Goal: Task Accomplishment & Management: Manage account settings

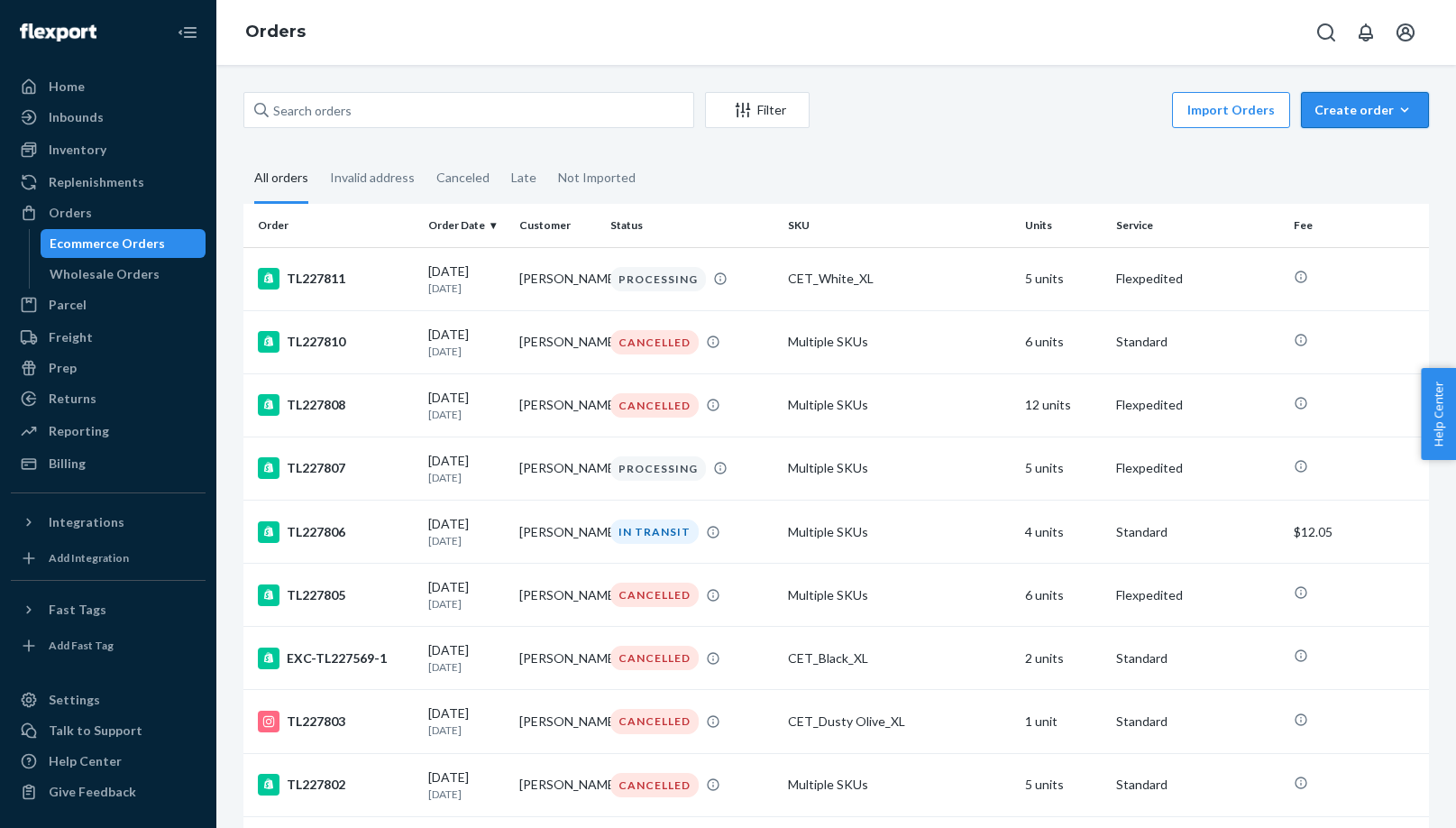
click at [796, 119] on button "Create order Ecommerce order Removal order" at bounding box center [1365, 110] width 128 height 36
click at [796, 154] on span "Ecommerce order" at bounding box center [1376, 154] width 111 height 13
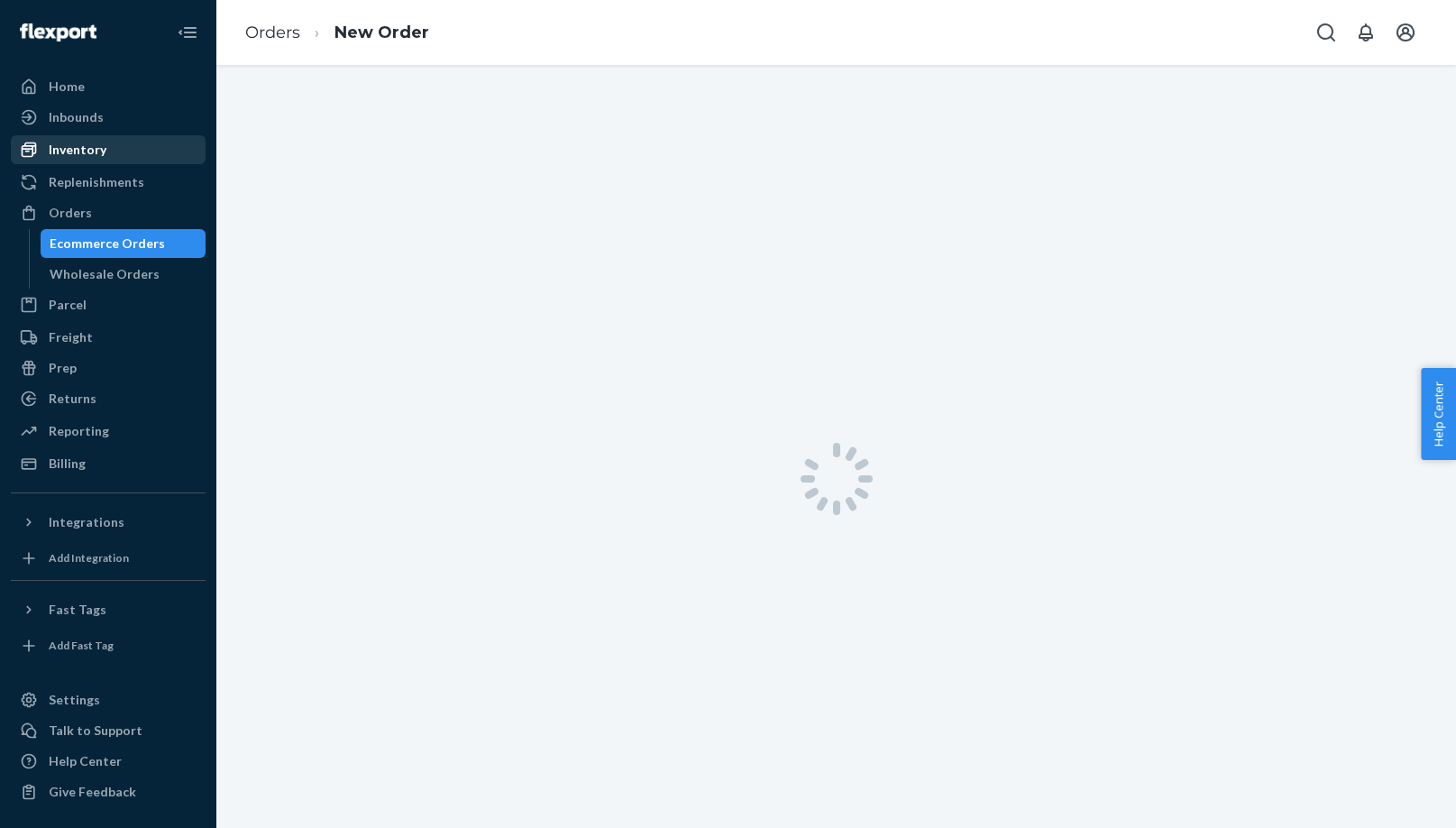
click at [71, 148] on div "Inventory" at bounding box center [77, 150] width 58 height 18
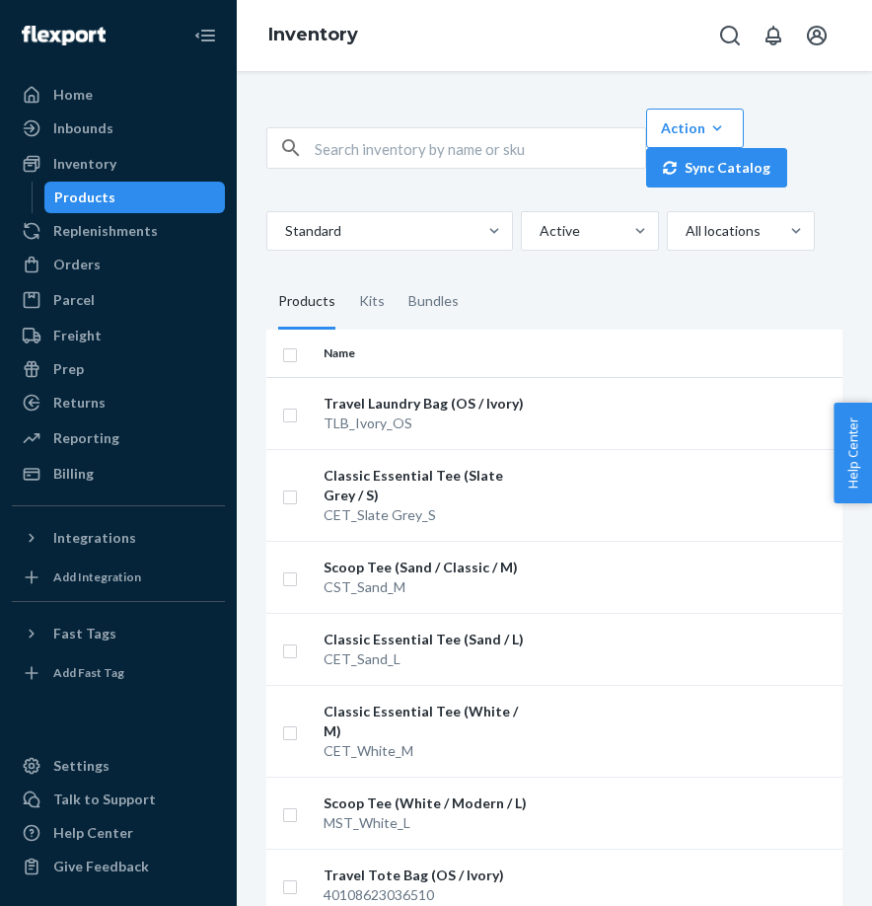
click at [840, 147] on div "Action Create product Create kit or bundle Bulk create products Bulk update pro…" at bounding box center [745, 148] width 212 height 79
click at [392, 154] on input "text" at bounding box center [480, 147] width 331 height 39
paste input "CET_Black_XL"
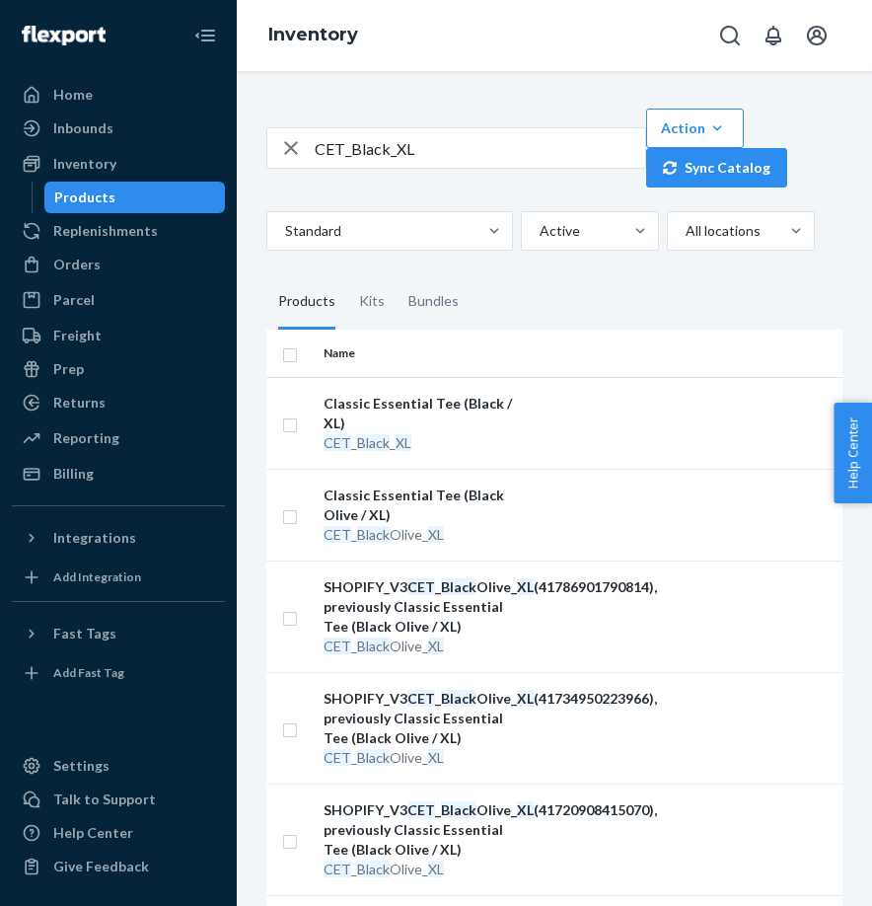
click at [460, 139] on input "CET_Black_XL" at bounding box center [480, 147] width 331 height 39
paste input "PT_White"
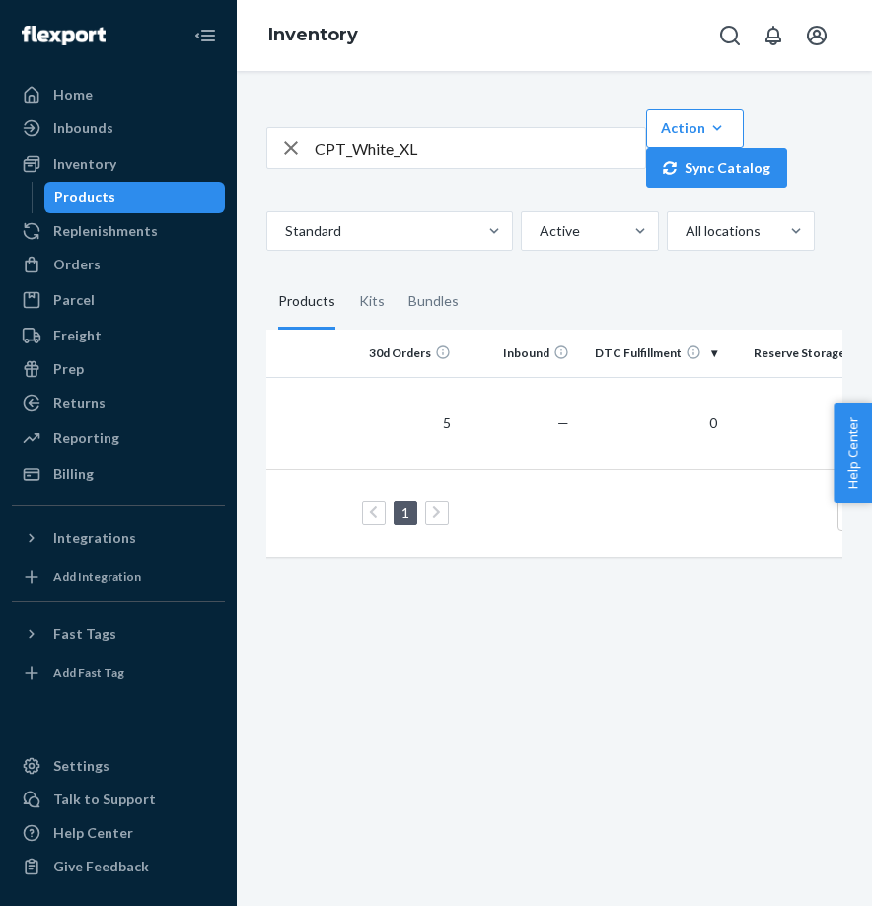
scroll to position [0, 535]
click at [457, 156] on input "CPT_White_XL" at bounding box center [480, 147] width 331 height 39
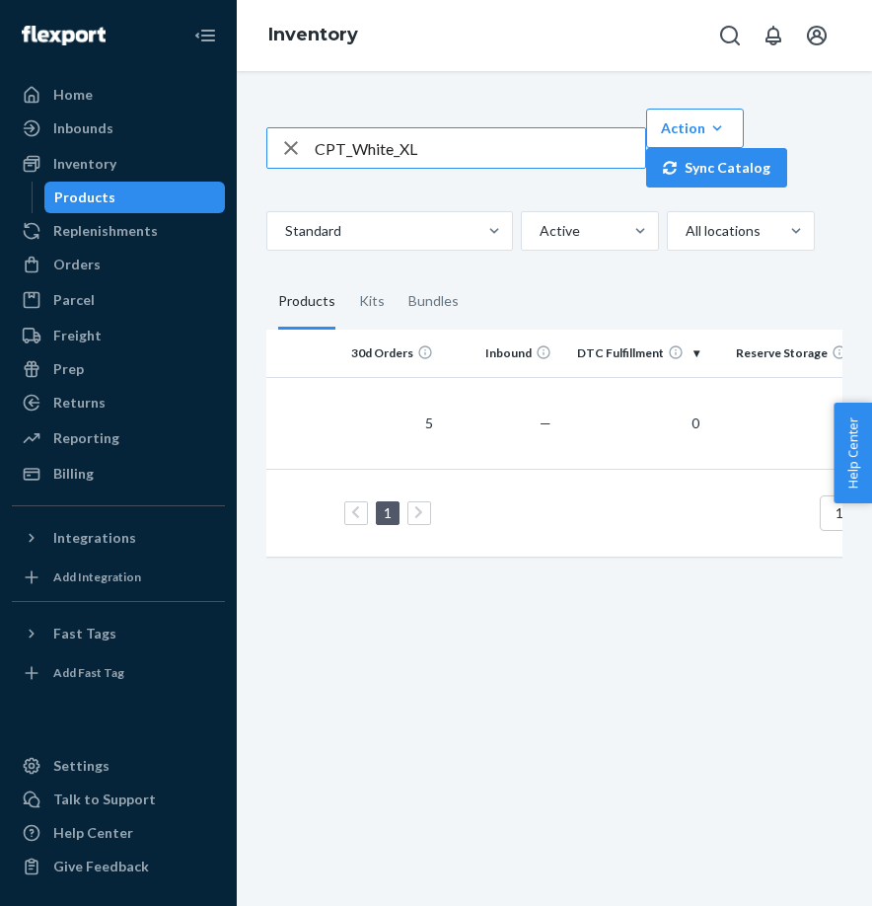
click at [457, 156] on input "CPT_White_XL" at bounding box center [480, 147] width 331 height 39
paste input "Black"
type input "CPT_Black_XL"
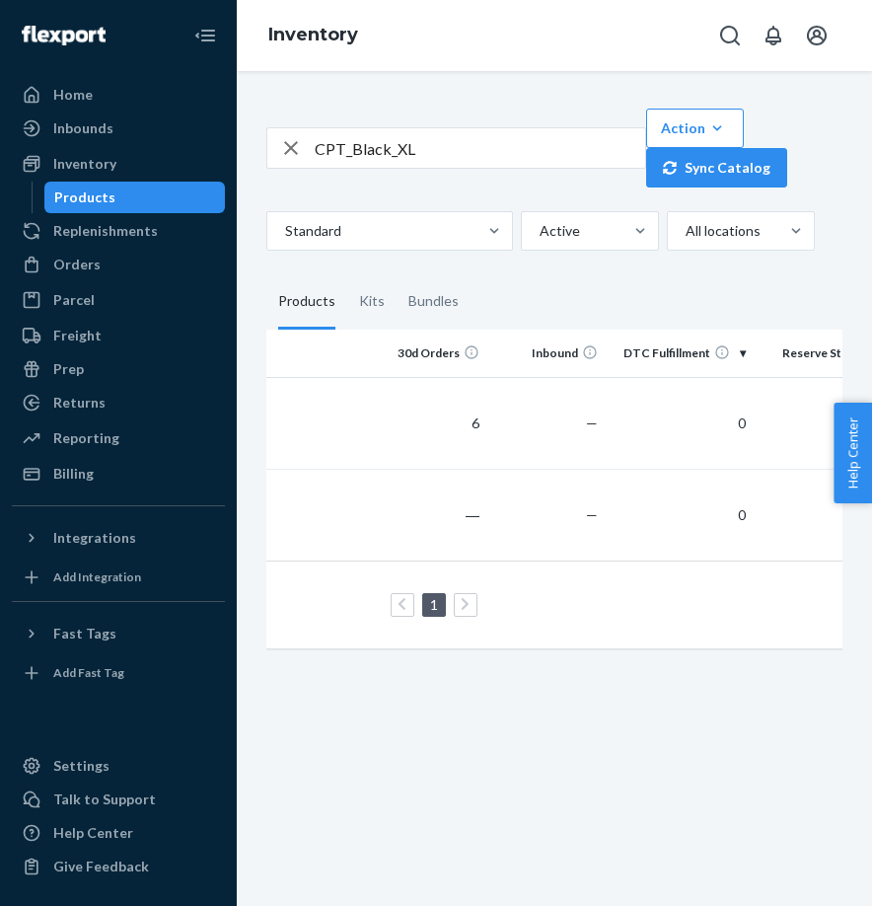
scroll to position [0, 476]
click at [417, 764] on div "CPT_Black_XL Action Create product Create kit or bundle Bulk create products Bu…" at bounding box center [555, 488] width 636 height 835
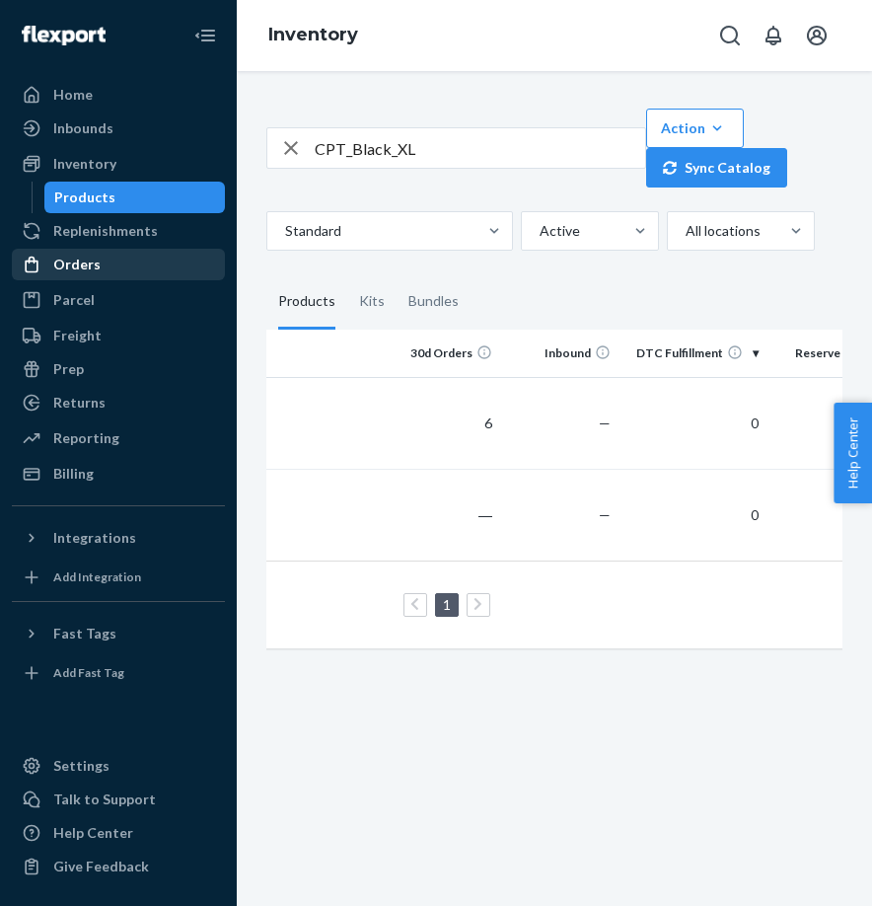
click at [66, 270] on div "Orders" at bounding box center [76, 265] width 47 height 20
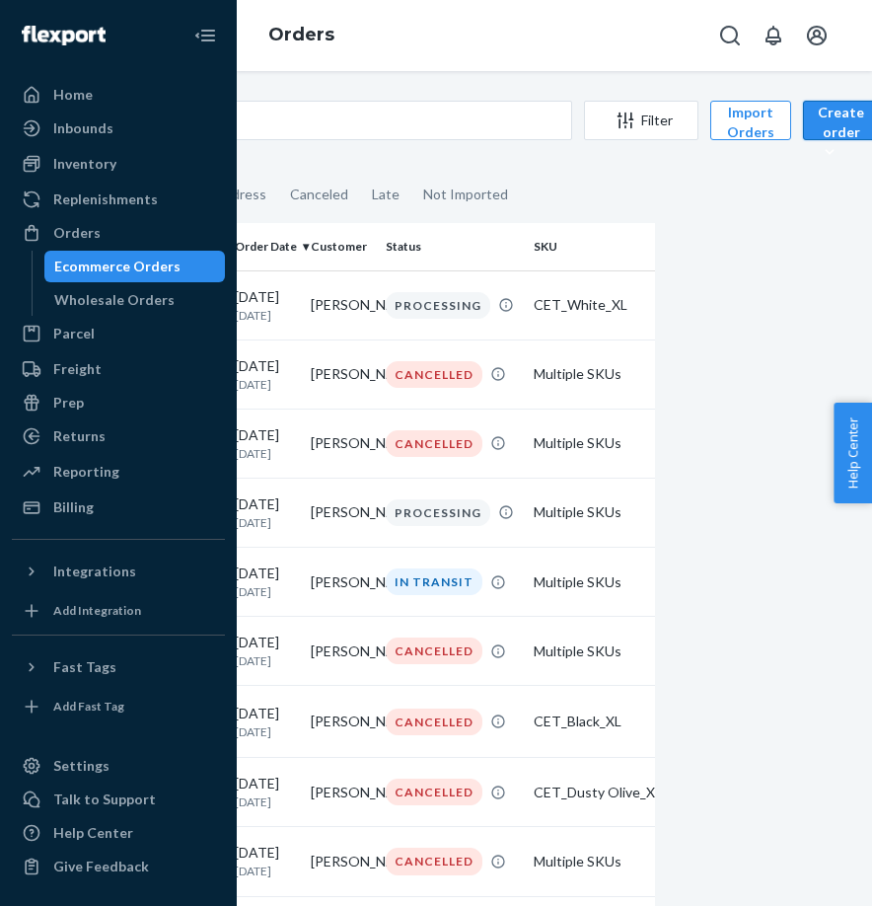
scroll to position [0, 187]
click at [828, 114] on div "Create order" at bounding box center [842, 132] width 46 height 59
click at [831, 169] on span "Ecommerce order" at bounding box center [886, 168] width 122 height 14
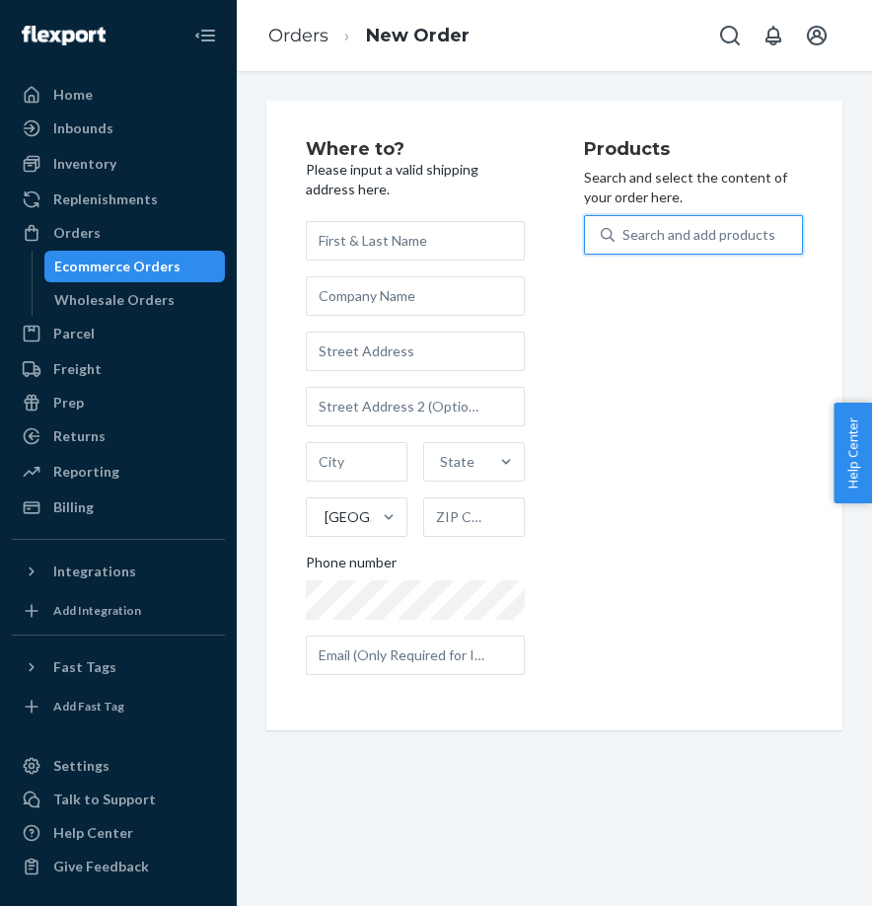
click at [684, 234] on div "Search and add products" at bounding box center [699, 235] width 153 height 20
click at [625, 234] on input "0 results available. Use Up and Down to choose options, press Enter to select t…" at bounding box center [624, 235] width 2 height 20
paste input "FTCS_Black_XL"
type input "FTCS_Black_XL"
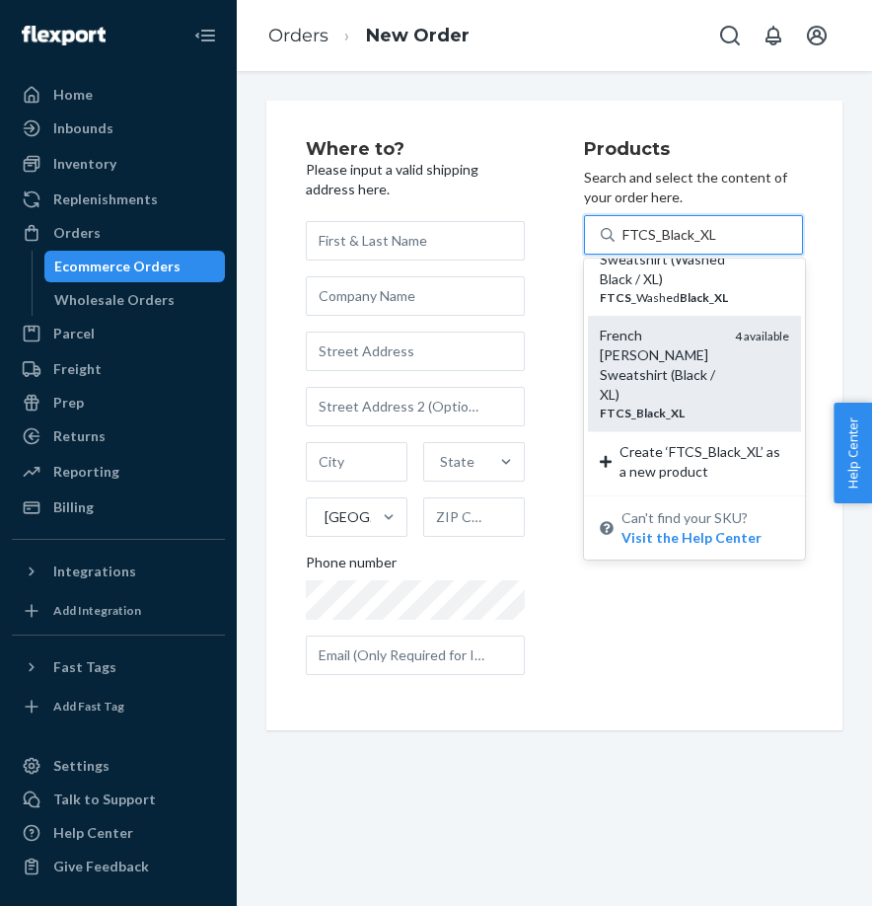
scroll to position [99, 0]
click at [660, 378] on div "French Terry Crewneck Sweatshirt (Black / XL)" at bounding box center [659, 365] width 119 height 79
click at [660, 245] on input "FTCS_Black_XL" at bounding box center [670, 235] width 94 height 20
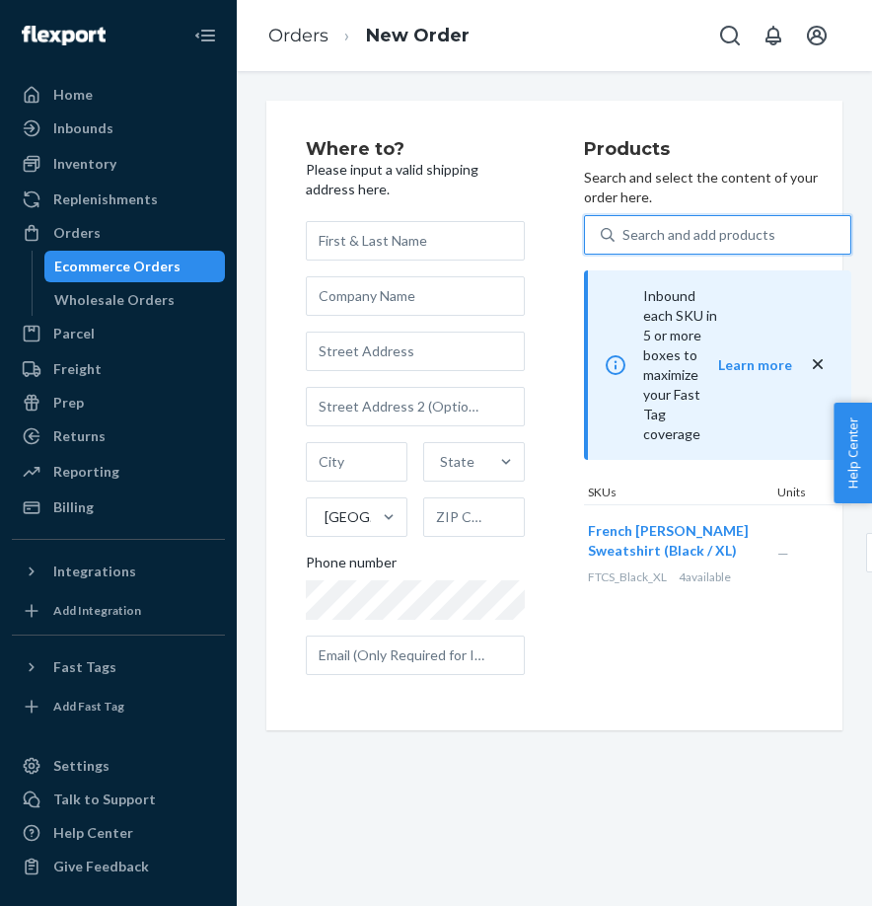
click at [658, 233] on div "Search and add products" at bounding box center [699, 235] width 153 height 20
click at [625, 233] on input "0 results available. Select is focused ,type to refine list, press Down to open…" at bounding box center [624, 235] width 2 height 20
paste input "TLB_Ivory_OS"
type input "TLB_Ivory_OS"
paste input "B17310-Black-XL"
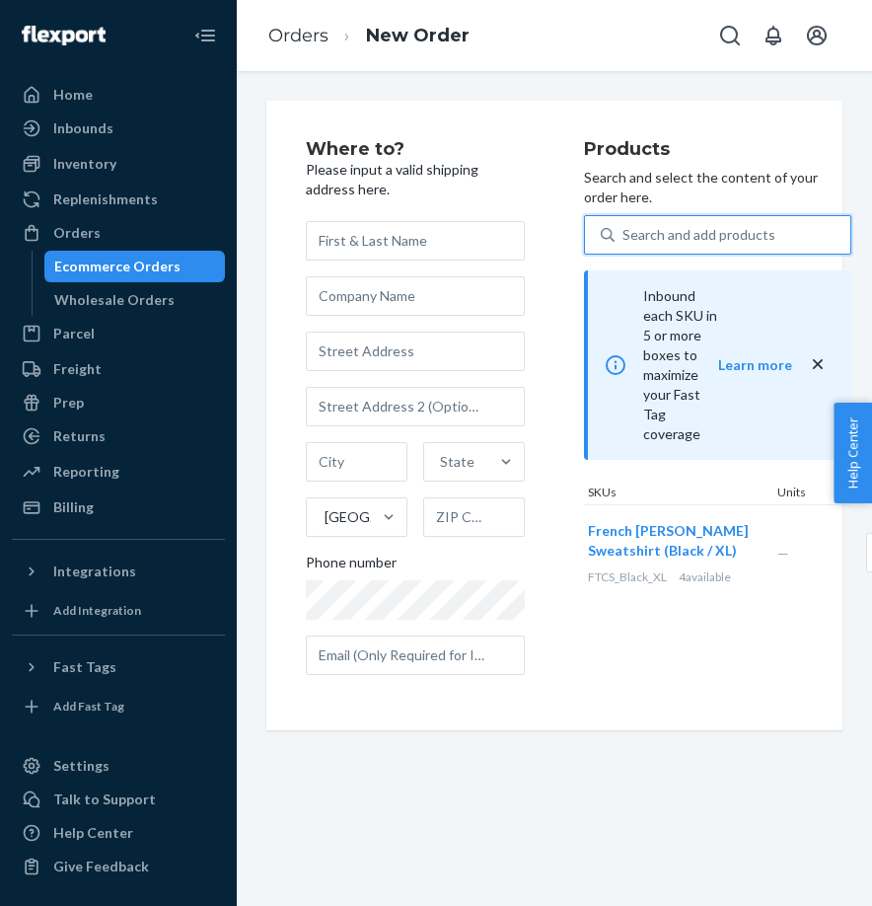
type input "B17310-Black-XL"
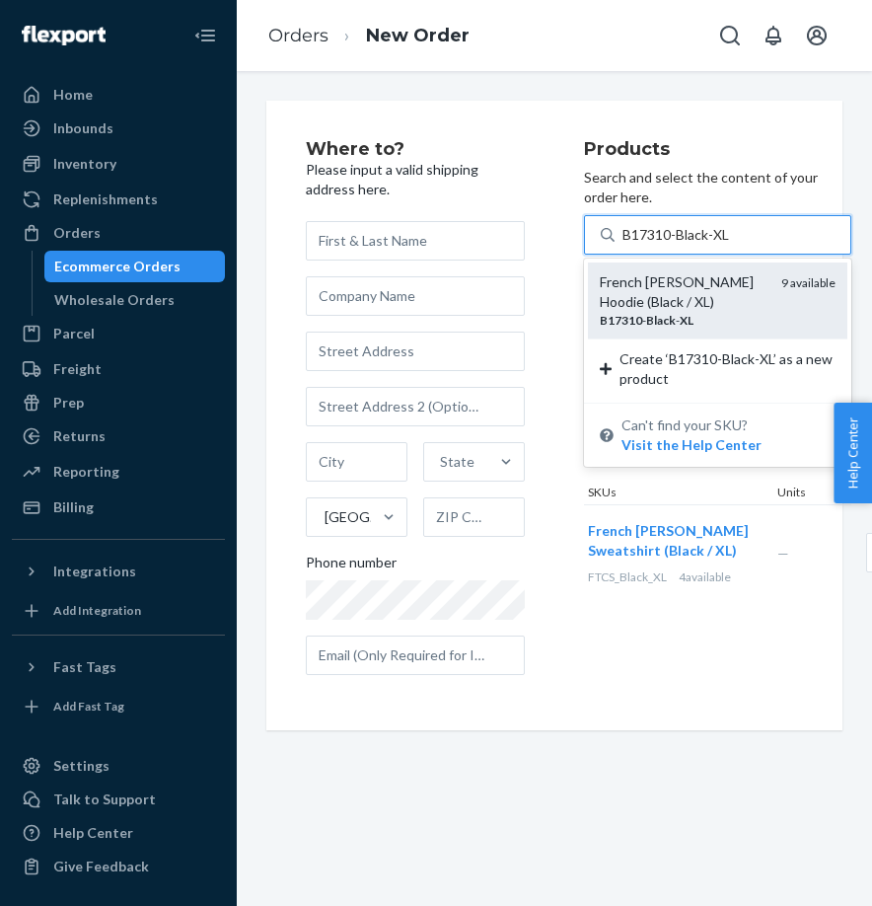
click at [682, 312] on div "French Terry Pullover Hoodie (Black / XL)" at bounding box center [683, 291] width 166 height 39
click at [682, 245] on input "B17310-Black-XL" at bounding box center [678, 235] width 110 height 20
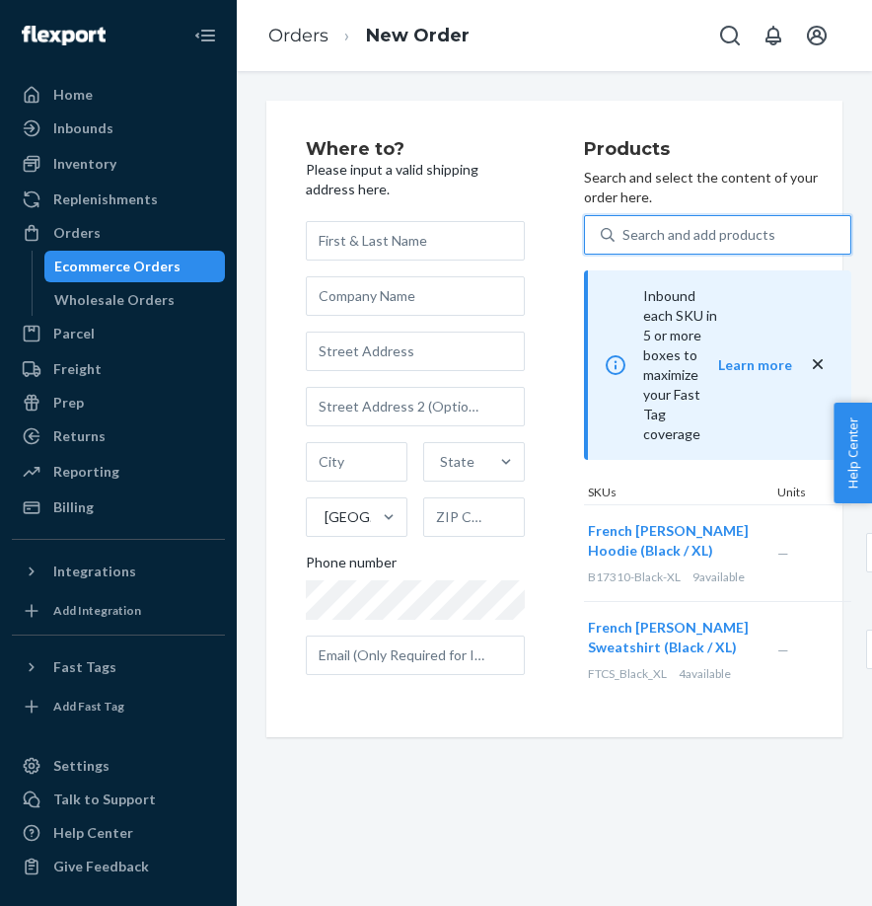
click at [688, 237] on div "Search and add products" at bounding box center [699, 235] width 153 height 20
click at [625, 237] on input "0 results available. Use Up and Down to choose options, press Enter to select t…" at bounding box center [624, 235] width 2 height 20
paste input "SKU FTZH_Black_XL"
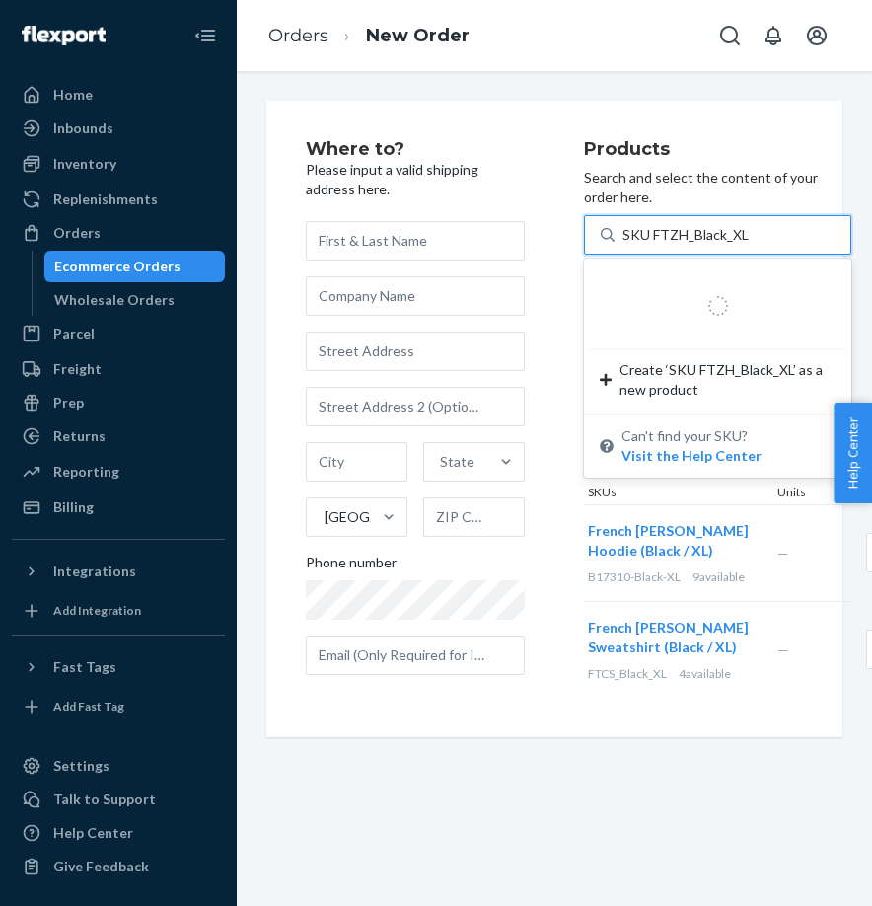
click at [660, 234] on input "SKU FTZH_Black_XL" at bounding box center [686, 235] width 126 height 20
drag, startPoint x: 652, startPoint y: 234, endPoint x: 567, endPoint y: 234, distance: 85.9
click at [567, 234] on div "Where to? Please input a valid shipping address here. State United States Phone…" at bounding box center [554, 419] width 497 height 558
type input "FTZH_Black_XL"
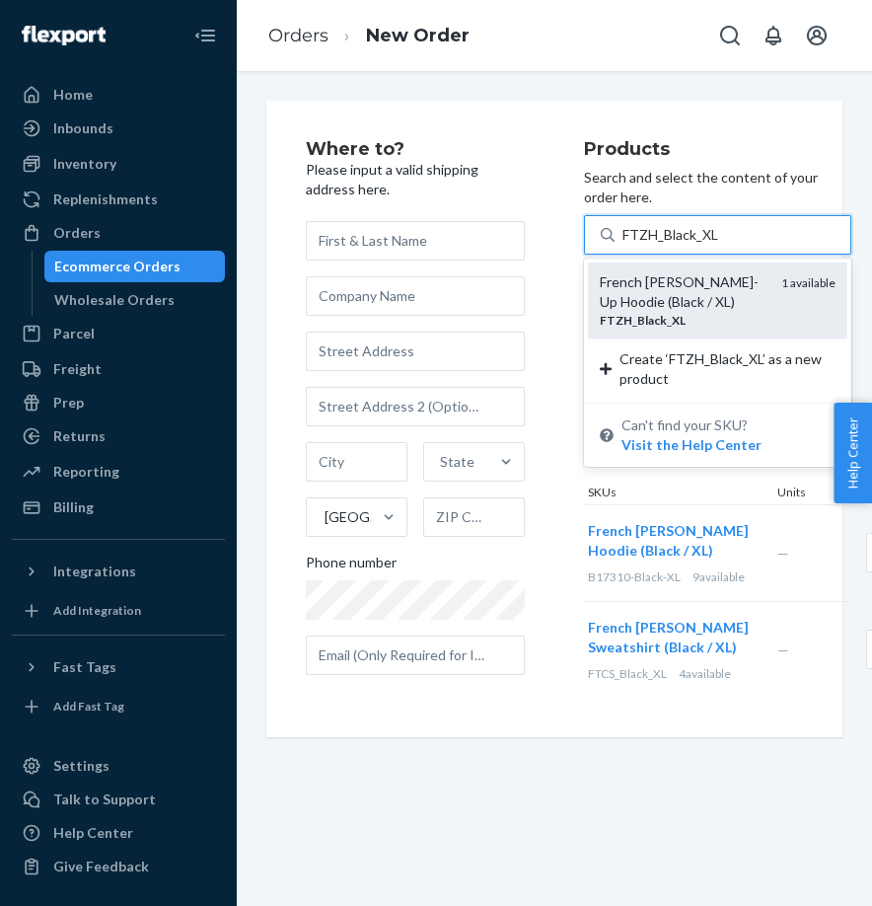
click at [693, 329] on div "FTZH _ Black _ XL" at bounding box center [683, 320] width 166 height 17
click at [693, 245] on input "FTZH_Black_XL" at bounding box center [671, 235] width 97 height 20
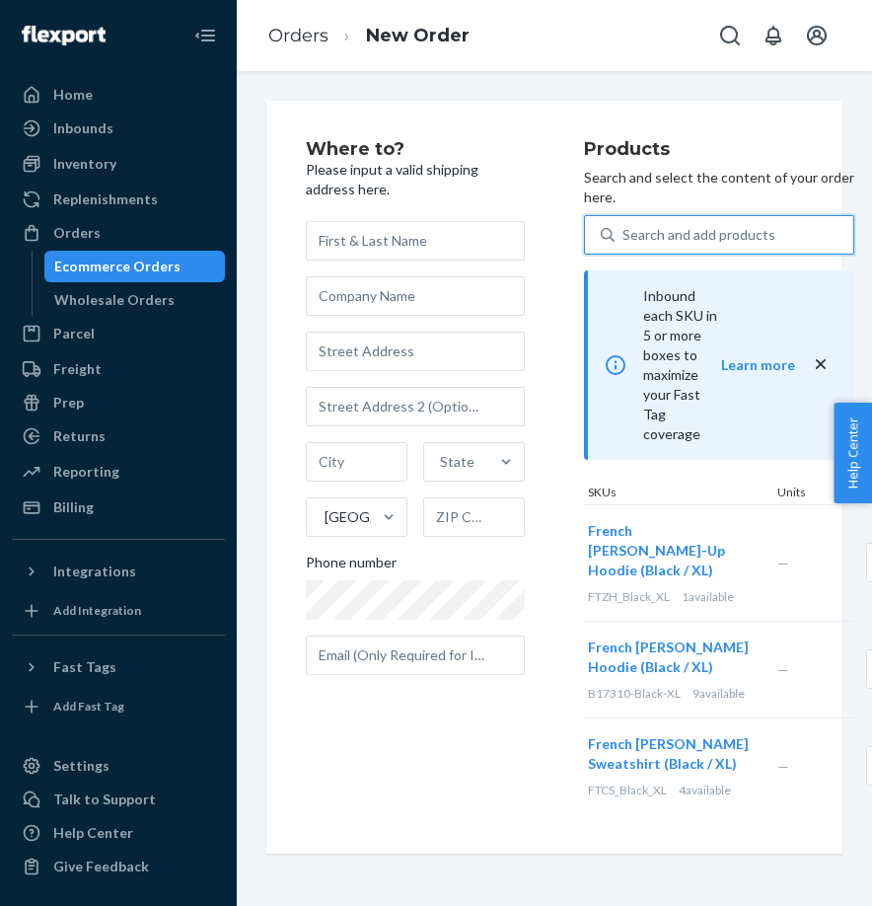
click at [669, 236] on div "Search and add products" at bounding box center [699, 235] width 153 height 20
click at [625, 236] on input "0 results available. Use Up and Down to choose options, press Enter to select t…" at bounding box center [624, 235] width 2 height 20
paste input "TLB_Ivory_OS"
type input "TLB_Ivory_OS"
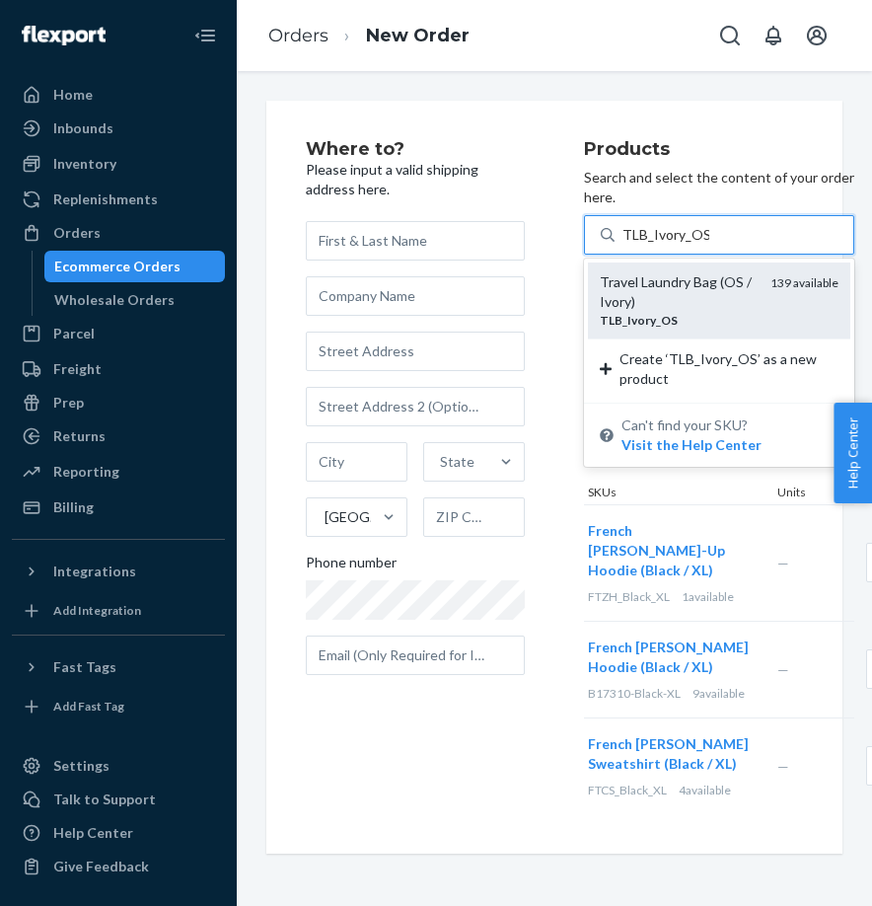
click at [675, 293] on div "Travel Laundry Bag (OS / Ivory)" at bounding box center [677, 291] width 155 height 39
click at [675, 245] on input "TLB_Ivory_OS" at bounding box center [666, 235] width 87 height 20
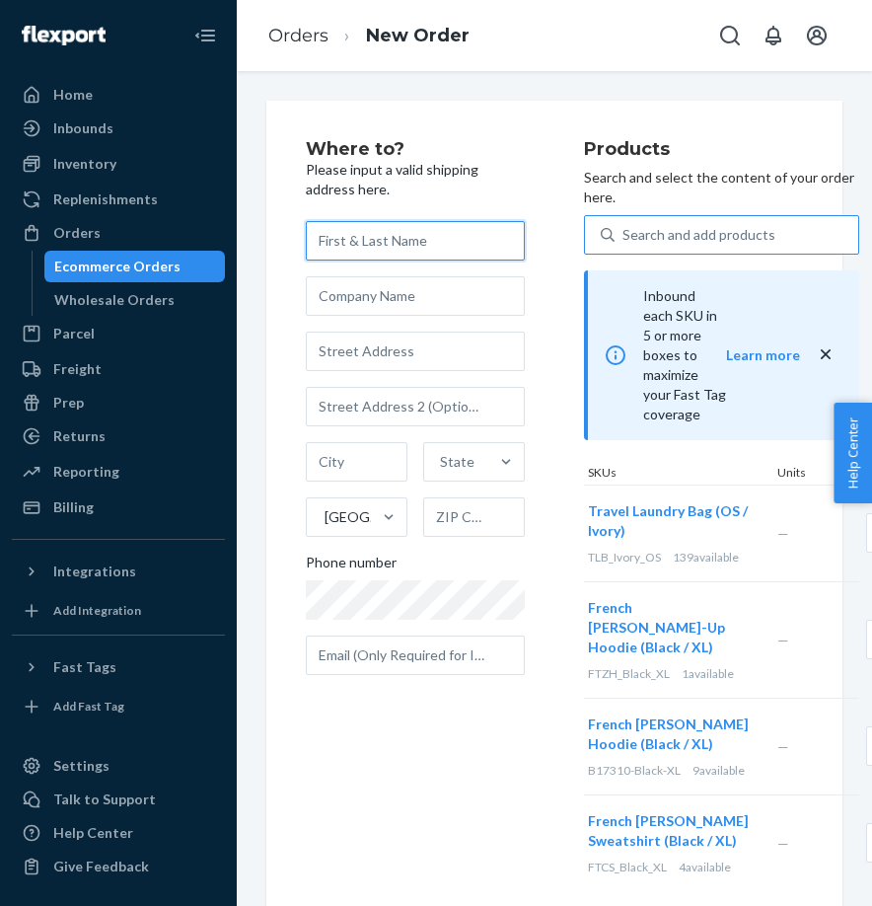
click at [385, 242] on input "text" at bounding box center [415, 240] width 219 height 39
paste input "[PERSON_NAME]"
type input "[PERSON_NAME]"
paste input "215 East 96th Street"
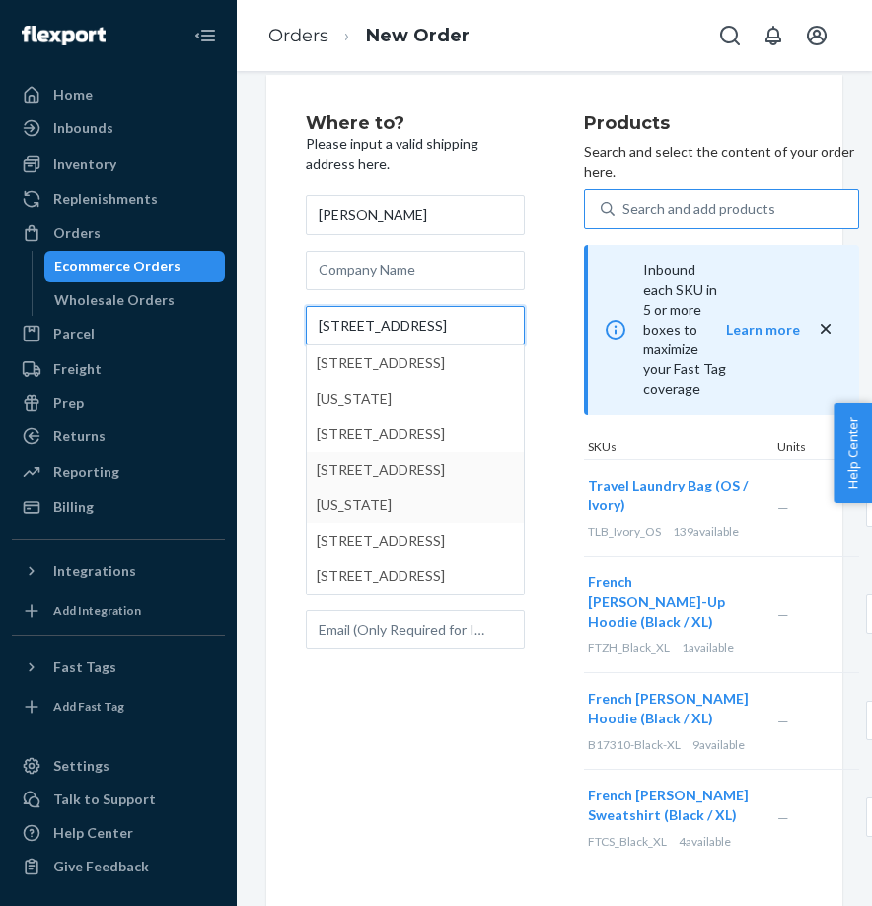
scroll to position [39, 1]
type input "215 East 96th Street"
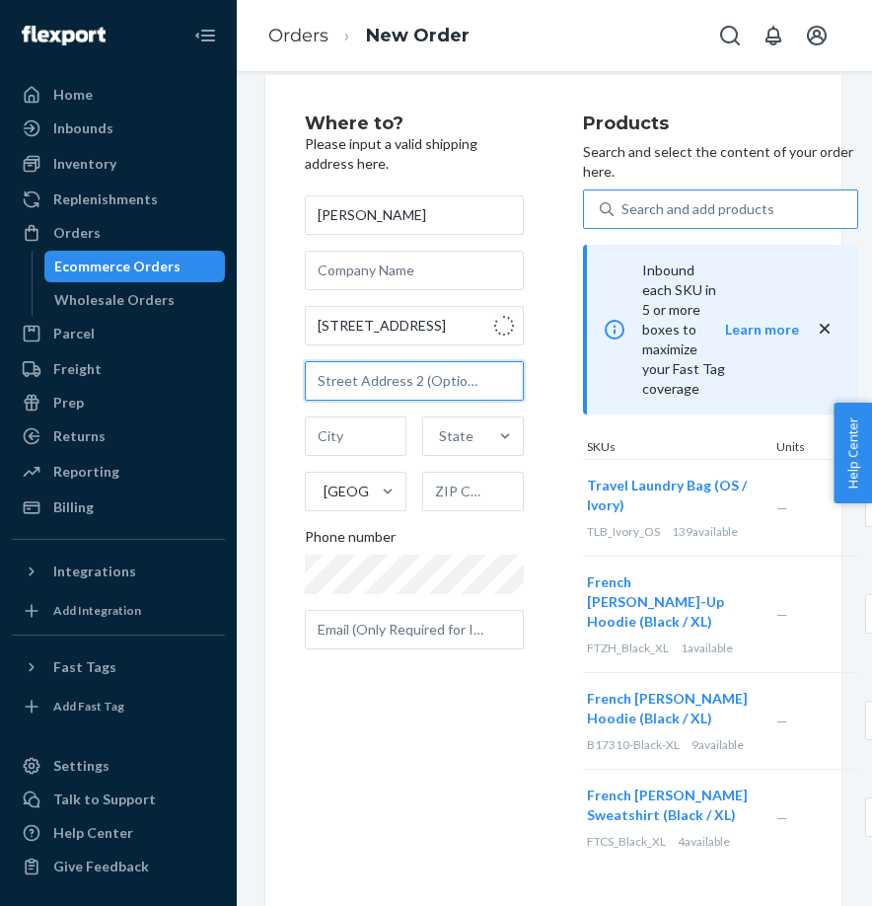
type input "Manhattan - New York"
type input "10128"
type input "215 E 96th St"
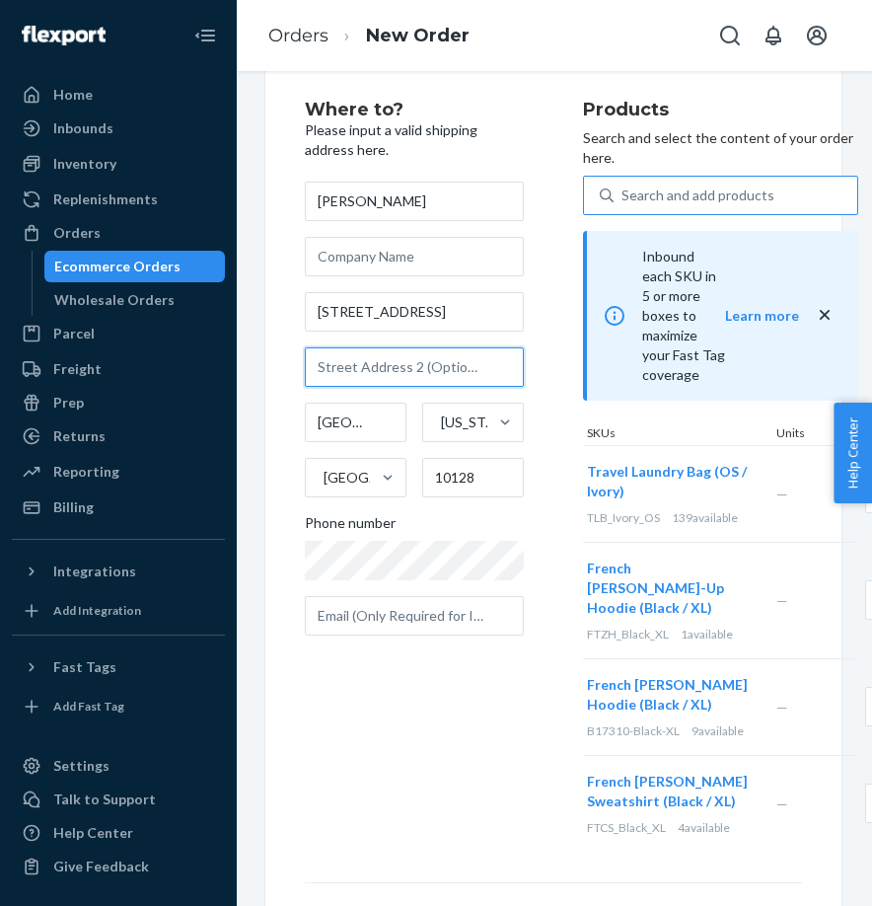
paste input "Apt 17N"
type input "Apt 17N"
click at [430, 788] on div "Where to? Please input a valid shipping address here. Sassan Andalibi 215 E 96t…" at bounding box center [444, 477] width 278 height 752
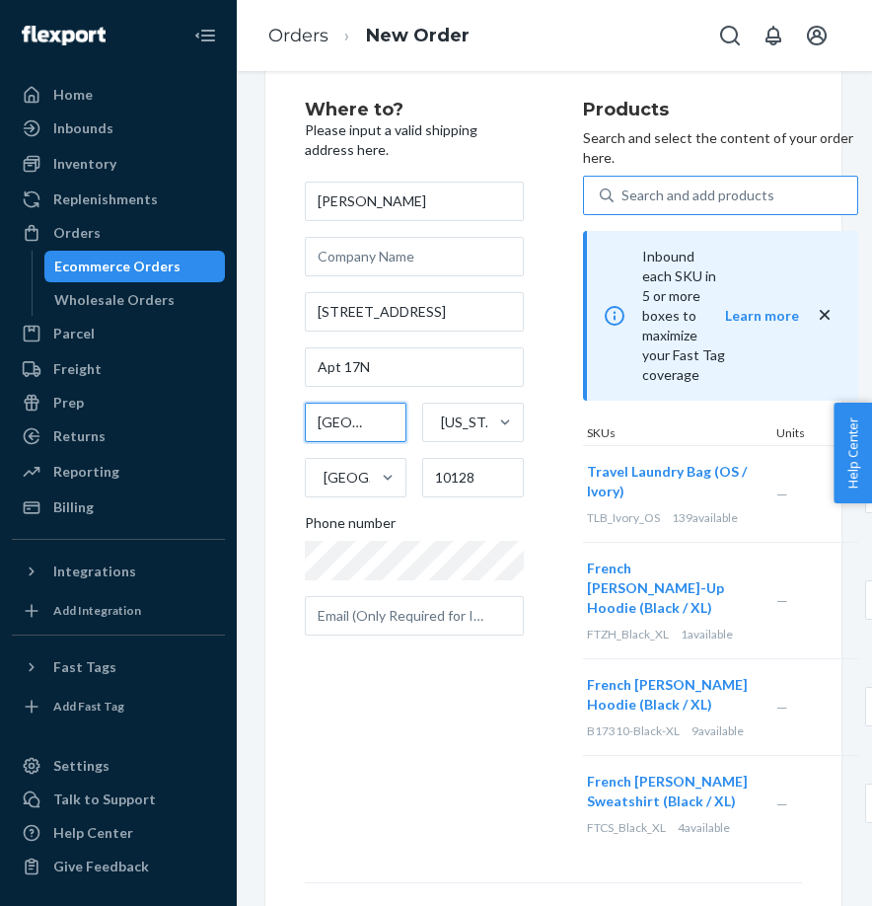
click at [338, 416] on input "Manhattan - New York" at bounding box center [356, 422] width 102 height 39
type input "New York"
click at [484, 825] on div "Where to? Please input a valid shipping address here. Sassan Andalibi 215 E 96t…" at bounding box center [444, 477] width 278 height 752
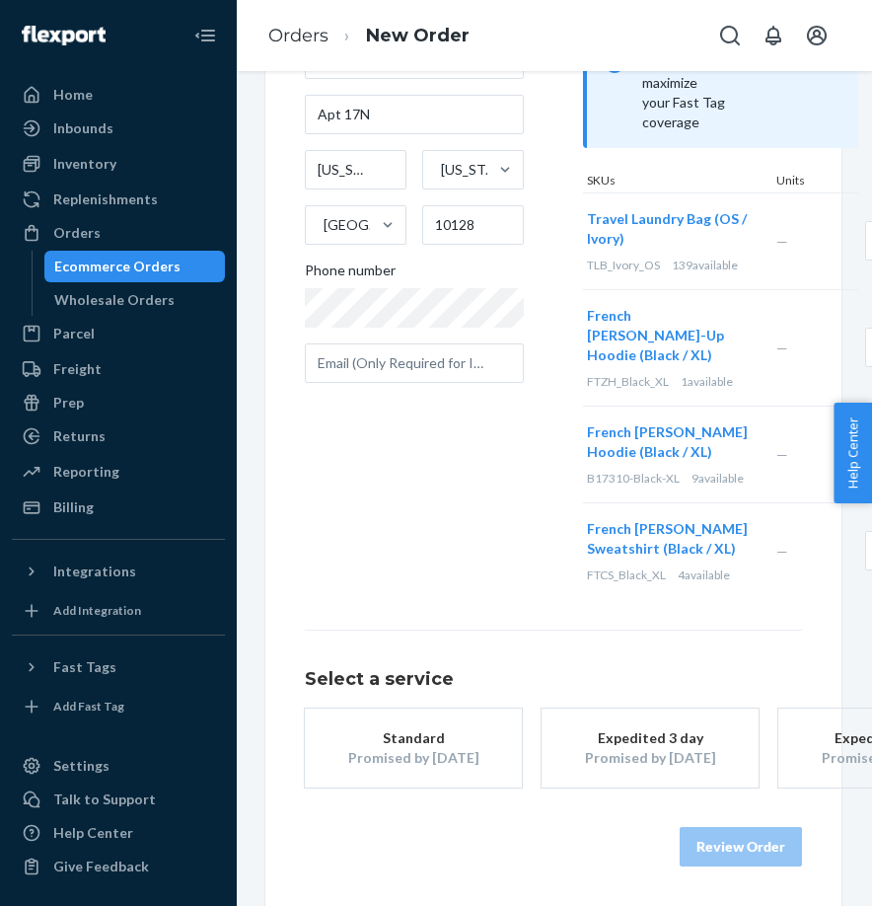
scroll to position [310, 1]
click at [611, 746] on div "Expedited 3 day" at bounding box center [650, 738] width 158 height 20
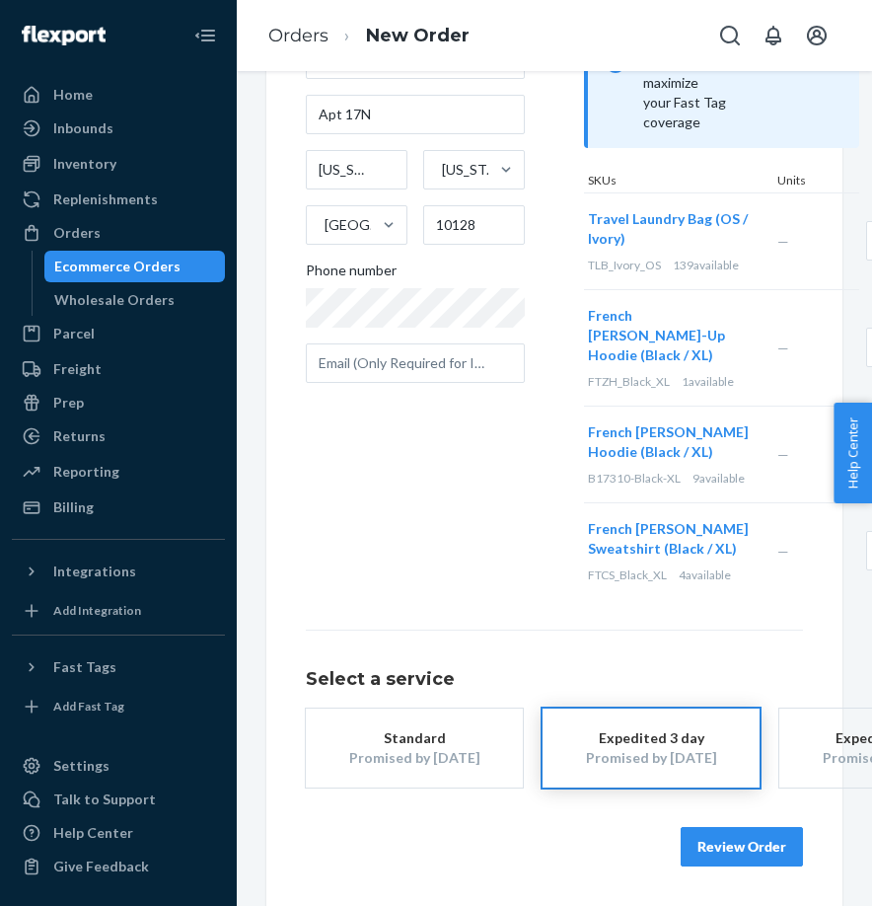
scroll to position [310, 0]
click at [762, 848] on button "Review Order" at bounding box center [742, 846] width 122 height 39
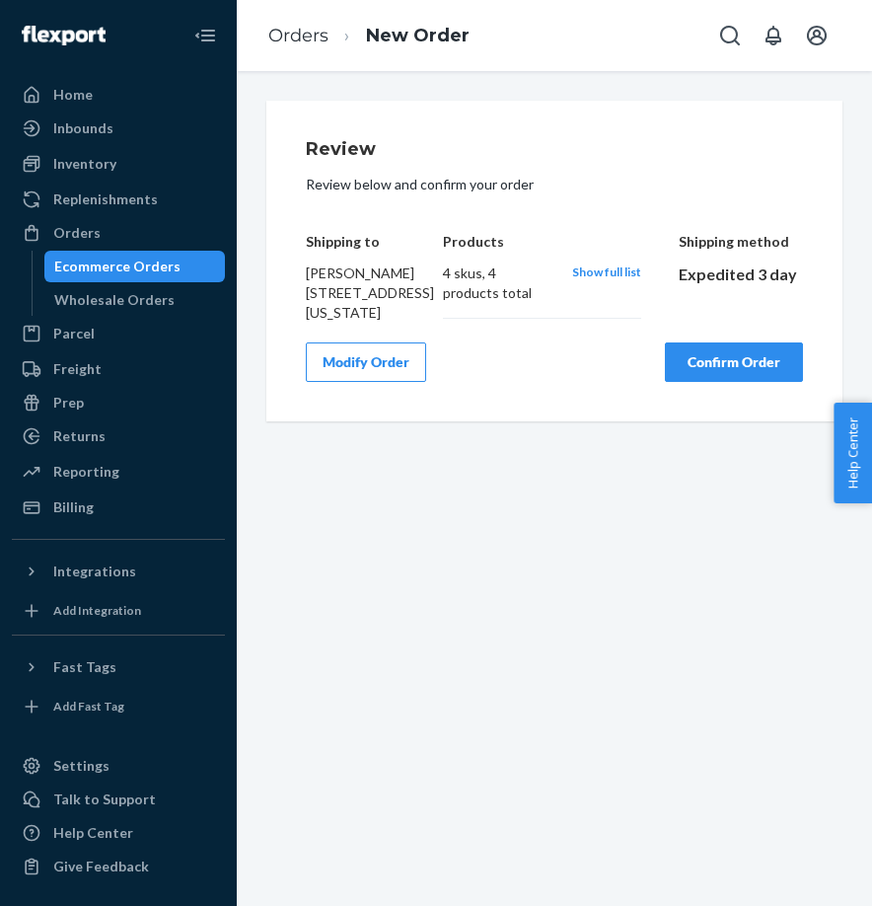
click at [671, 519] on div "Review Review below and confirm your order Shipping to Sassan Andalibi 215 E 96…" at bounding box center [555, 488] width 636 height 835
click at [732, 382] on button "Confirm Order" at bounding box center [734, 361] width 138 height 39
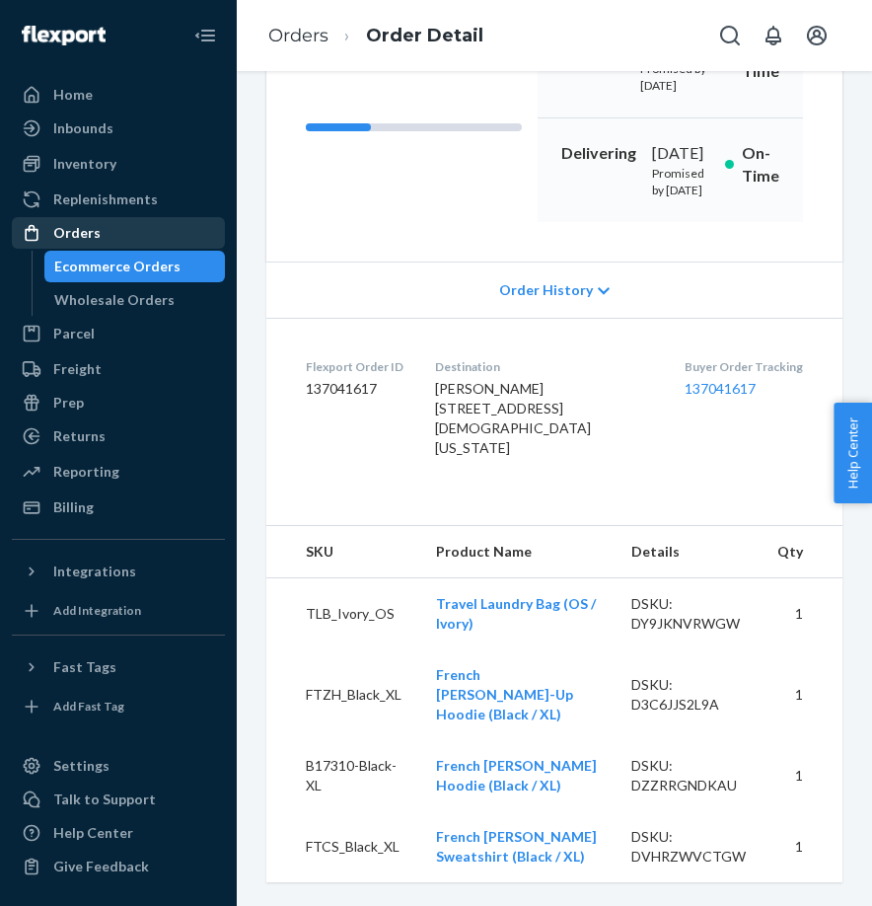
click at [87, 236] on div "Orders" at bounding box center [76, 233] width 47 height 20
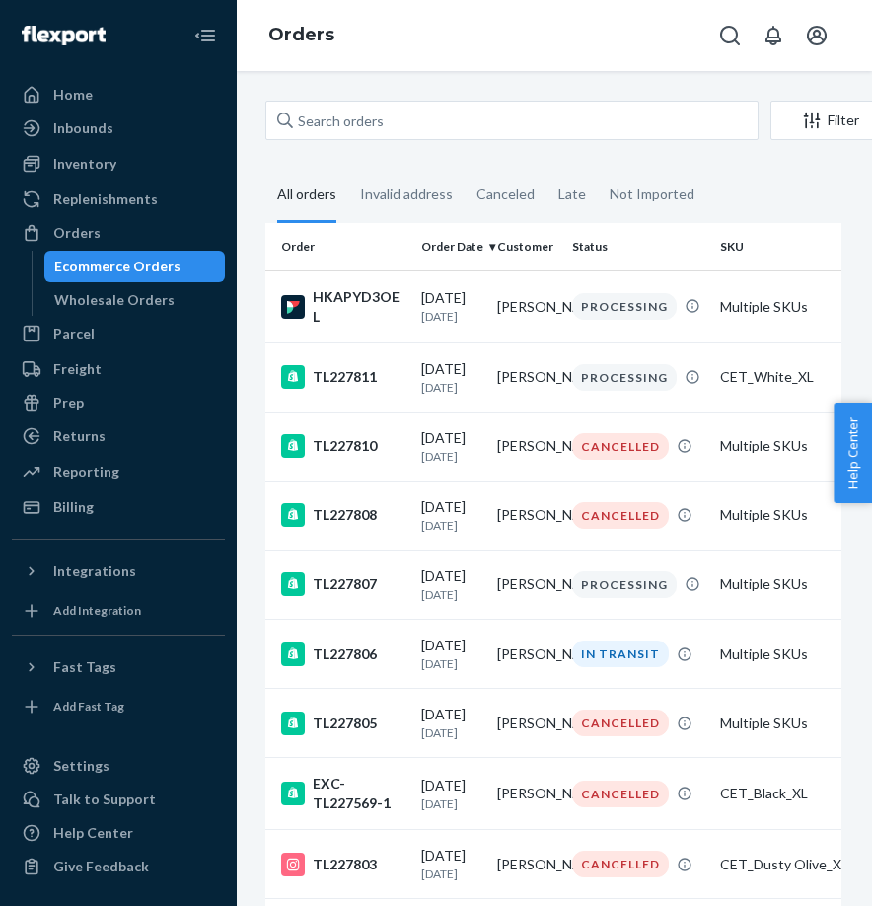
scroll to position [0, 1]
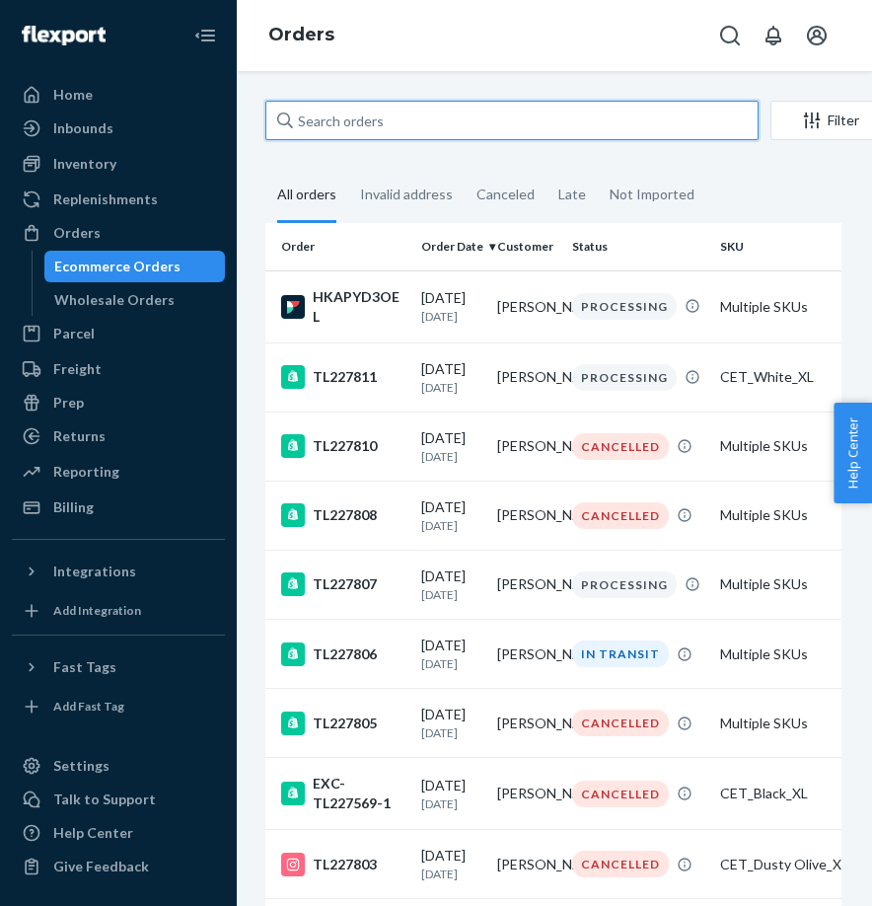
click at [391, 121] on input "text" at bounding box center [511, 120] width 493 height 39
paste input "MST_Black Olive_XL"
type input "MST_Black Olive_XL"
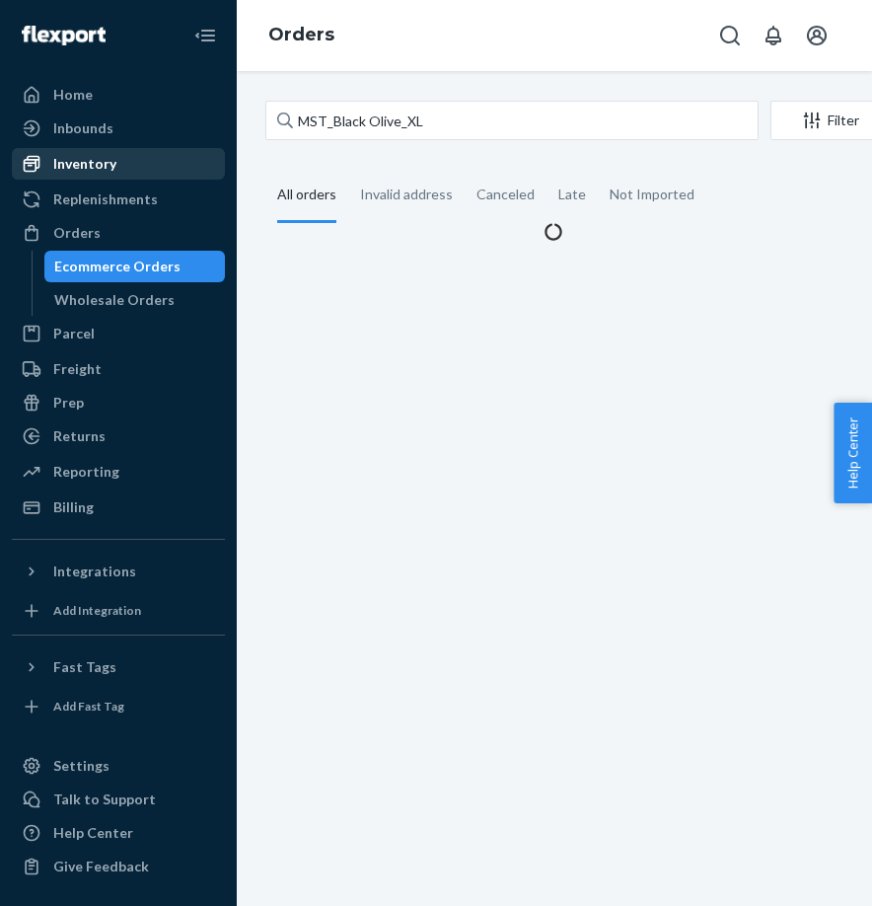
click at [65, 169] on div "Inventory" at bounding box center [84, 164] width 63 height 20
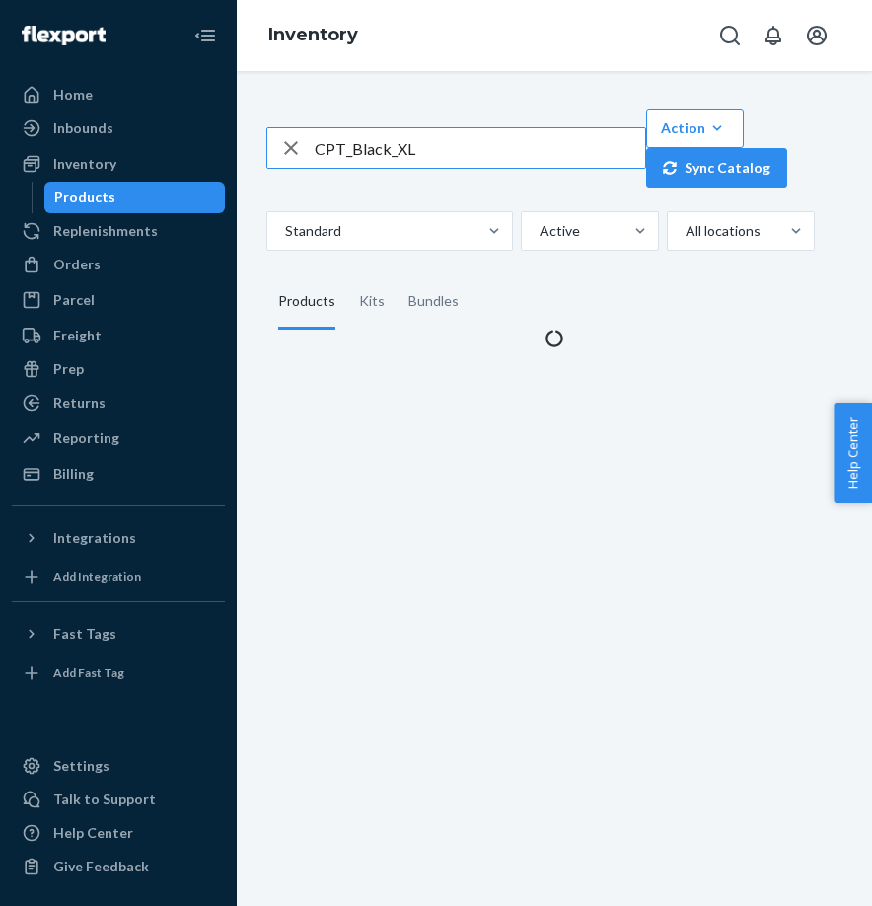
click at [405, 135] on input "CPT_Black_XL" at bounding box center [480, 147] width 331 height 39
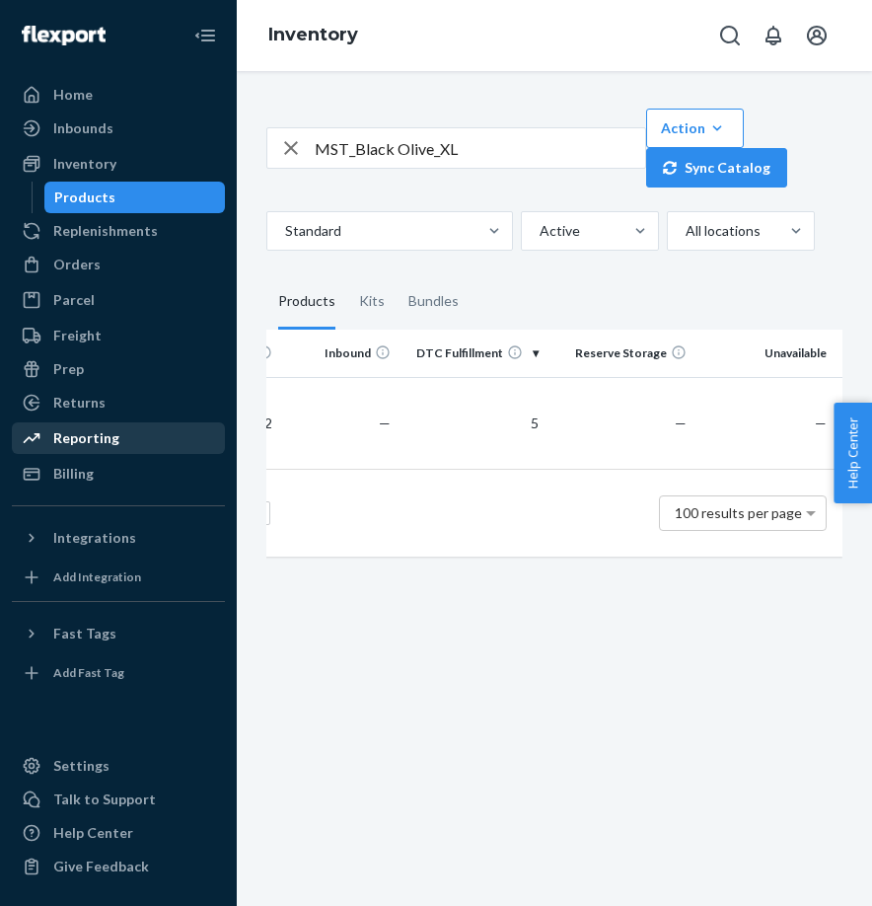
scroll to position [0, 696]
click at [489, 150] on input "MST_Black Olive_XL" at bounding box center [480, 147] width 331 height 39
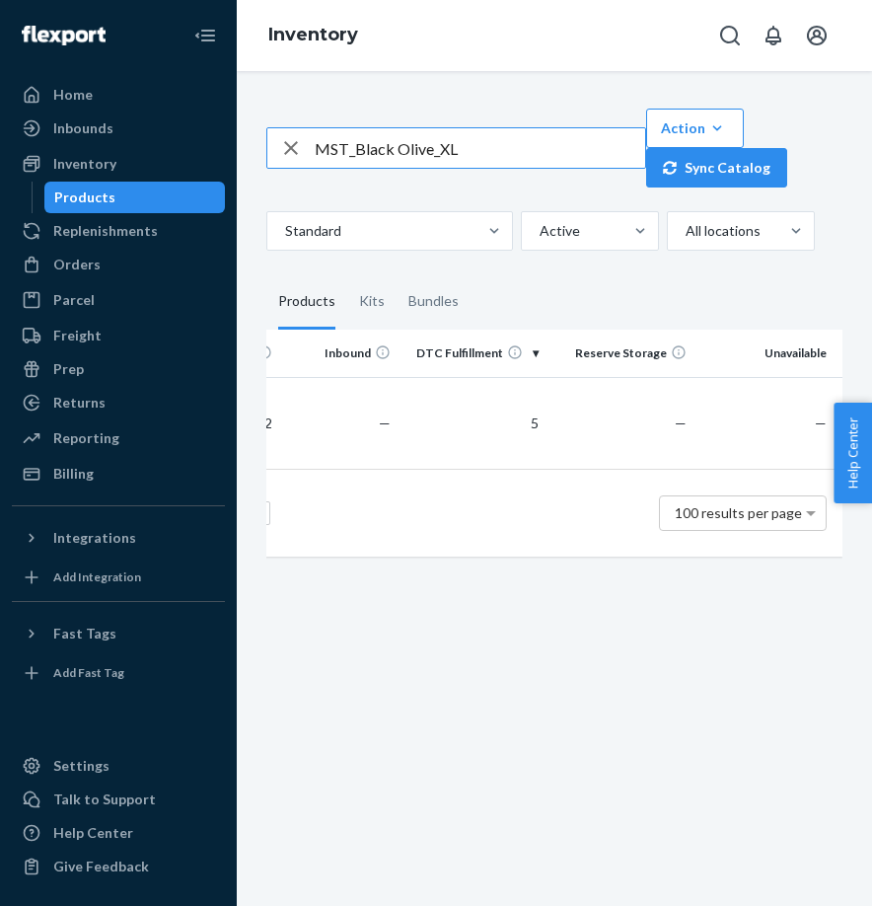
click at [489, 150] on input "MST_Black Olive_XL" at bounding box center [480, 147] width 331 height 39
paste input "text"
type input "MST_Black_XL"
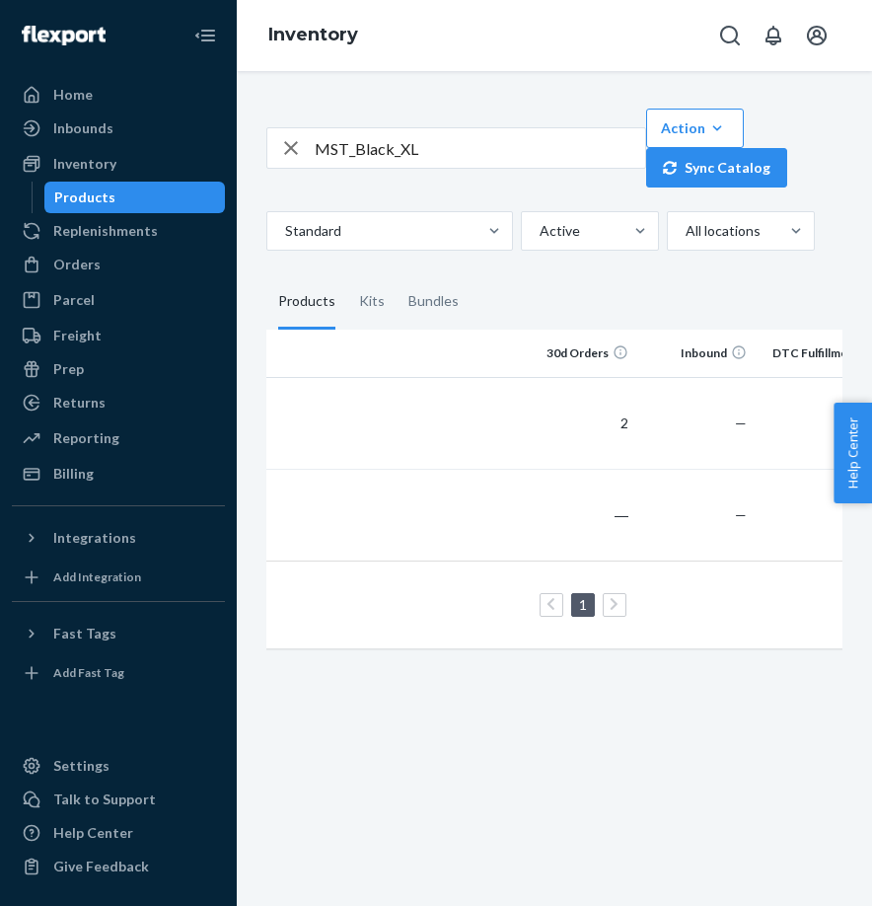
scroll to position [0, 224]
click at [291, 146] on icon "button" at bounding box center [291, 147] width 24 height 39
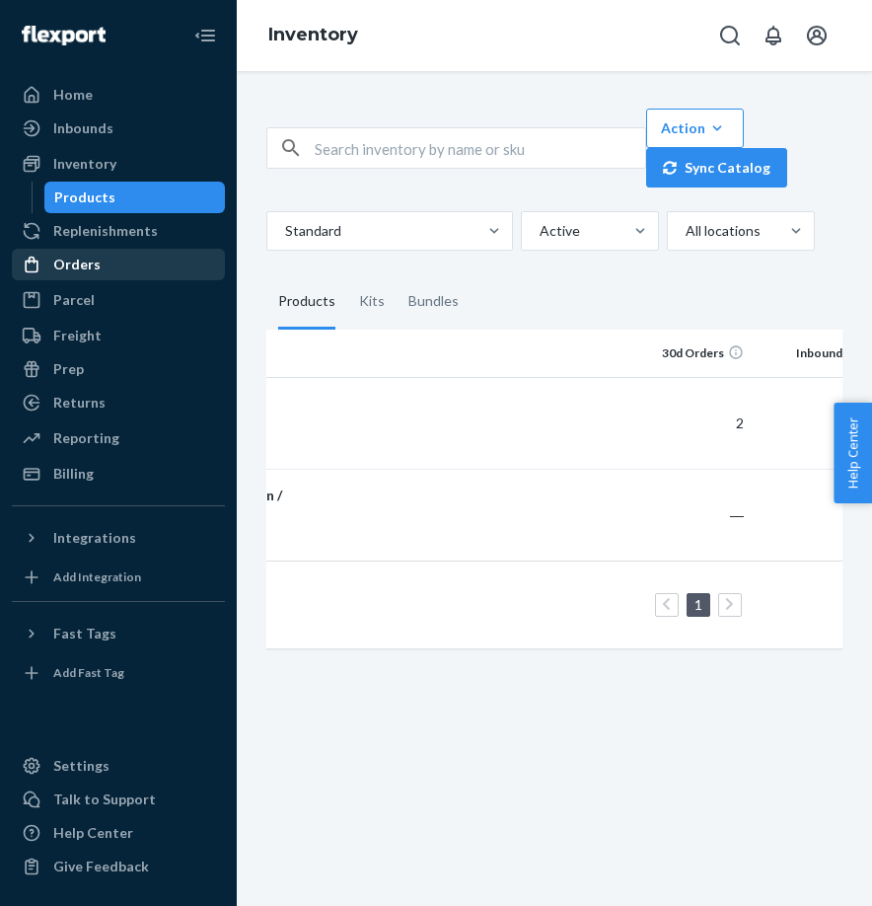
click at [78, 259] on div "Orders" at bounding box center [76, 265] width 47 height 20
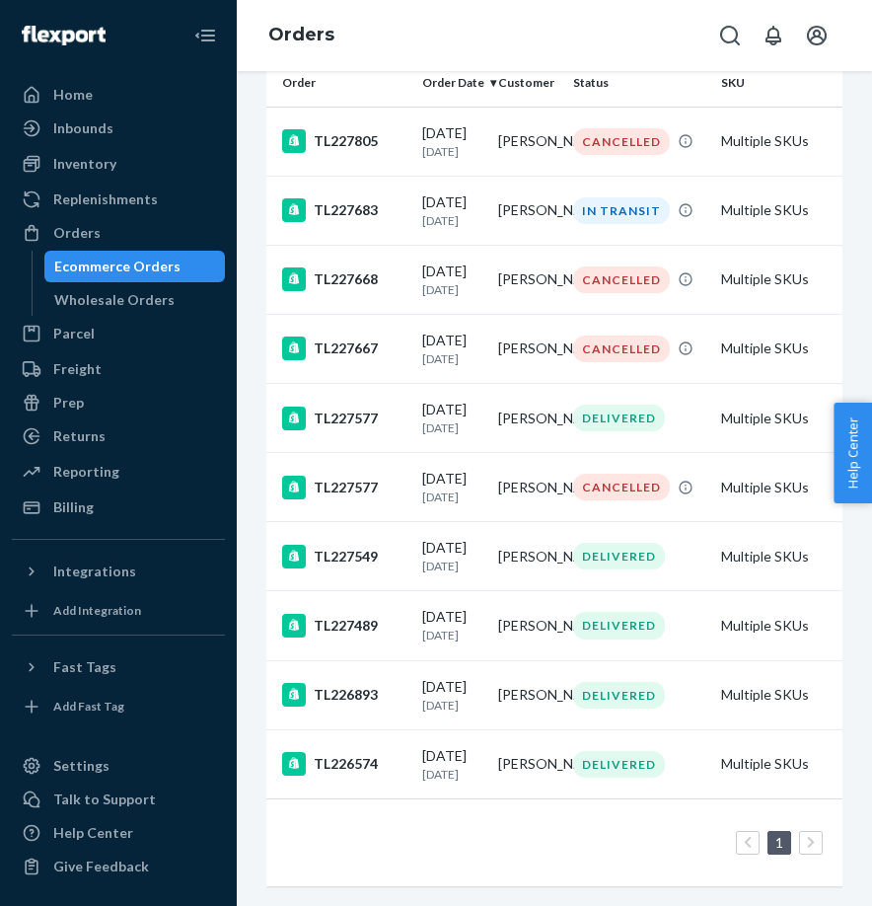
click at [809, 843] on icon at bounding box center [811, 843] width 9 height 14
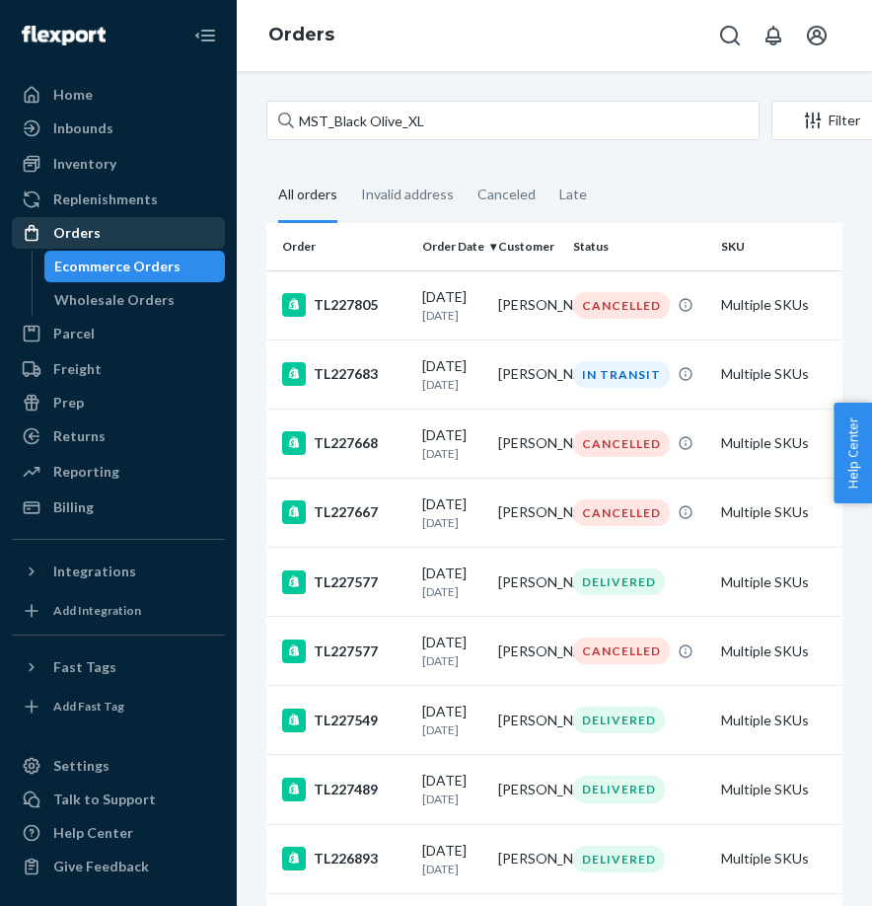
click at [87, 240] on div "Orders" at bounding box center [76, 233] width 47 height 20
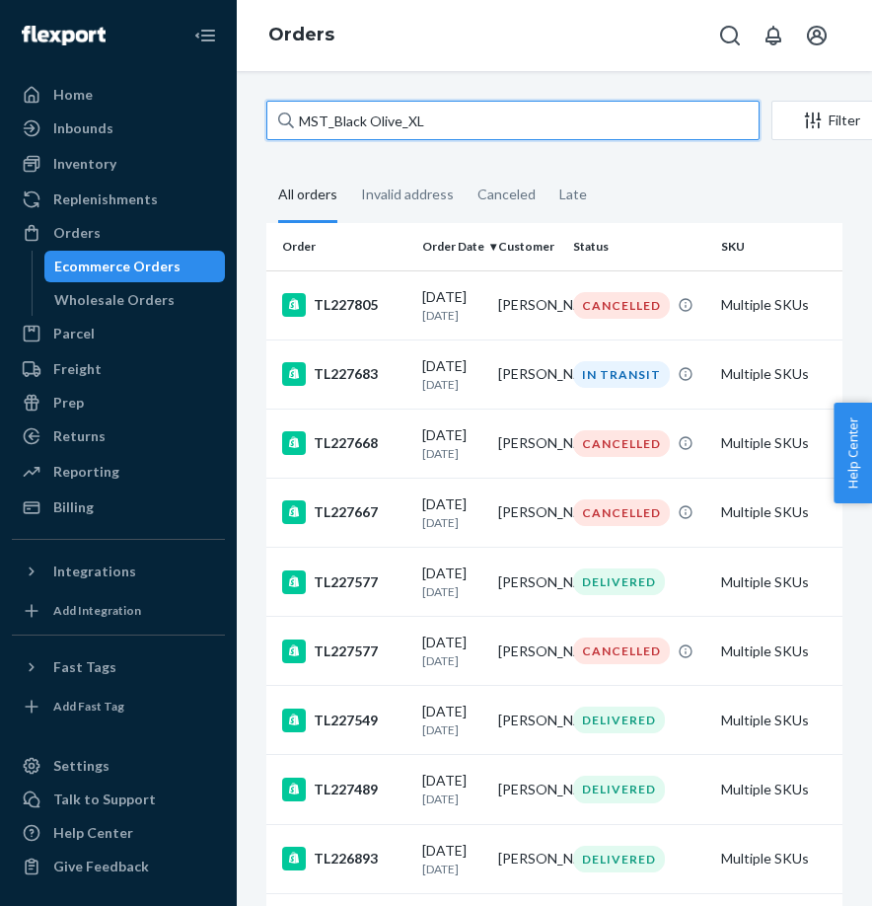
click at [478, 118] on input "MST_Black Olive_XL" at bounding box center [512, 120] width 493 height 39
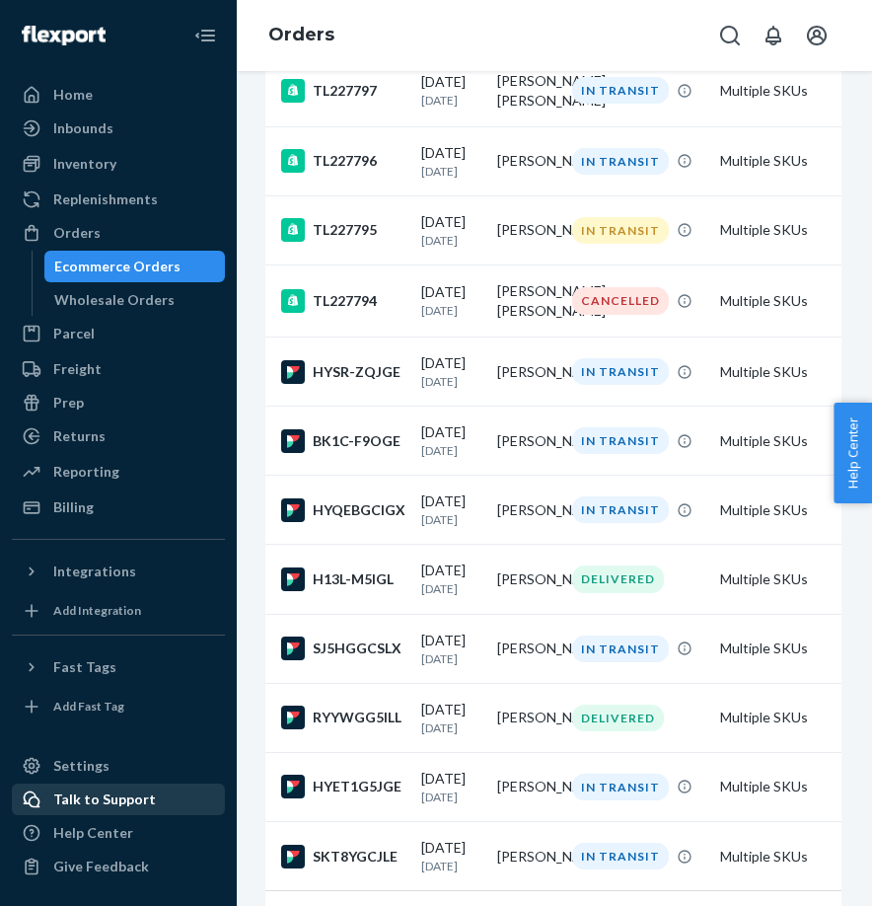
scroll to position [1204, 2]
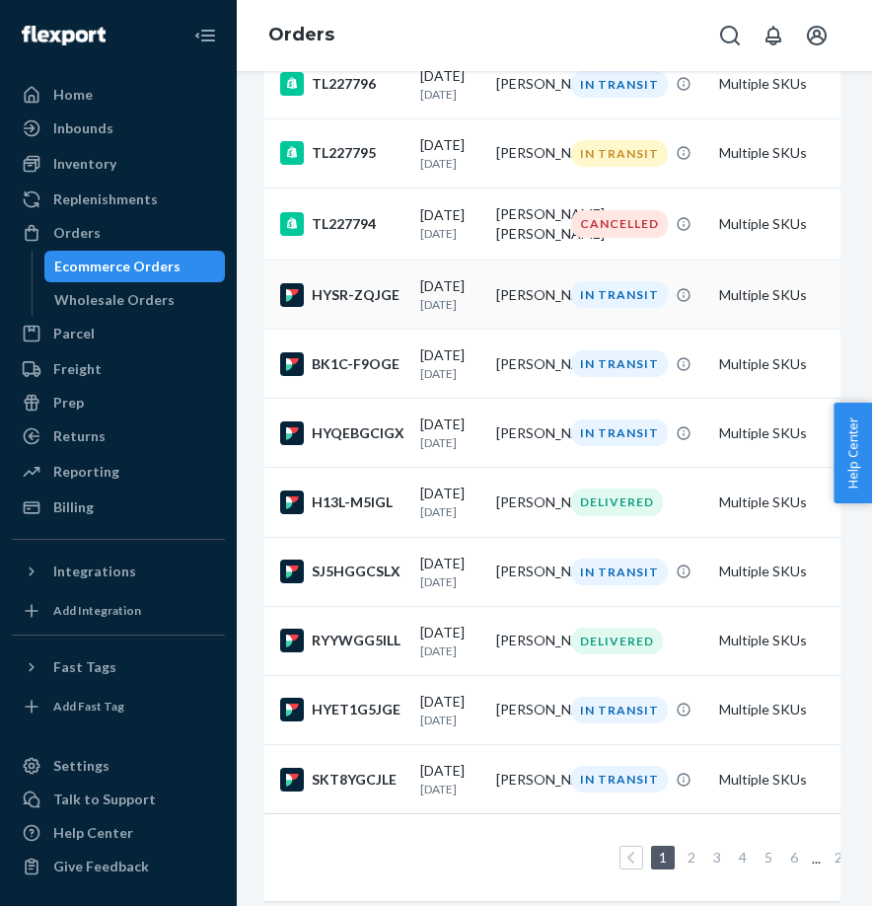
click at [345, 307] on div "HYSR-ZQJGE" at bounding box center [342, 295] width 124 height 24
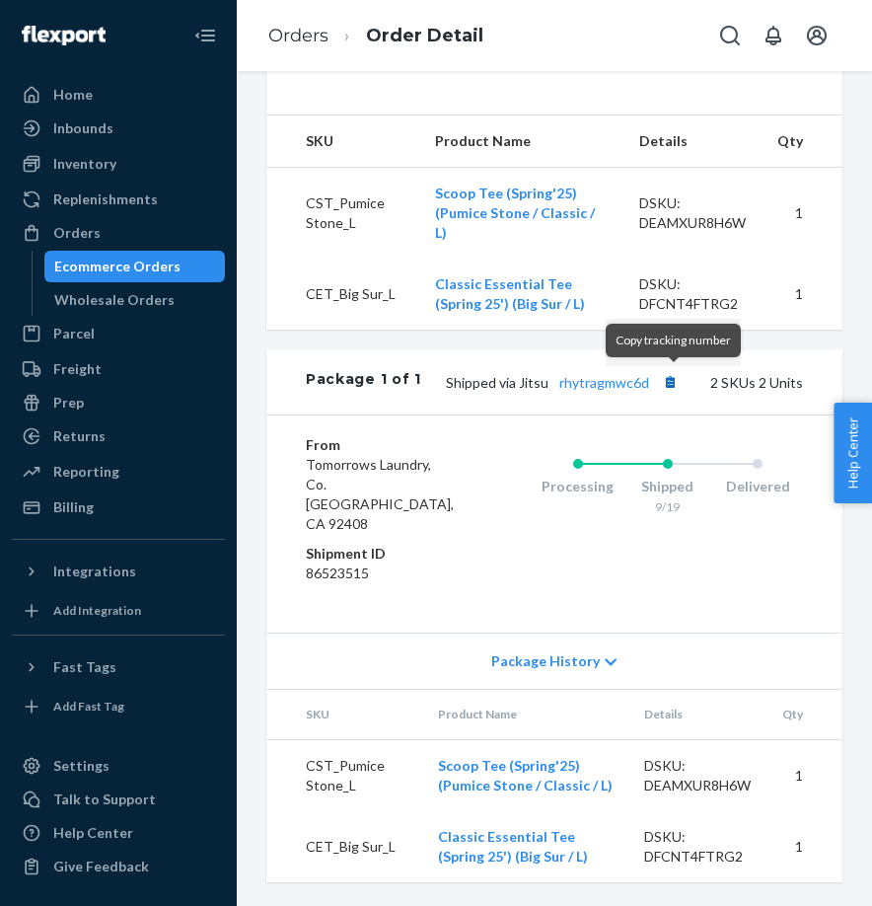
click at [673, 381] on button "Copy tracking number" at bounding box center [670, 382] width 26 height 26
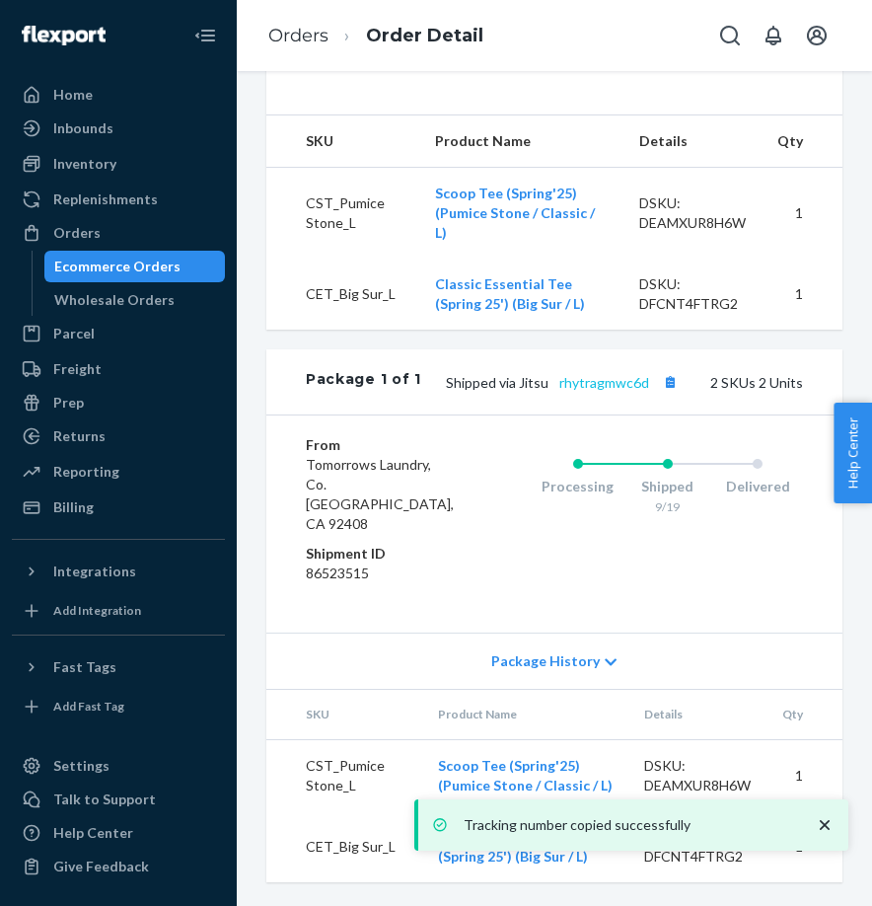
click at [606, 375] on link "rhytragmwc6d" at bounding box center [605, 382] width 90 height 17
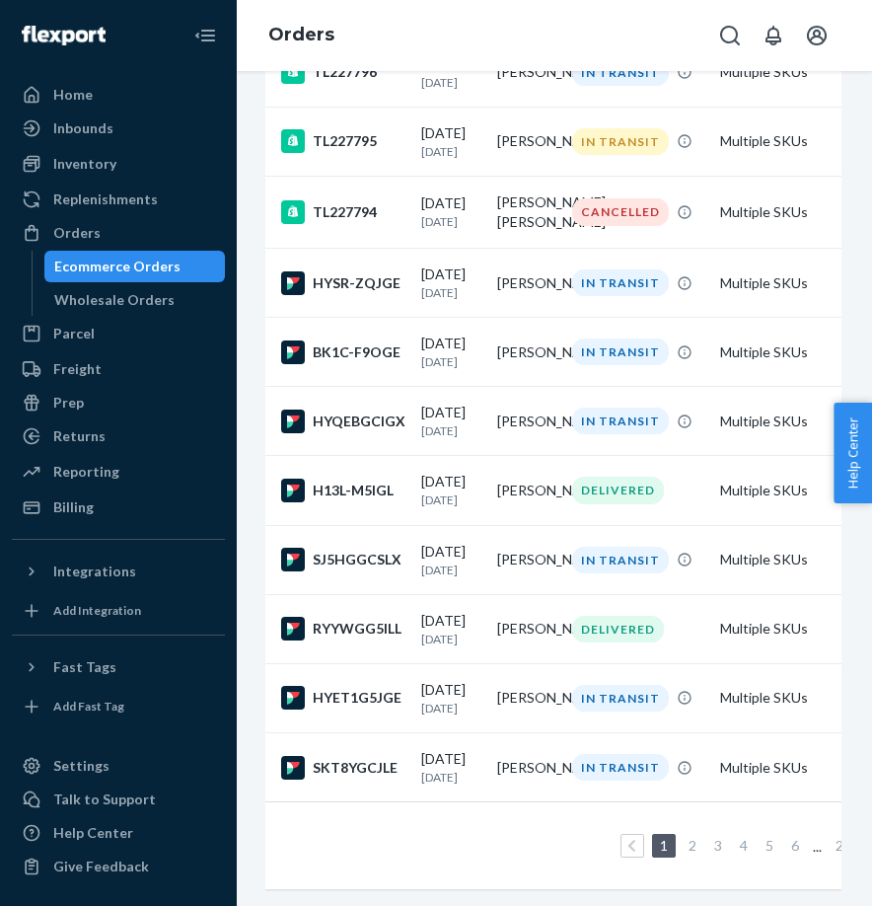
scroll to position [1221, 3]
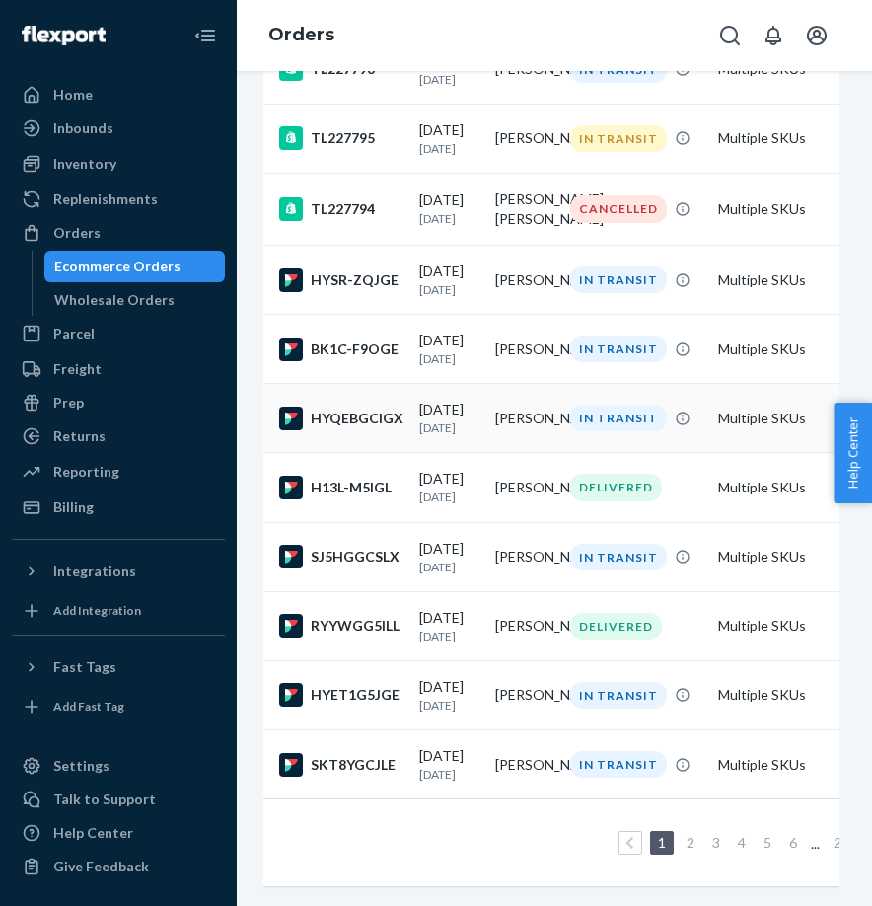
click at [357, 430] on div "HYQEBGCIGX" at bounding box center [341, 419] width 124 height 24
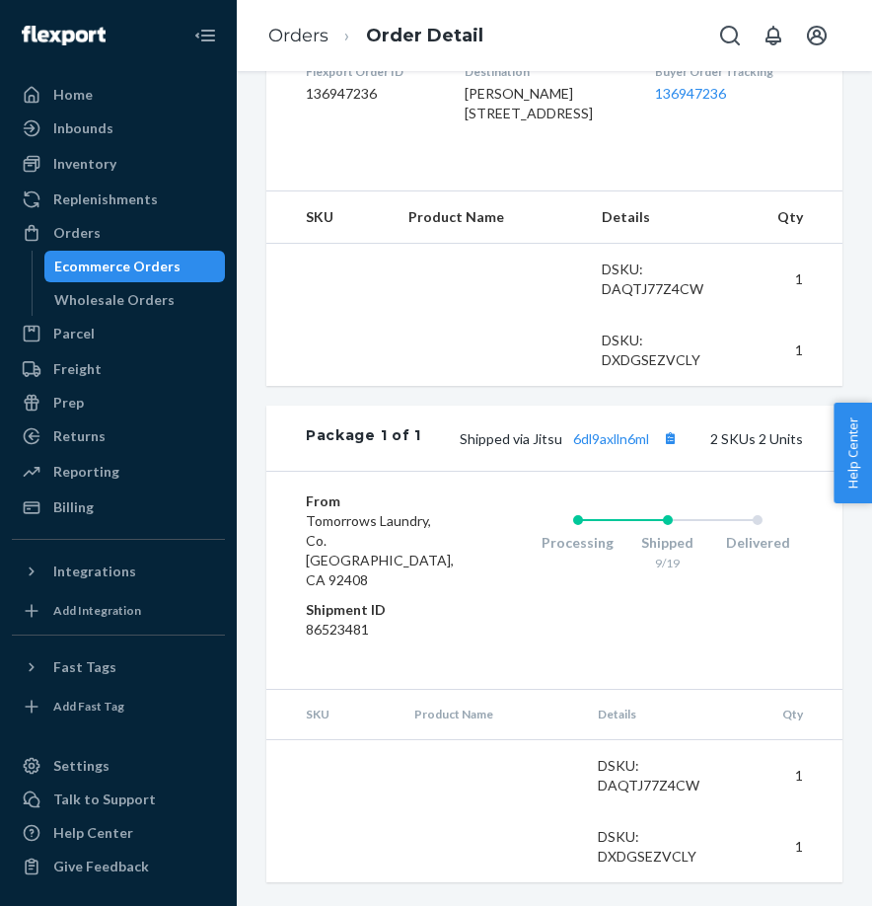
scroll to position [692, 0]
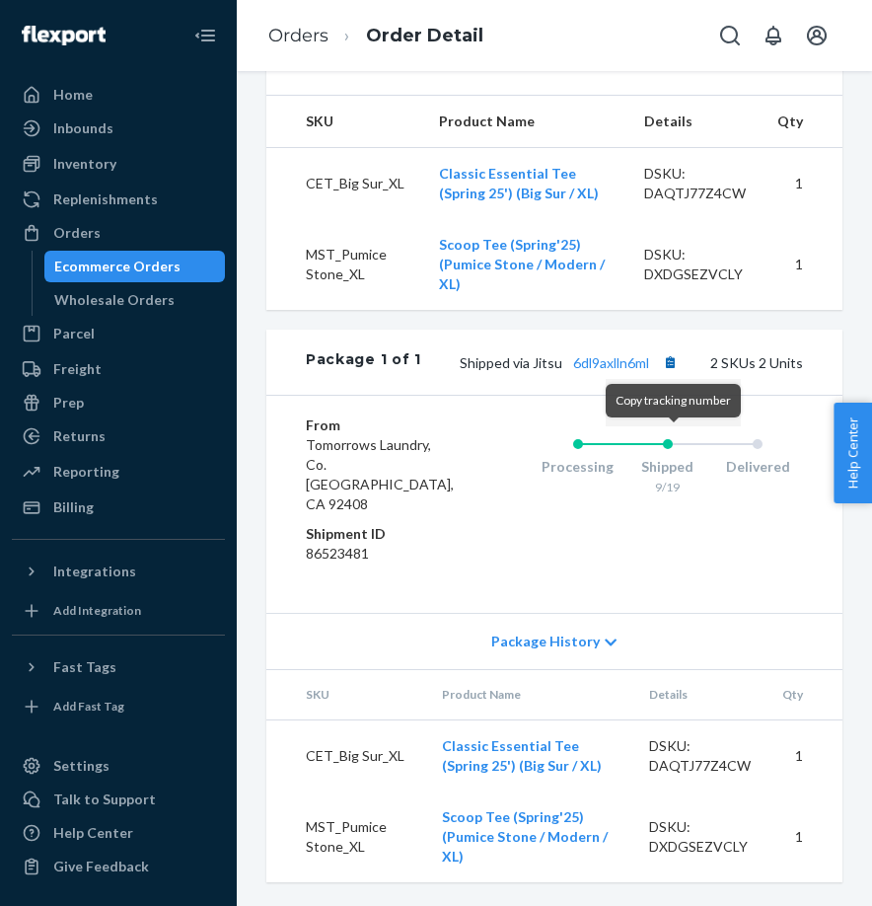
click at [676, 375] on button "Copy tracking number" at bounding box center [670, 362] width 26 height 26
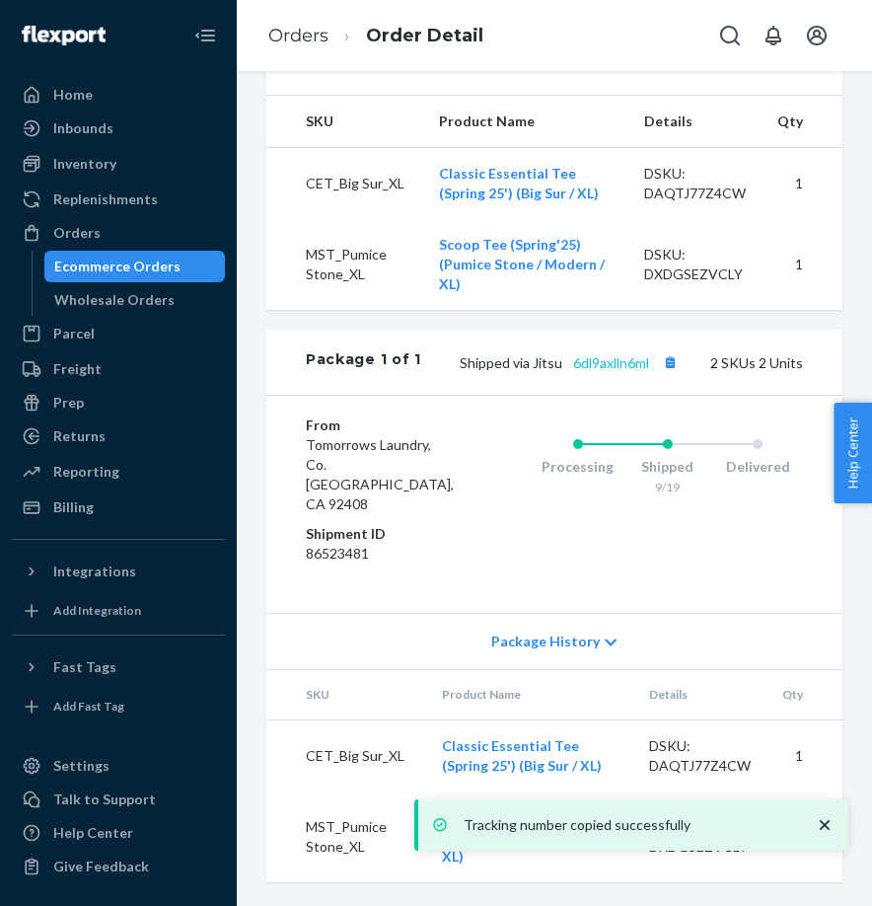
click at [591, 371] on link "6dl9axlln6ml" at bounding box center [611, 362] width 76 height 17
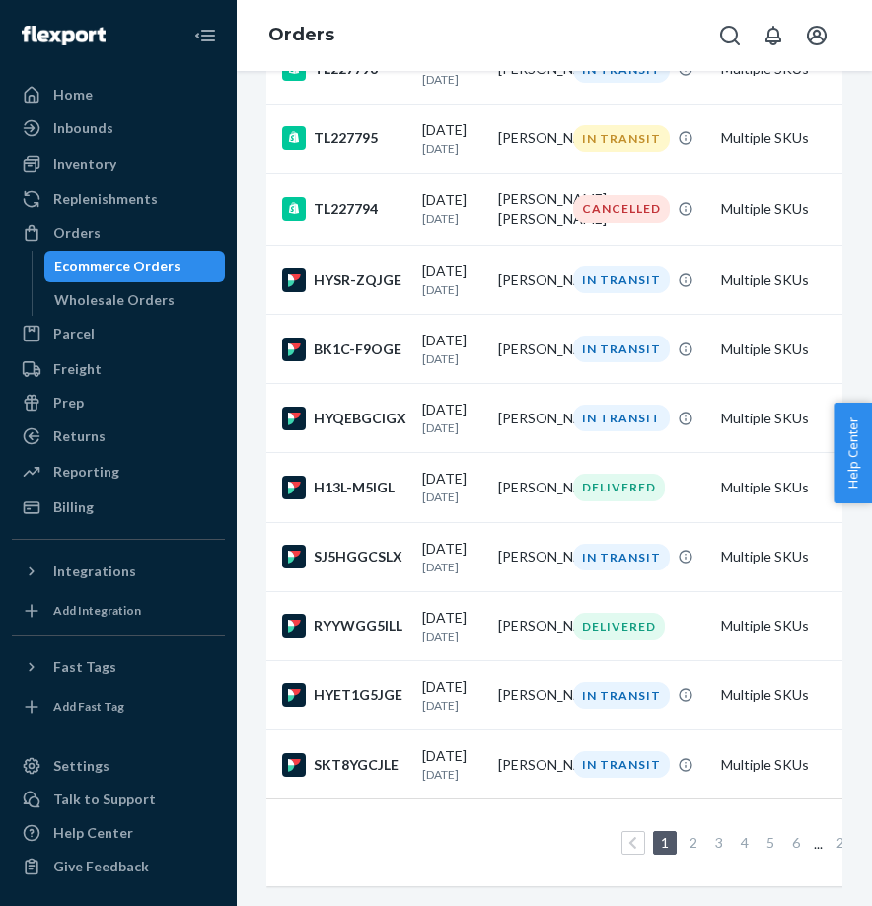
scroll to position [1372, 0]
click at [349, 476] on div "H13L-M5IGL" at bounding box center [344, 488] width 124 height 24
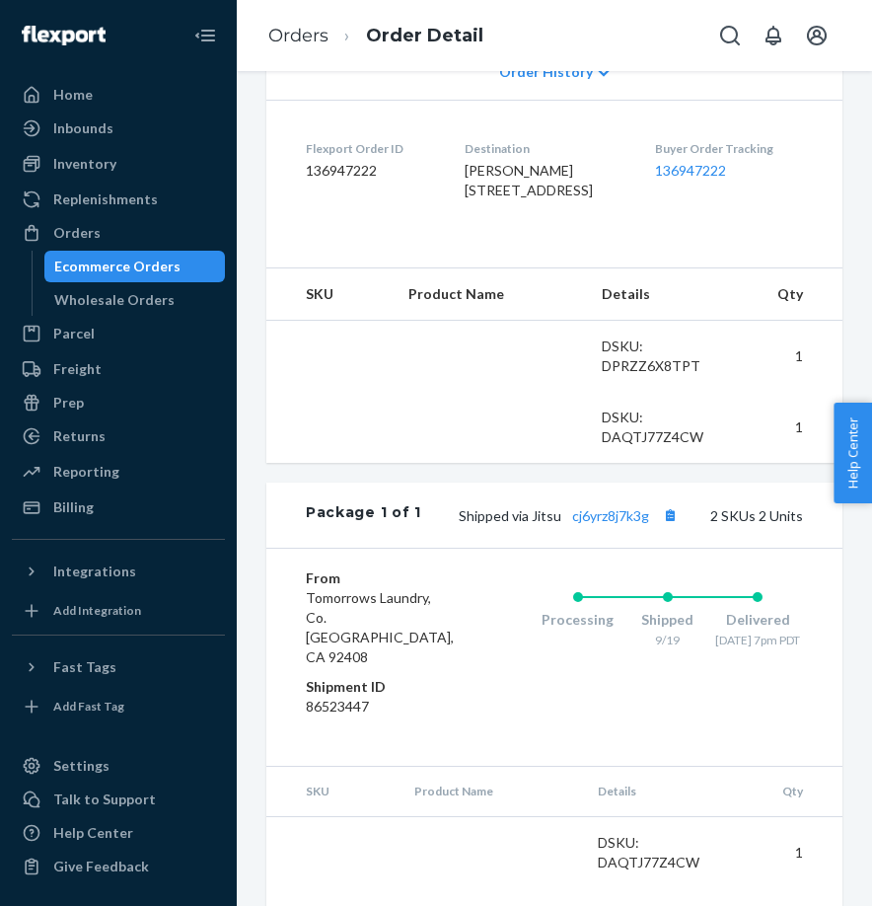
scroll to position [570, 0]
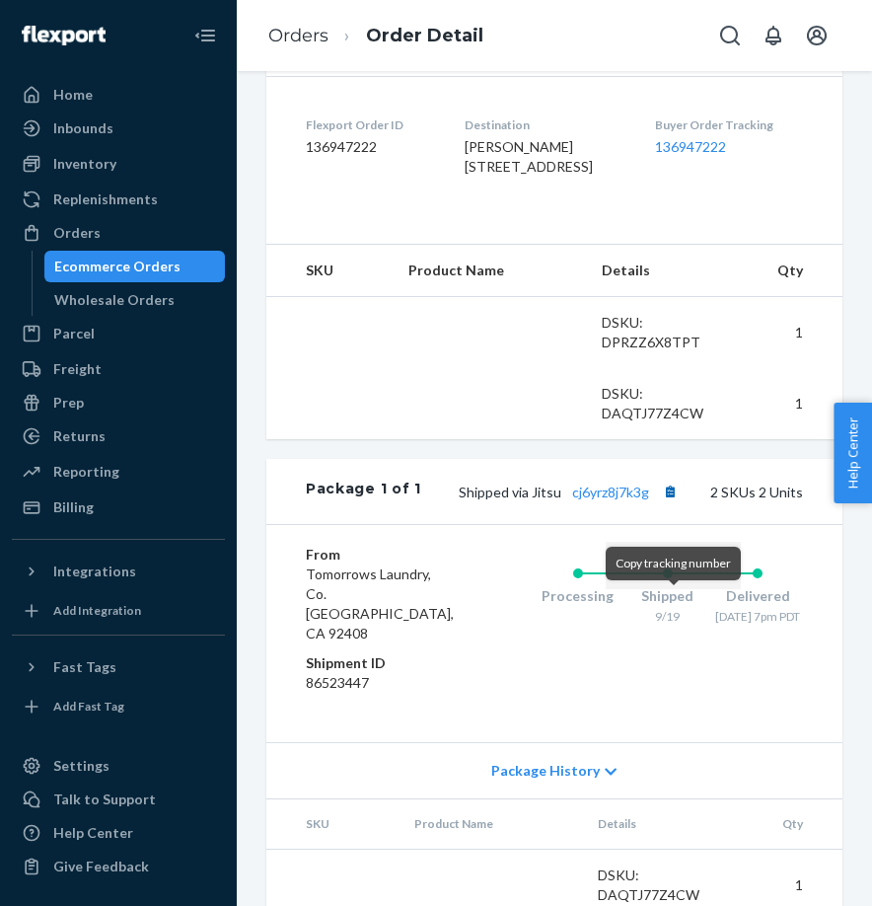
click at [676, 504] on button "Copy tracking number" at bounding box center [670, 492] width 26 height 26
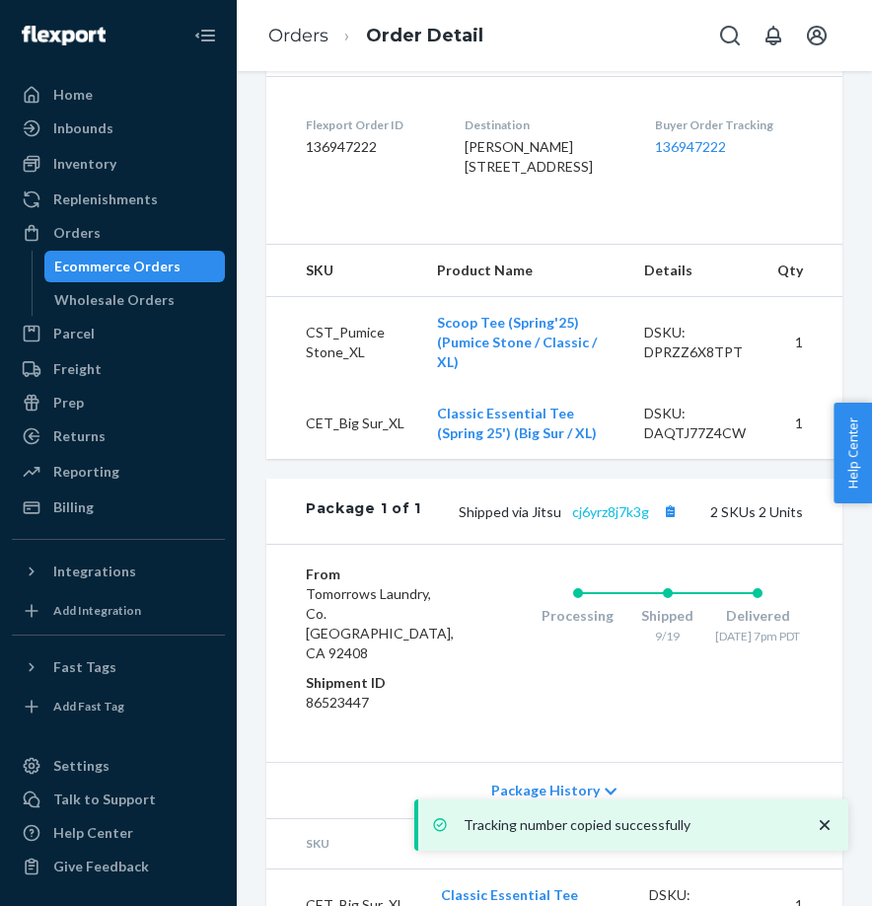
click at [613, 520] on link "cj6yrz8j7k3g" at bounding box center [610, 511] width 77 height 17
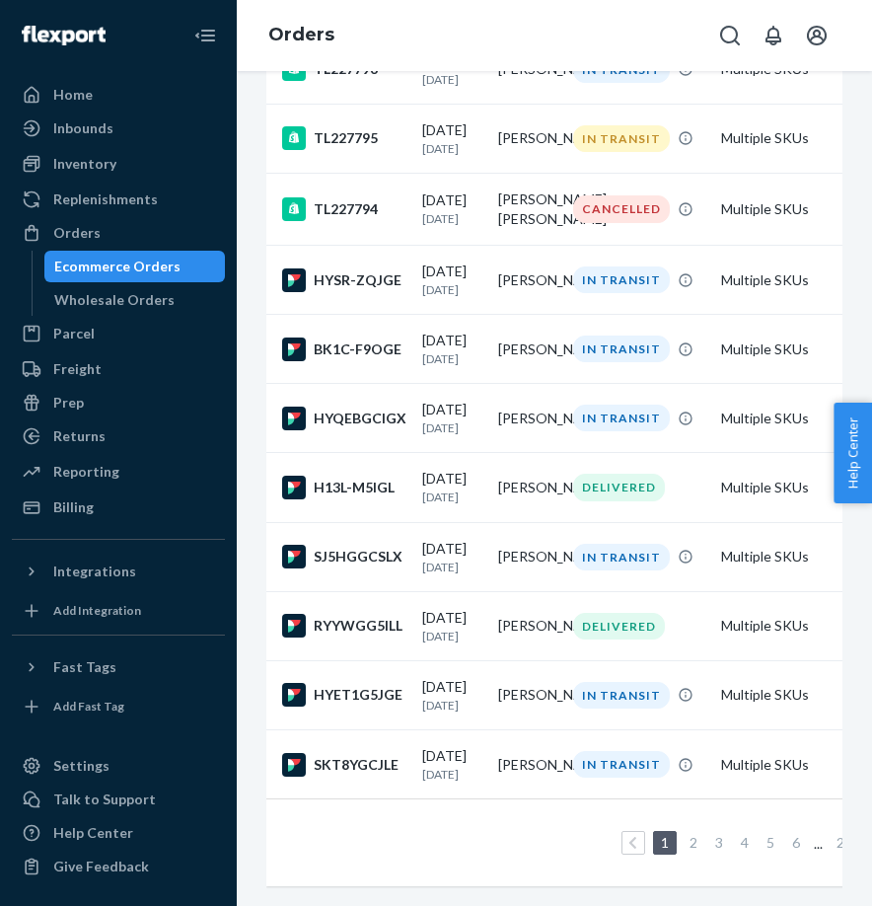
scroll to position [1372, 0]
click at [331, 545] on div "SJ5HGGCSLX" at bounding box center [344, 557] width 124 height 24
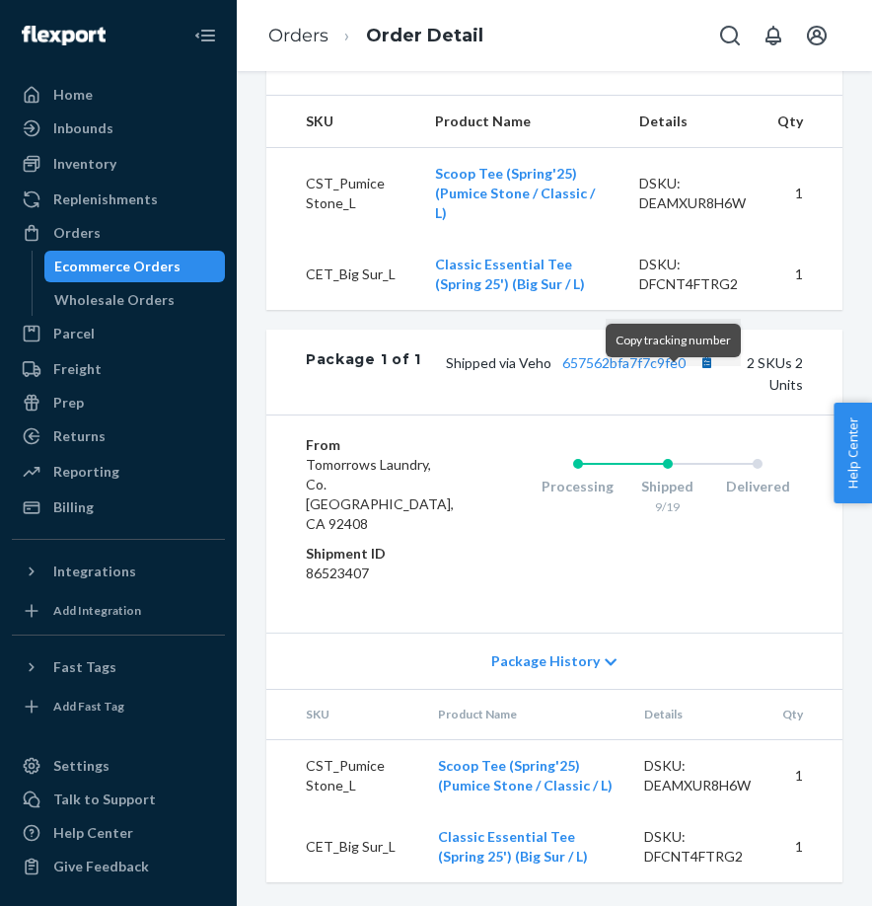
click at [694, 375] on button "Copy tracking number" at bounding box center [707, 362] width 26 height 26
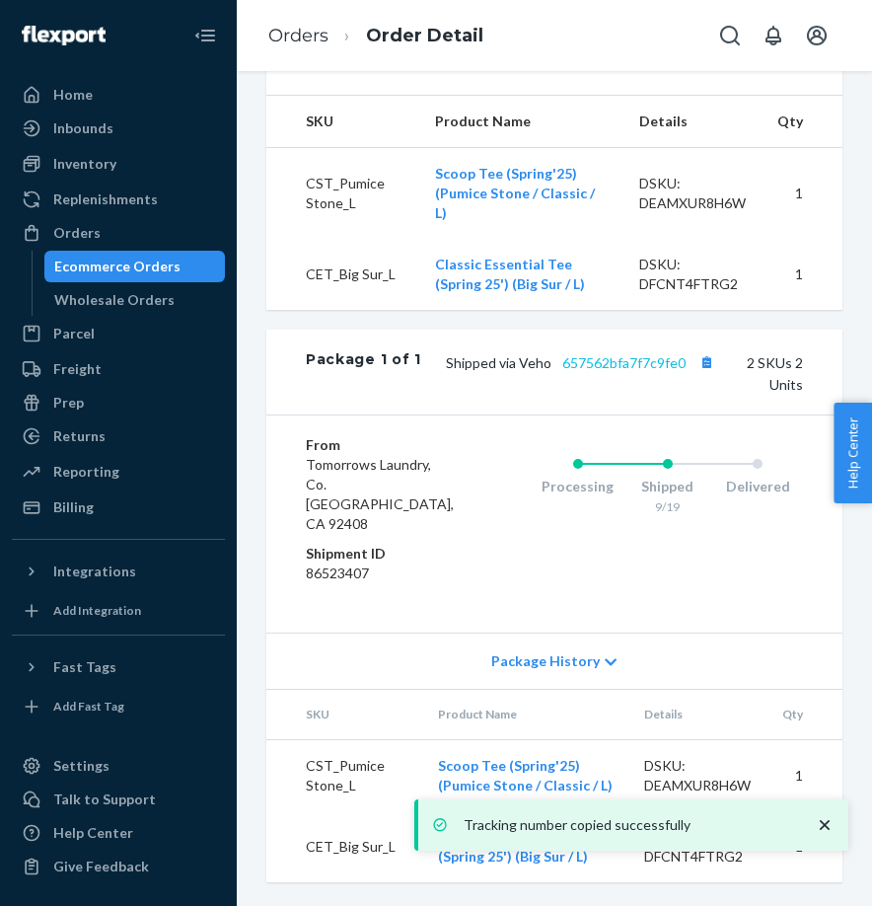
click at [597, 371] on link "657562bfa7f7c9fe0" at bounding box center [624, 362] width 123 height 17
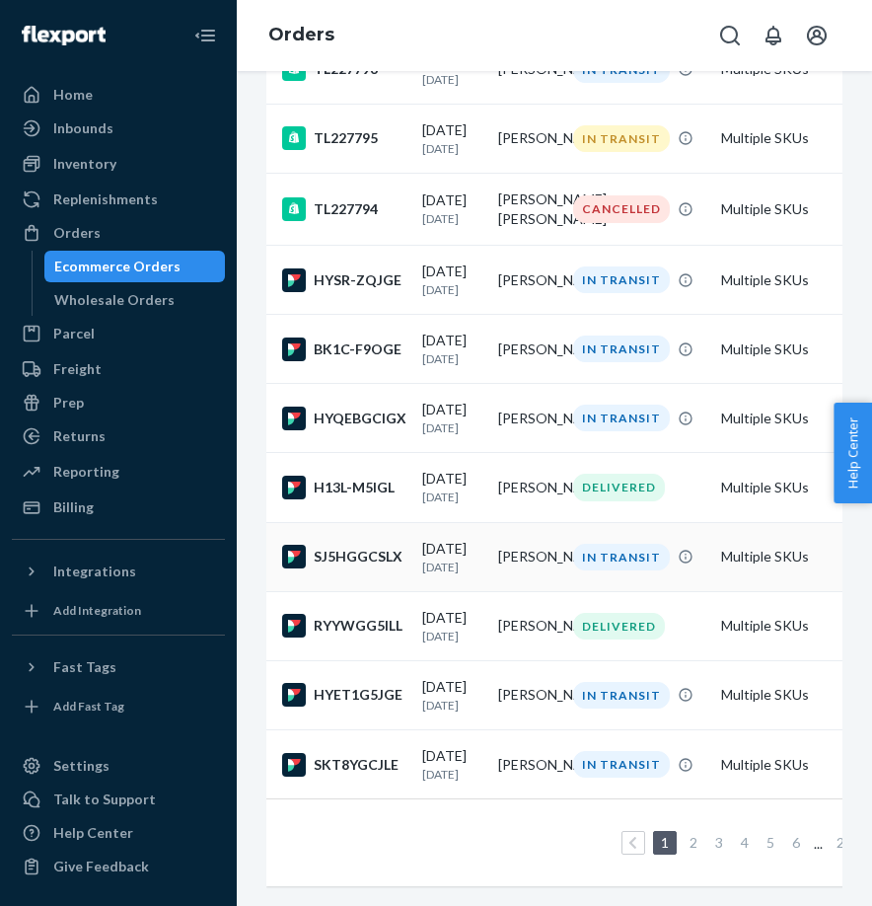
scroll to position [1372, 0]
click at [361, 620] on div "RYYWGG5ILL" at bounding box center [344, 626] width 124 height 24
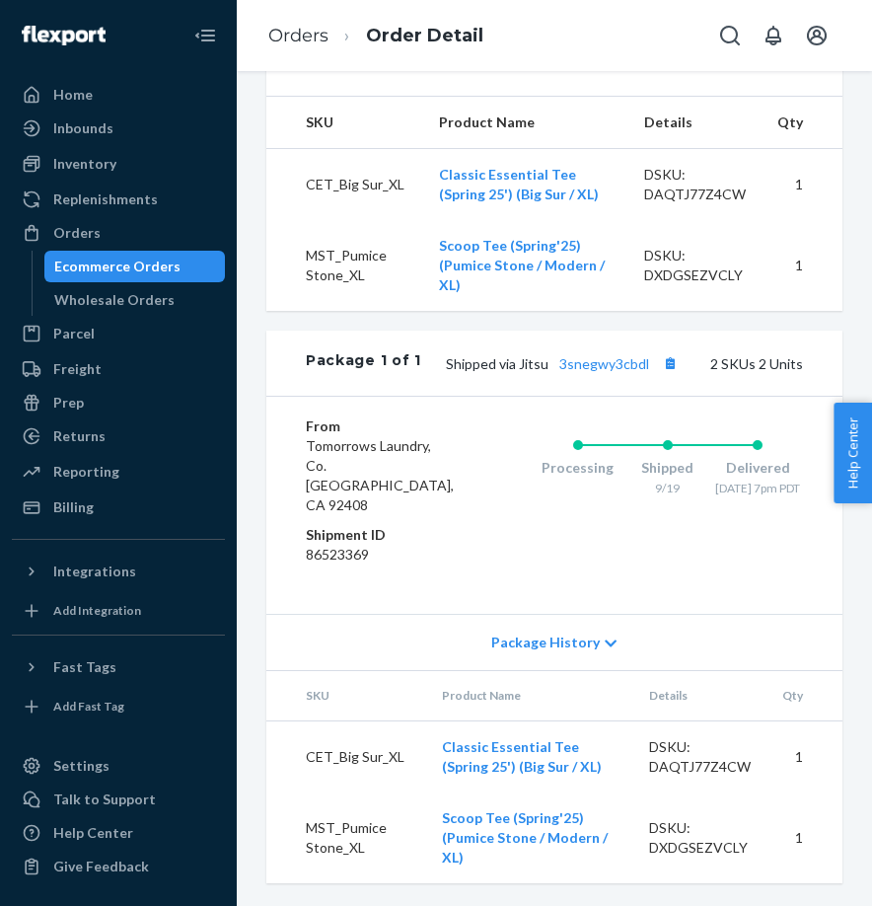
scroll to position [768, 0]
click at [674, 375] on button "Copy tracking number" at bounding box center [670, 362] width 26 height 26
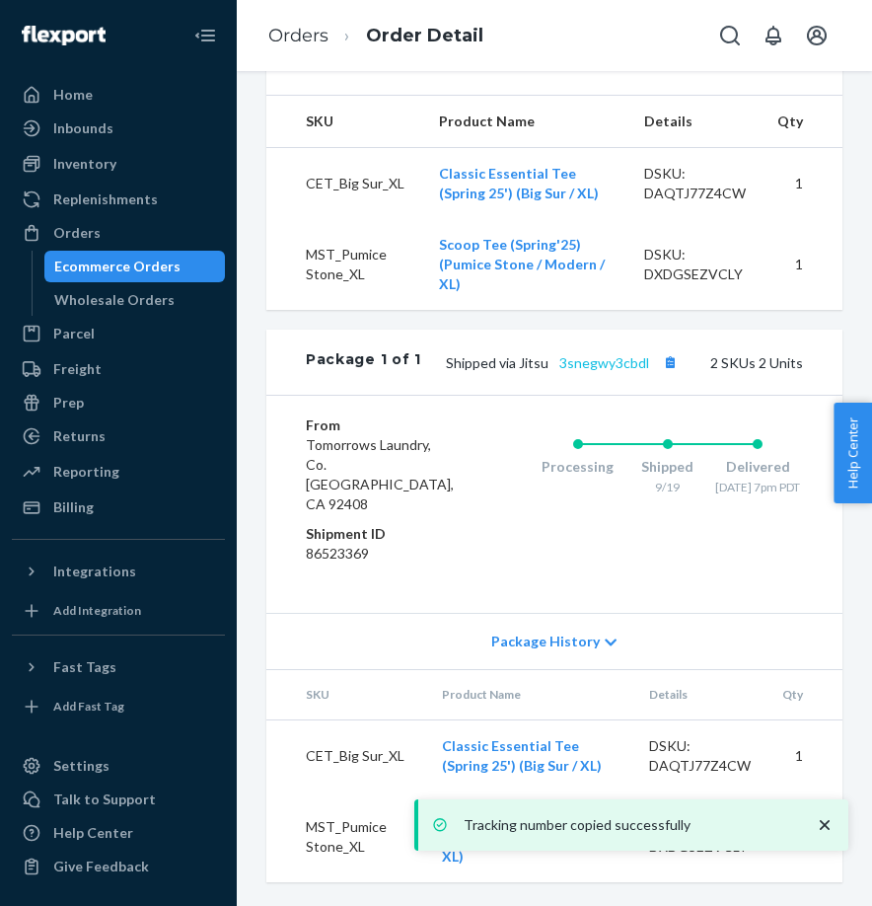
click at [589, 371] on link "3snegwy3cbdl" at bounding box center [605, 362] width 90 height 17
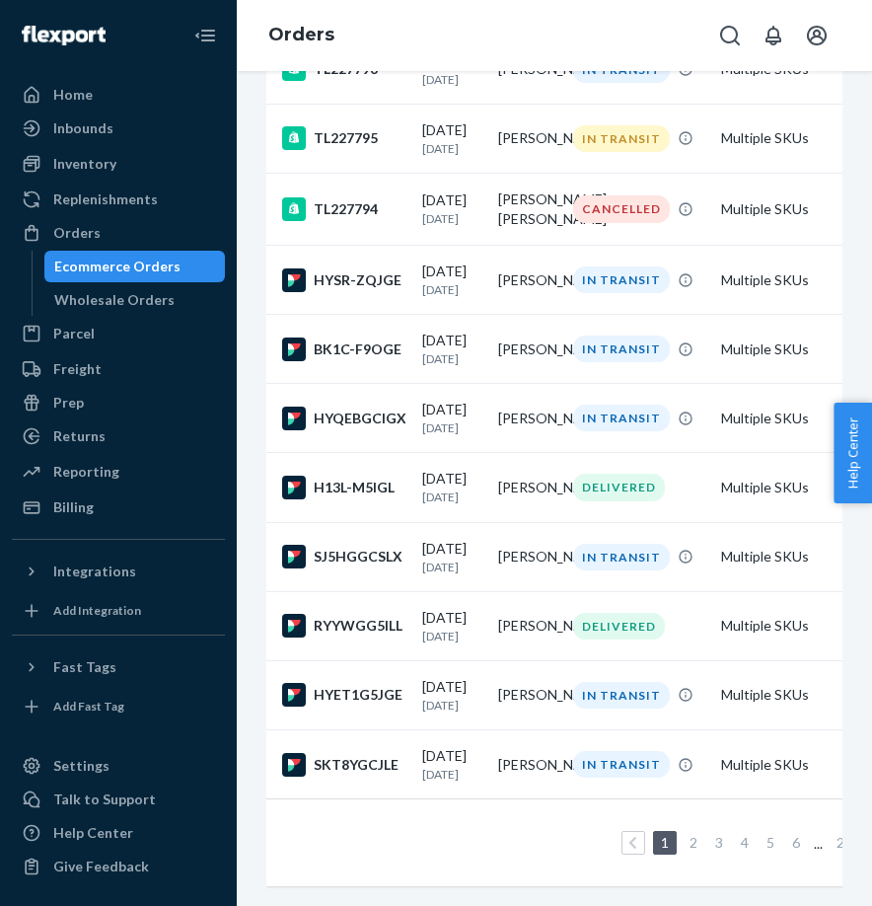
scroll to position [1372, 0]
click at [367, 697] on div "HYET1G5JGE" at bounding box center [344, 695] width 124 height 24
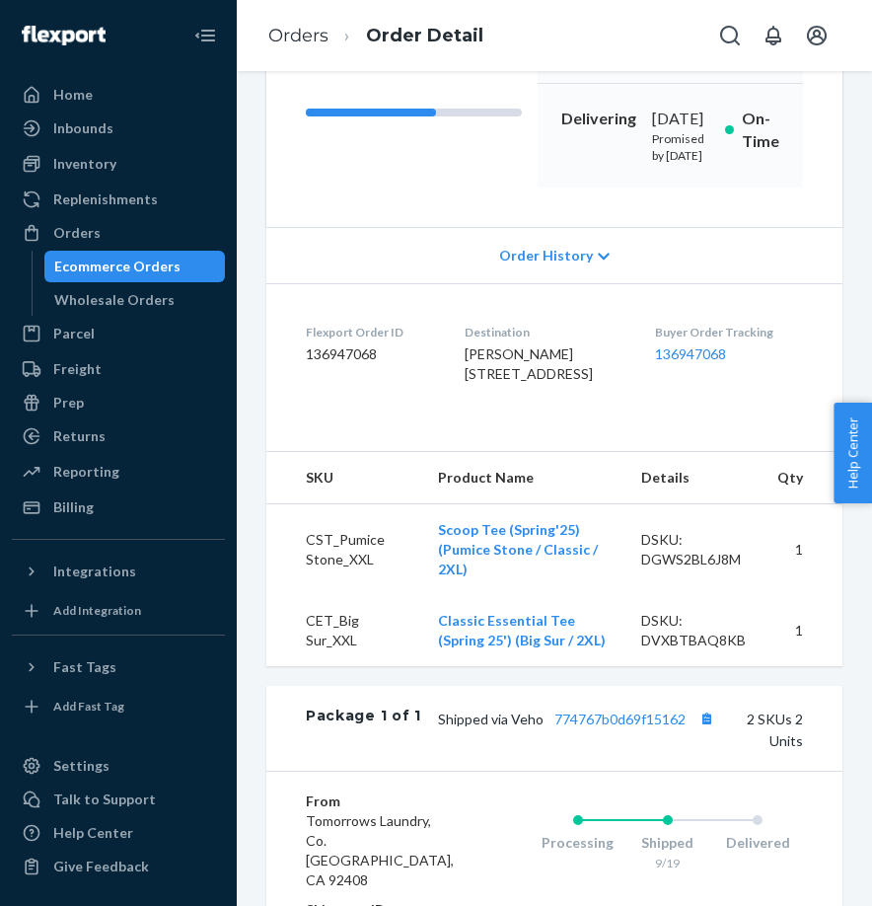
scroll to position [415, 0]
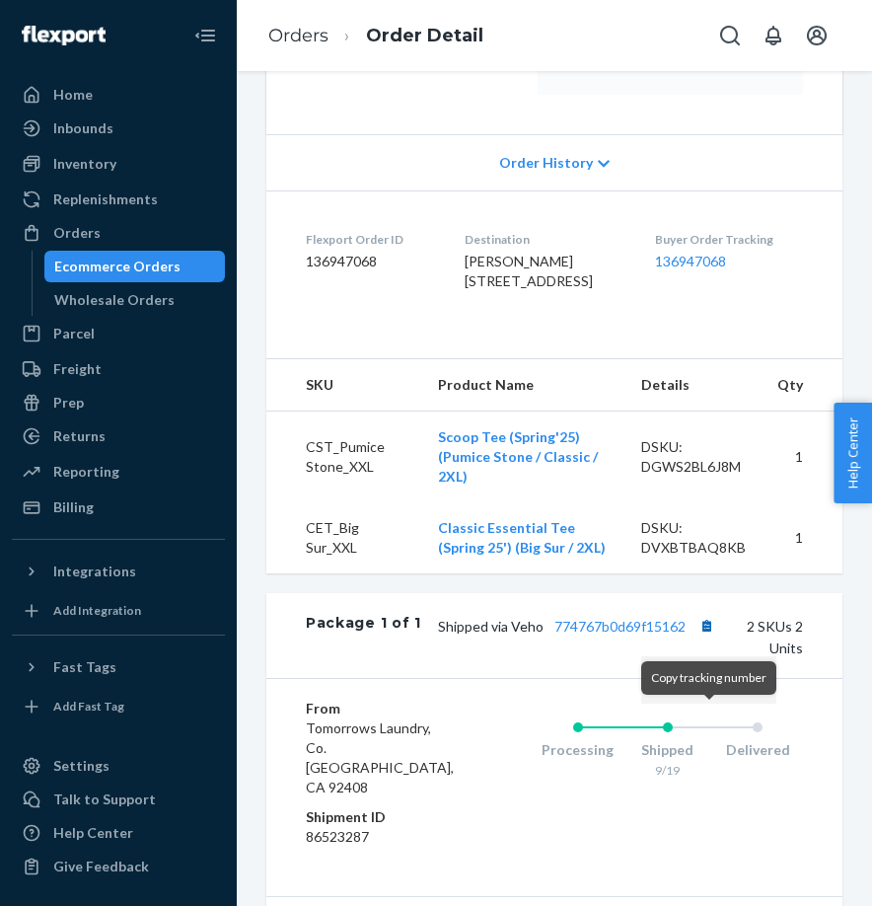
click at [710, 639] on button "Copy tracking number" at bounding box center [707, 626] width 26 height 26
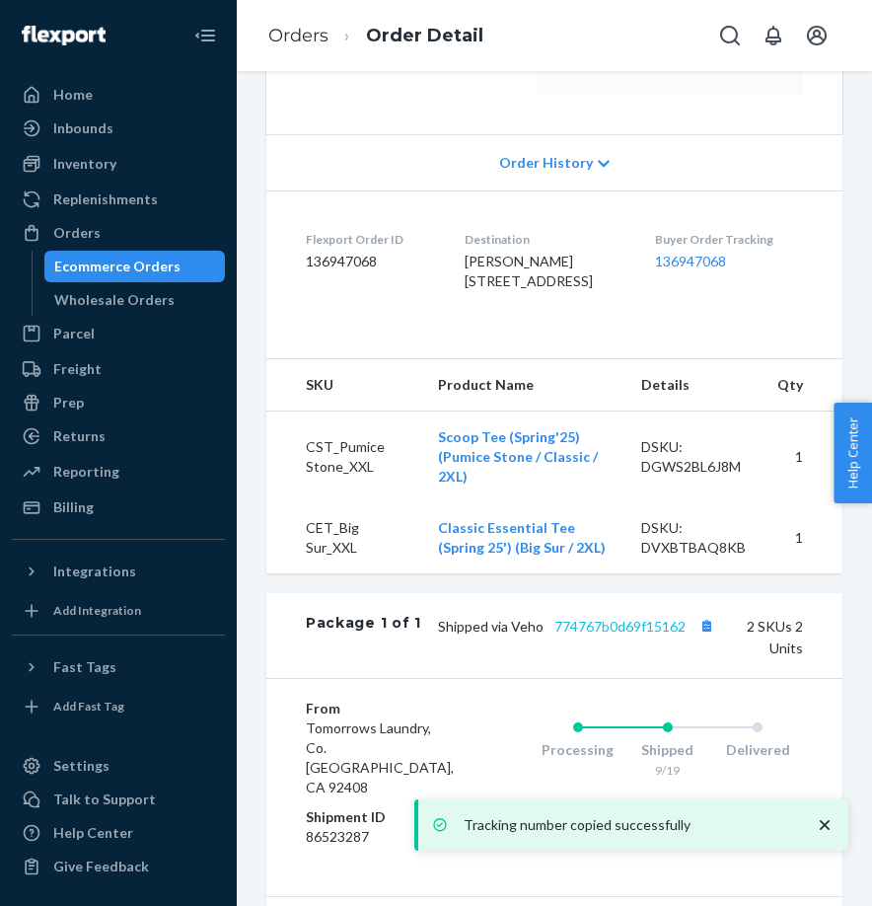
click at [625, 635] on link "774767b0d69f15162" at bounding box center [620, 626] width 131 height 17
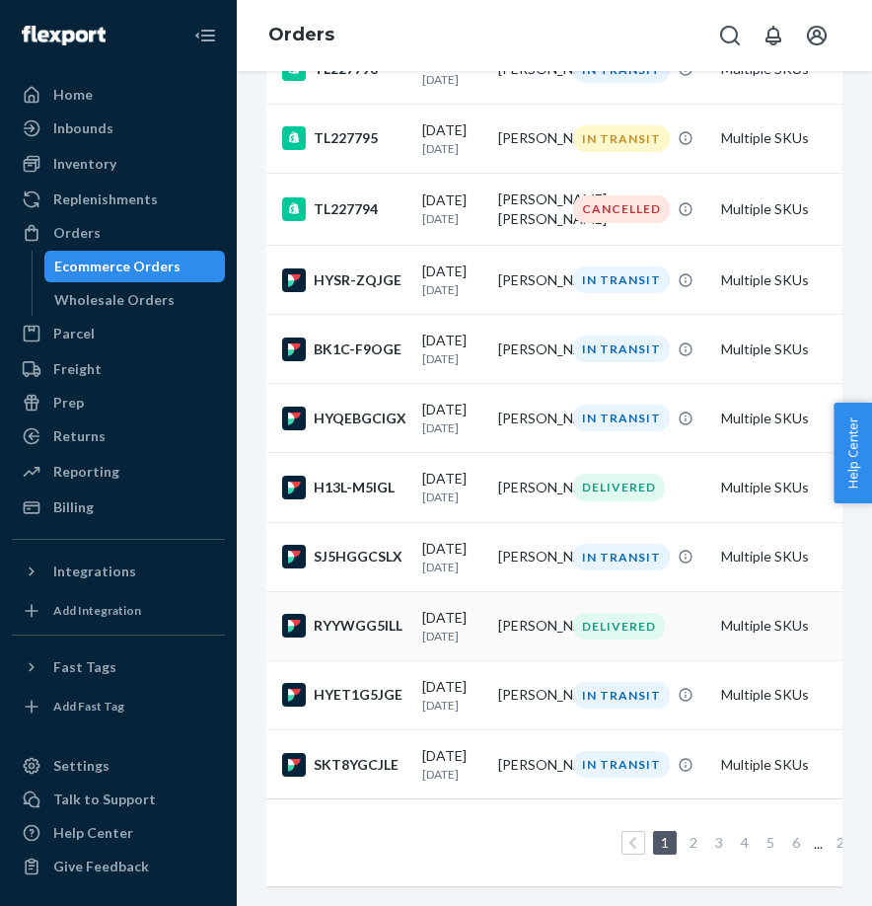
scroll to position [1372, 0]
click at [349, 769] on div "SKT8YGCJLE" at bounding box center [344, 765] width 124 height 24
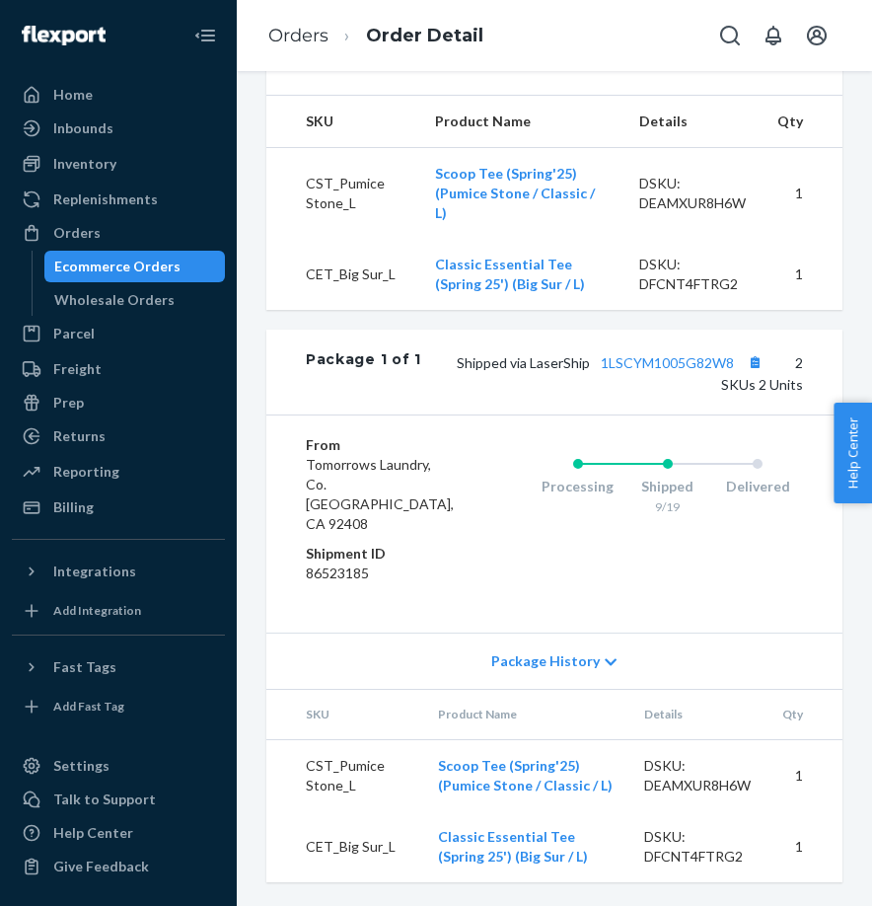
scroll to position [772, 0]
click at [742, 360] on button "Copy tracking number" at bounding box center [755, 362] width 26 height 26
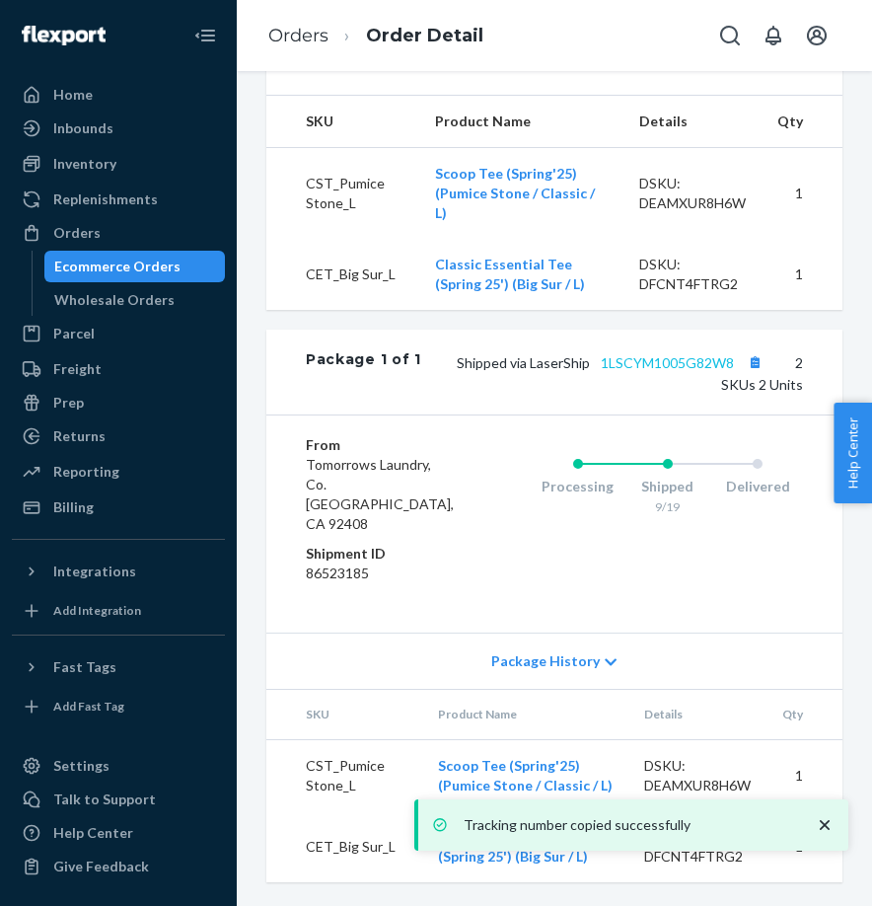
click at [635, 367] on link "1LSCYM1005G82W8" at bounding box center [667, 362] width 133 height 17
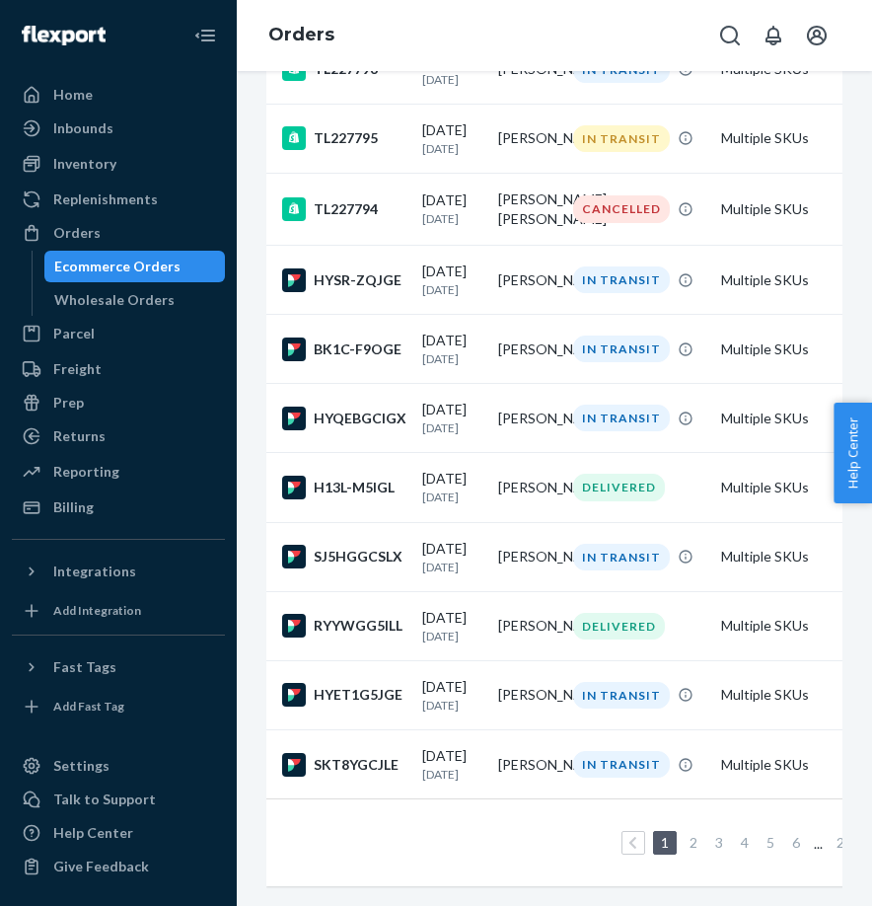
scroll to position [1372, 0]
click at [691, 847] on link "2" at bounding box center [694, 842] width 16 height 17
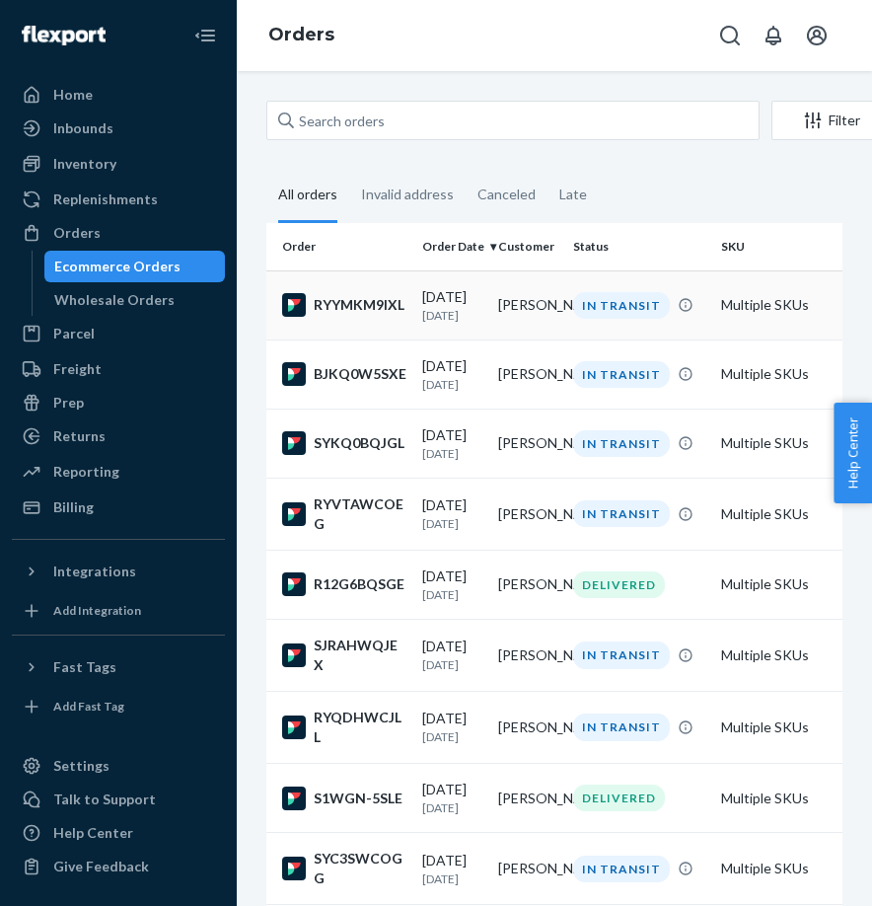
click at [351, 313] on div "RYYMKM9IXL" at bounding box center [344, 305] width 124 height 24
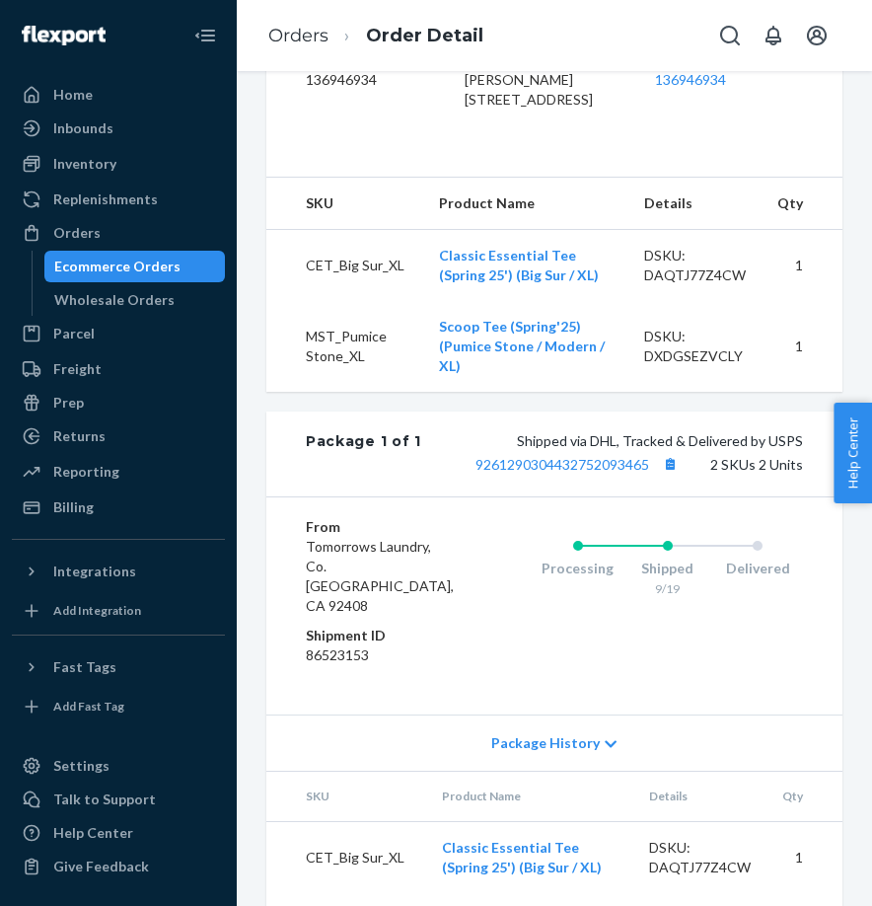
scroll to position [652, 0]
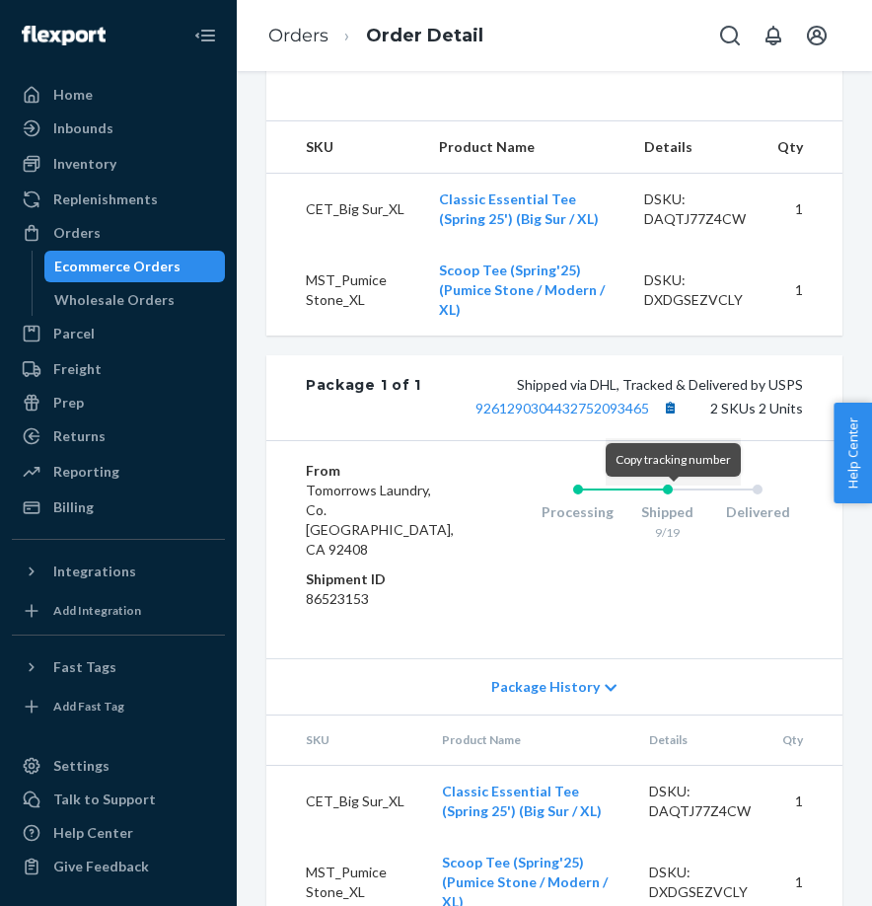
click at [673, 420] on button "Copy tracking number" at bounding box center [670, 408] width 26 height 26
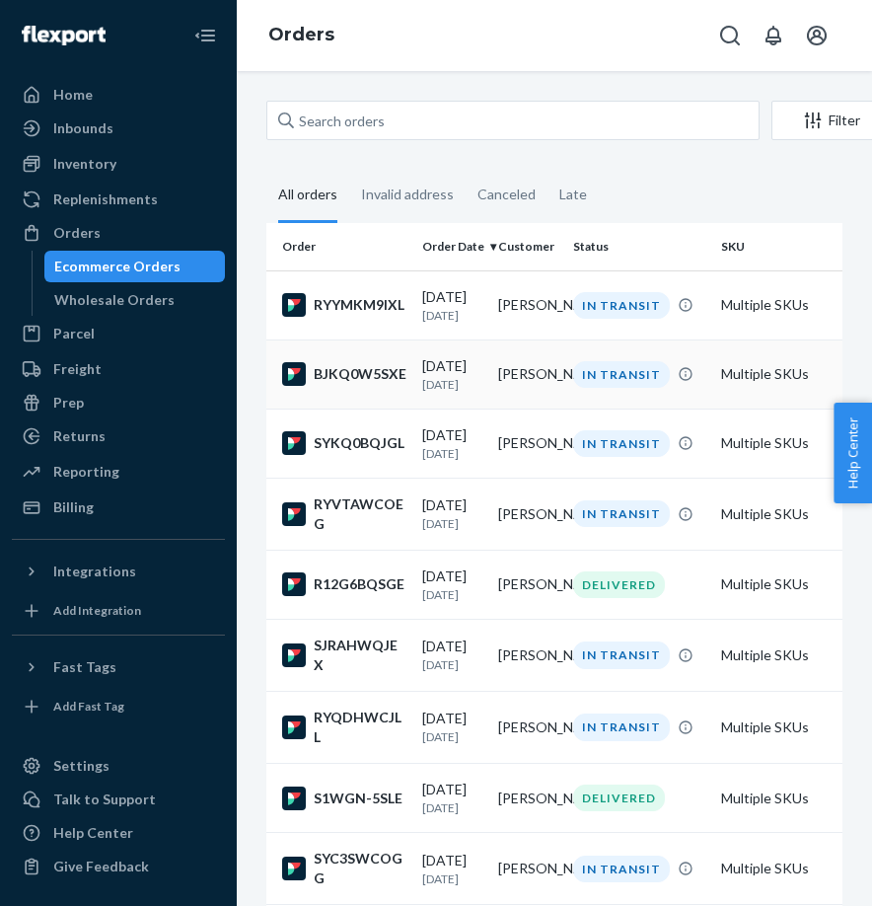
click at [364, 379] on div "BJKQ0W5SXE" at bounding box center [344, 374] width 124 height 24
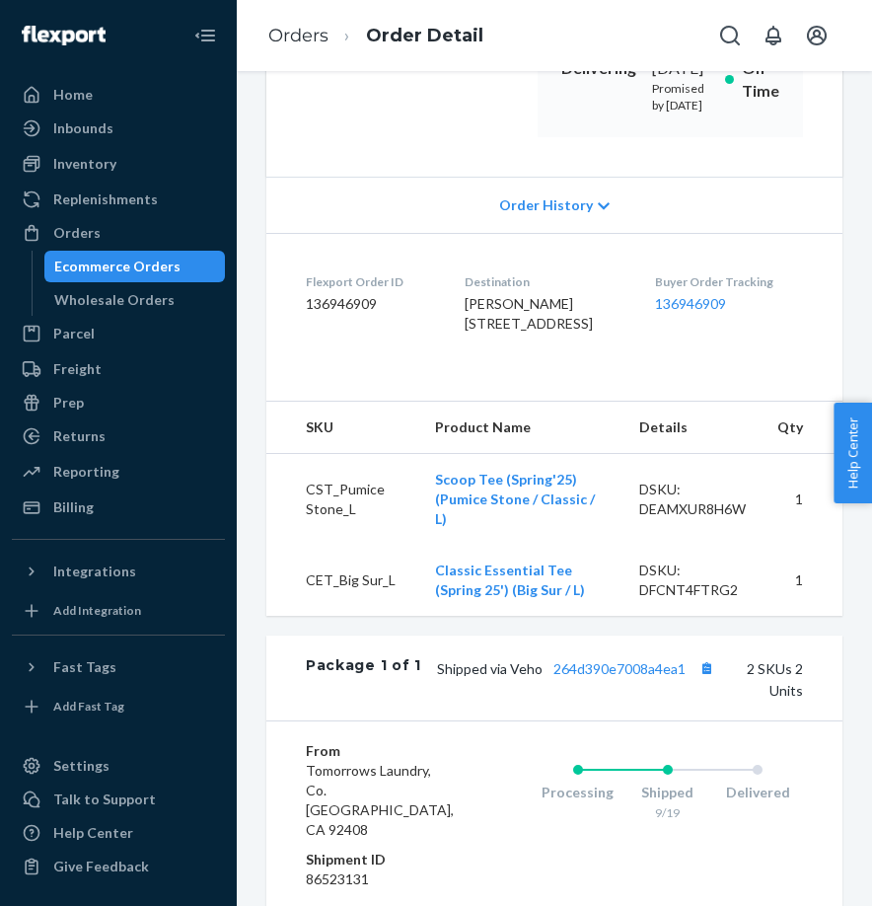
scroll to position [443, 0]
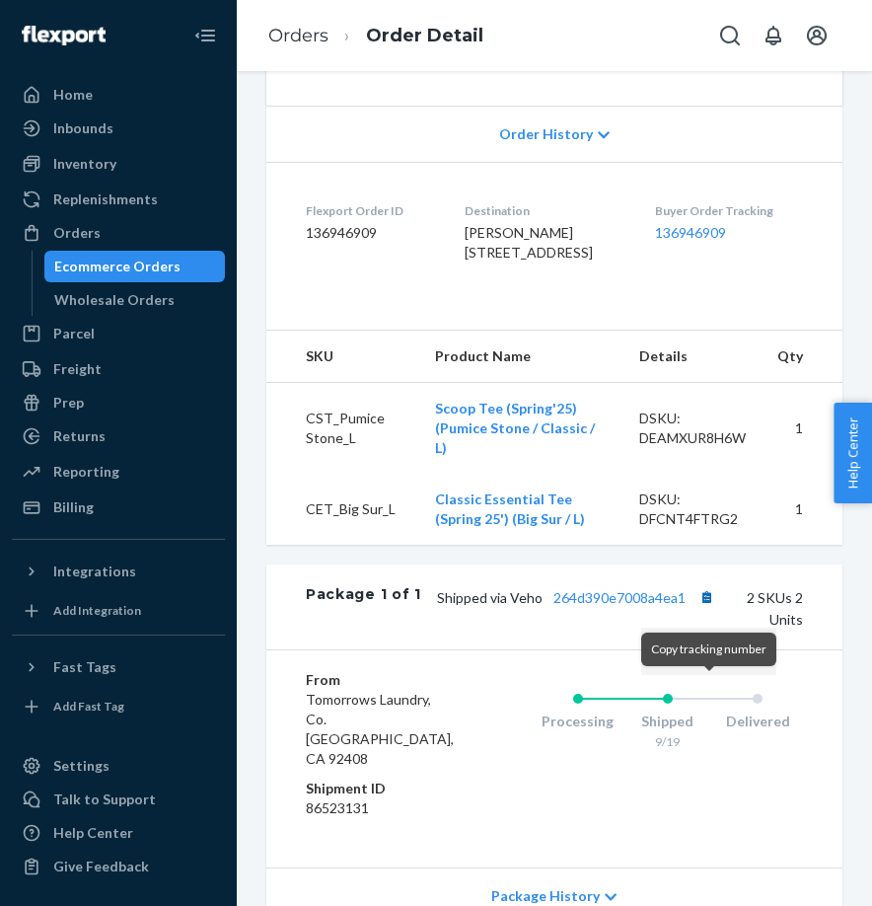
click at [707, 610] on button "Copy tracking number" at bounding box center [707, 597] width 26 height 26
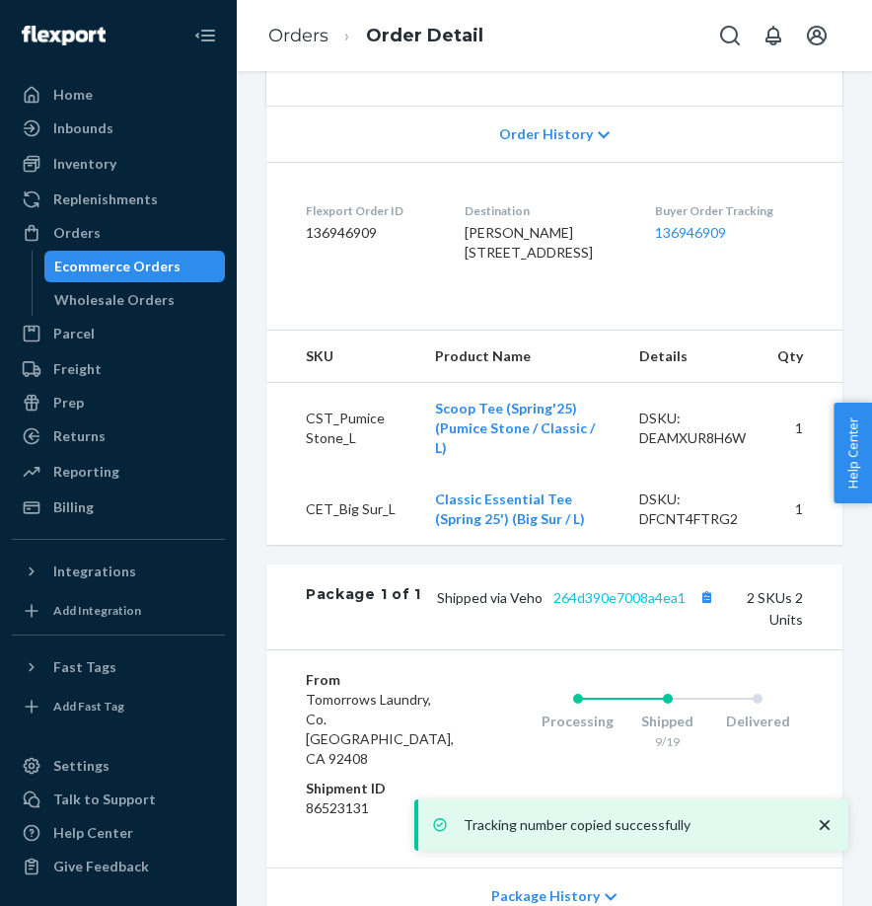
click at [628, 606] on link "264d390e7008a4ea1" at bounding box center [620, 597] width 132 height 17
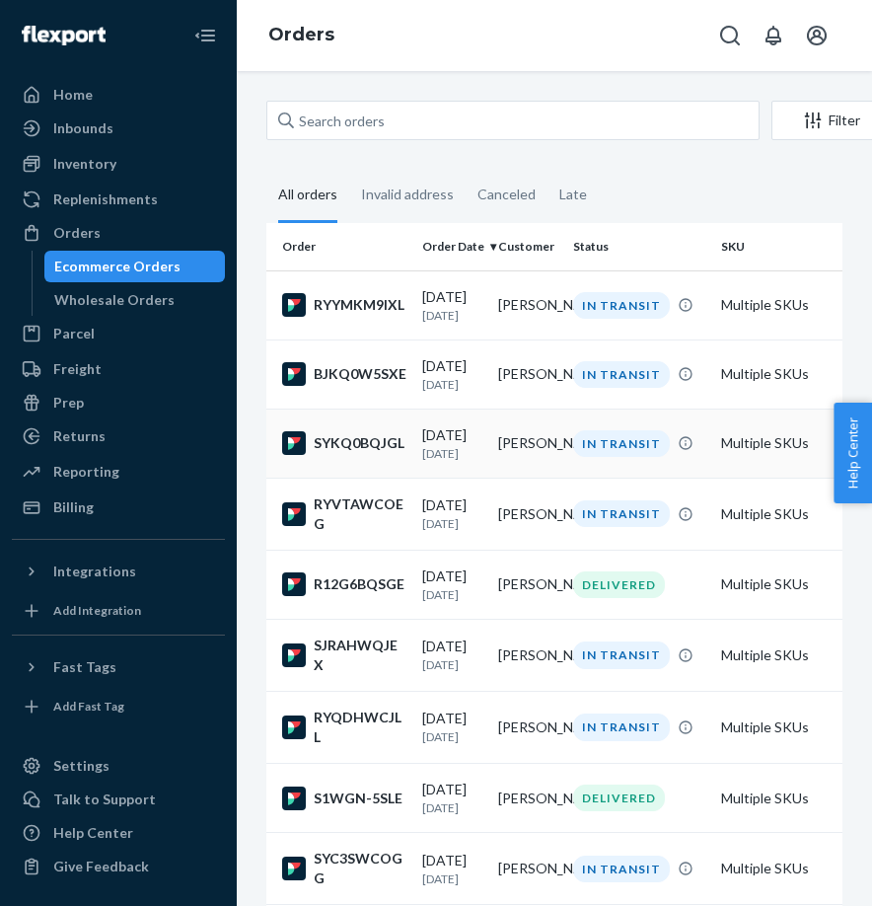
click at [398, 455] on div "SYKQ0BQJGL" at bounding box center [344, 443] width 124 height 24
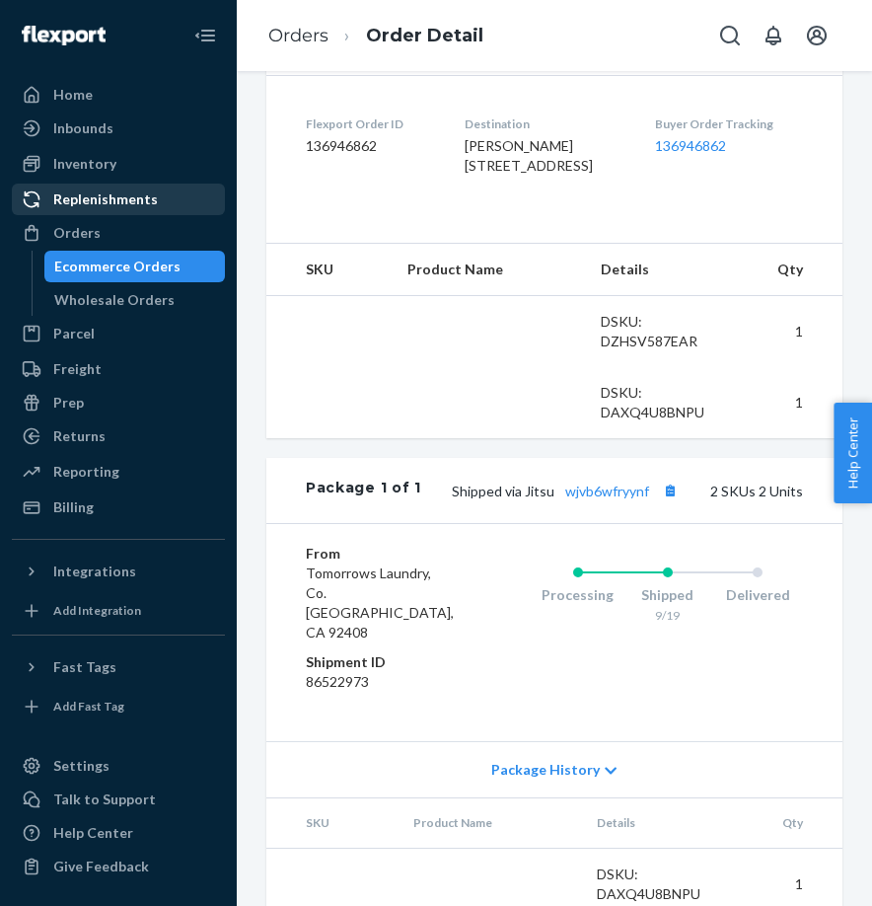
scroll to position [644, 0]
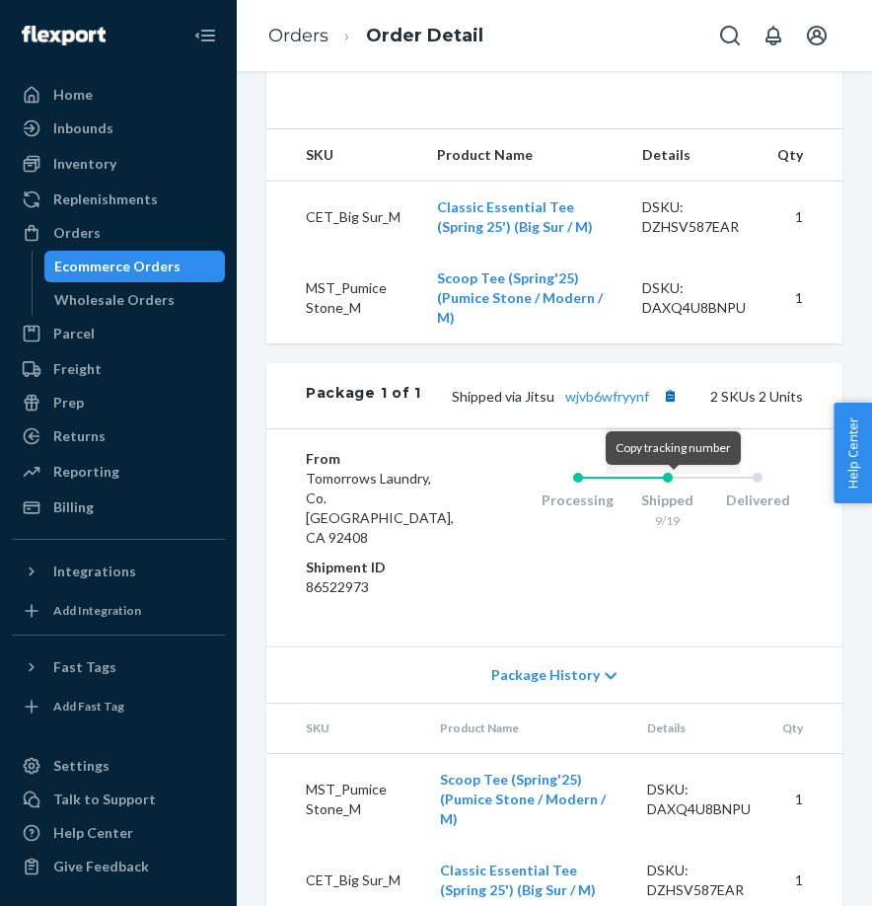
click at [673, 409] on button "Copy tracking number" at bounding box center [670, 396] width 26 height 26
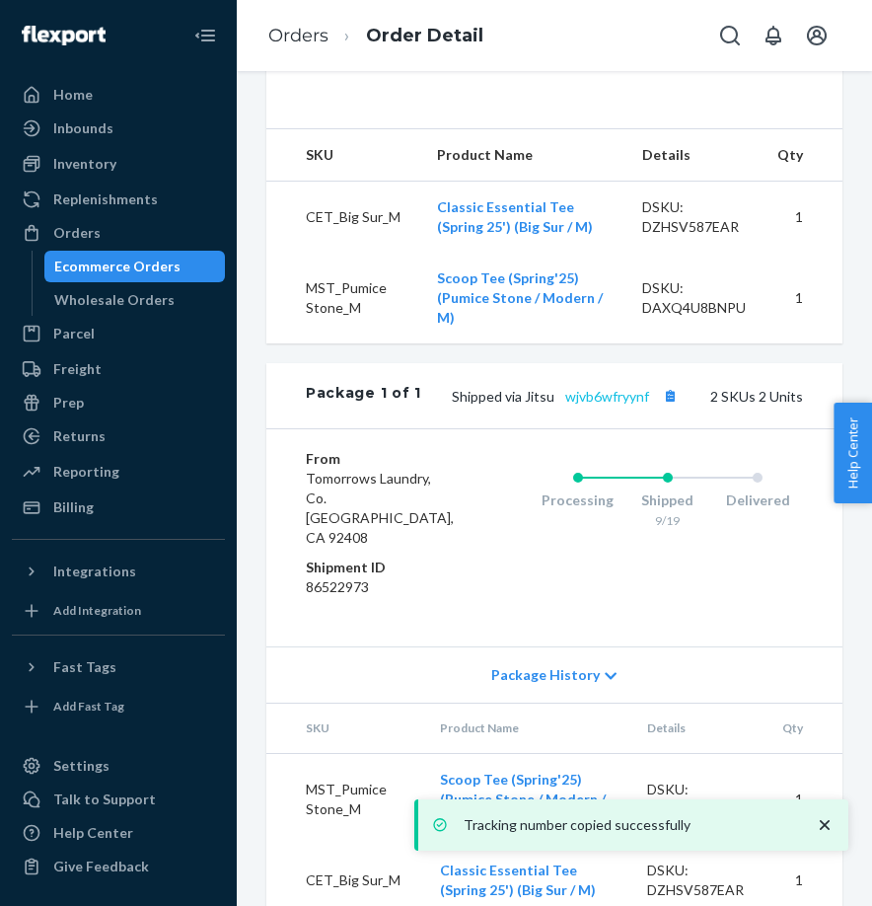
click at [626, 405] on link "wjvb6wfryynf" at bounding box center [608, 396] width 84 height 17
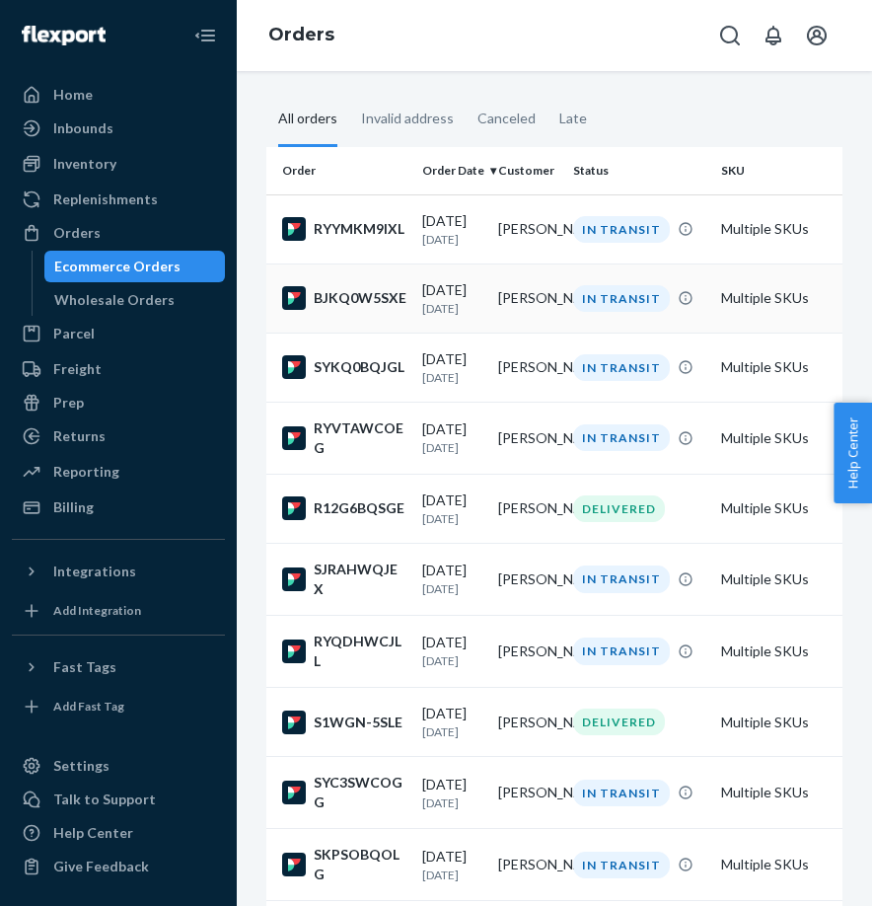
scroll to position [114, 1]
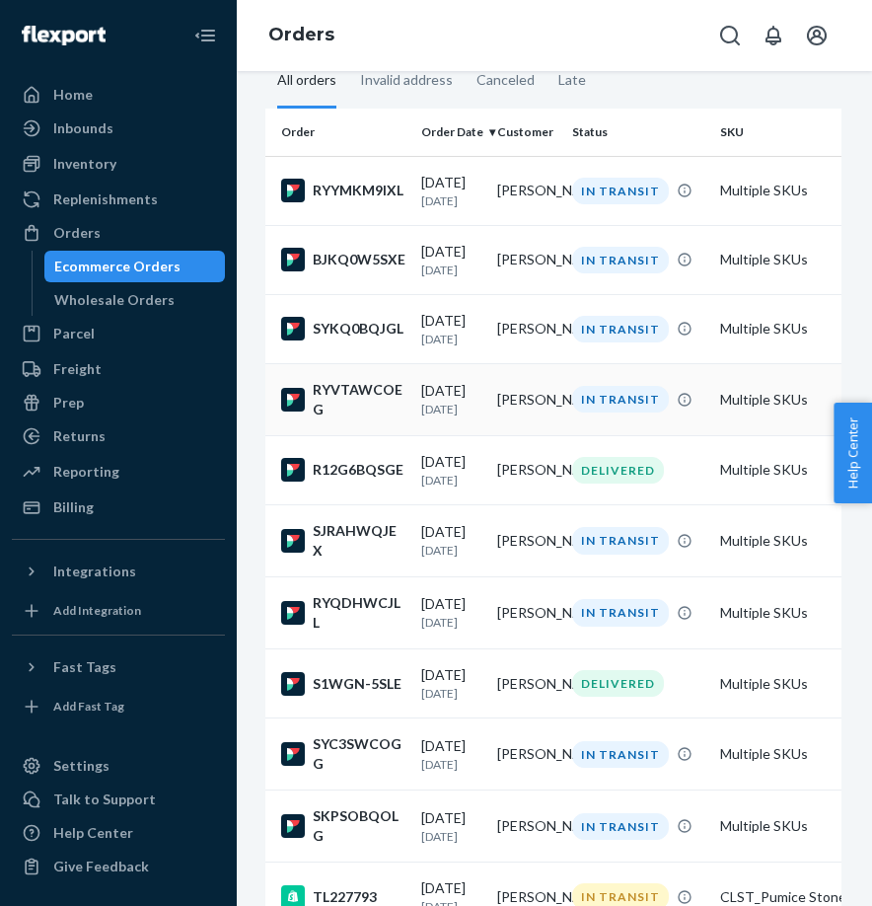
click at [370, 407] on div "RYVTAWCOEG" at bounding box center [343, 399] width 124 height 39
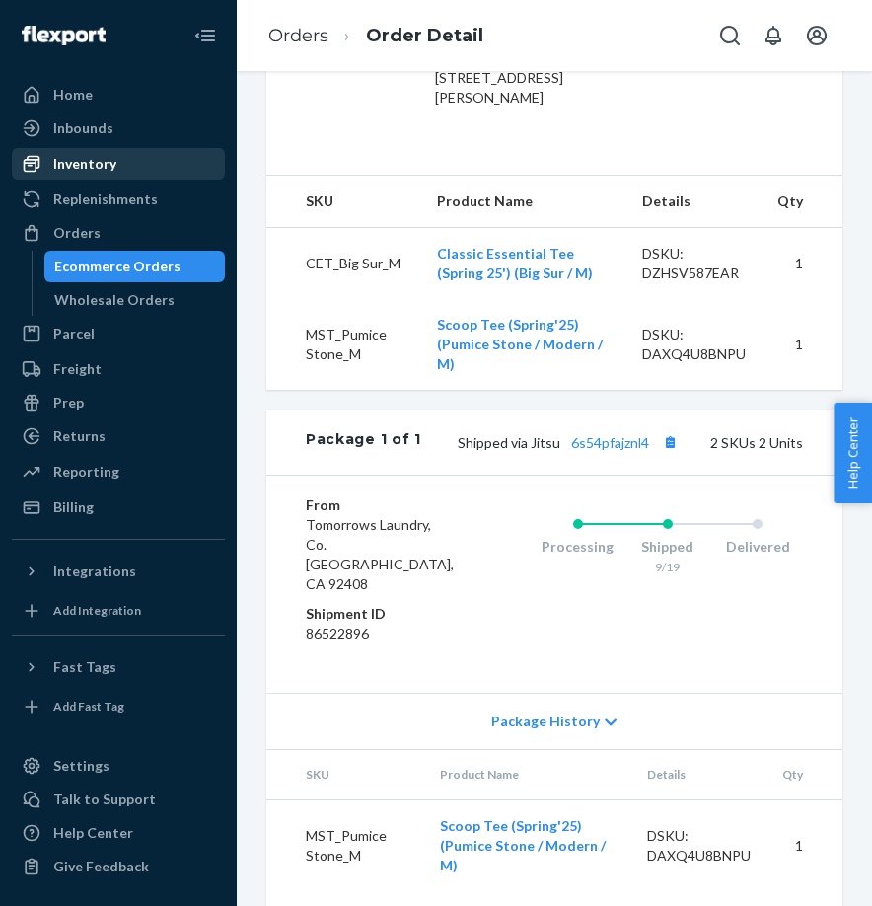
scroll to position [606, 0]
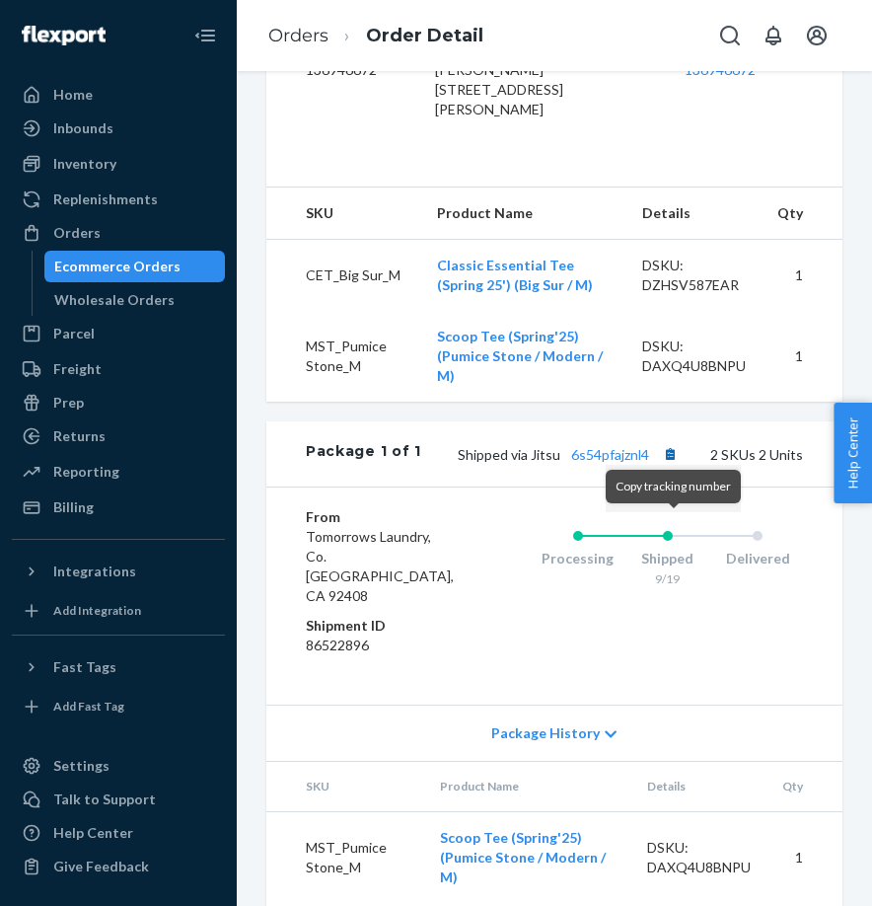
click at [675, 467] on button "Copy tracking number" at bounding box center [670, 454] width 26 height 26
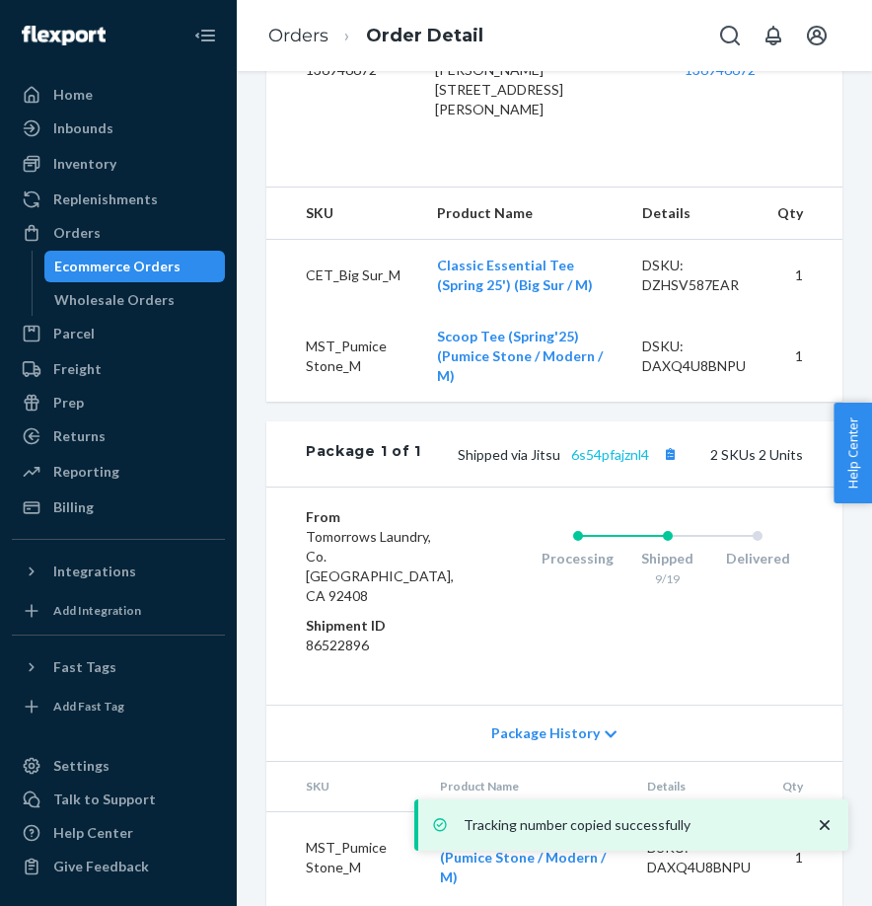
click at [603, 463] on link "6s54pfajznl4" at bounding box center [610, 454] width 78 height 17
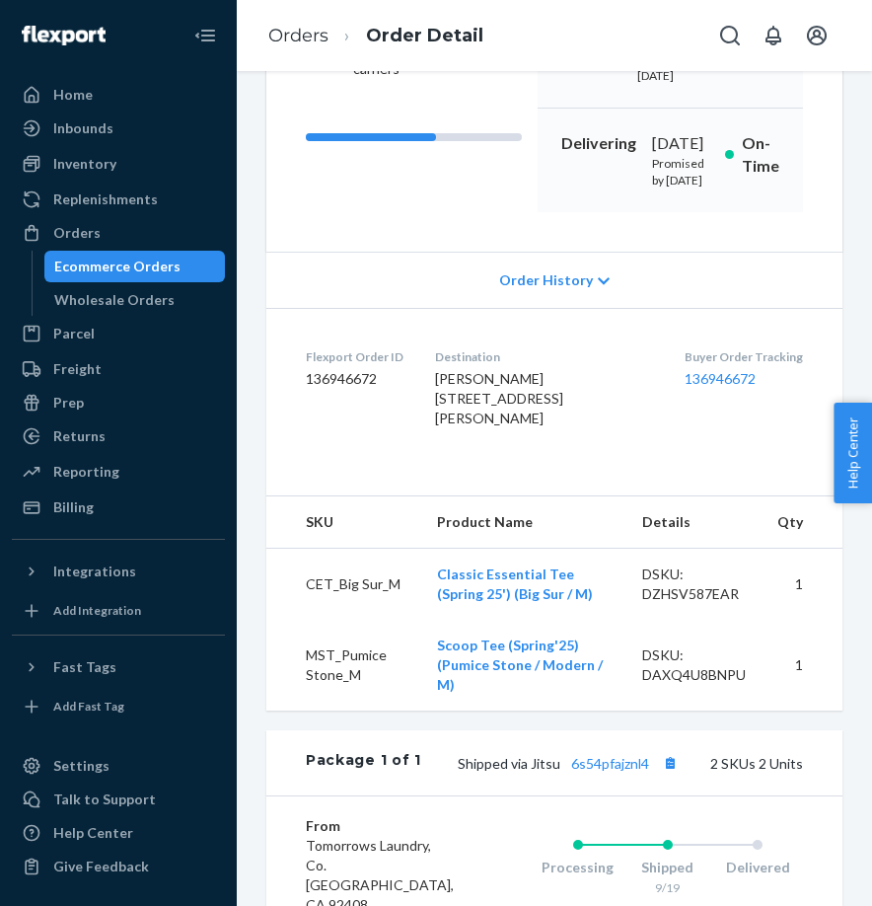
scroll to position [187, 0]
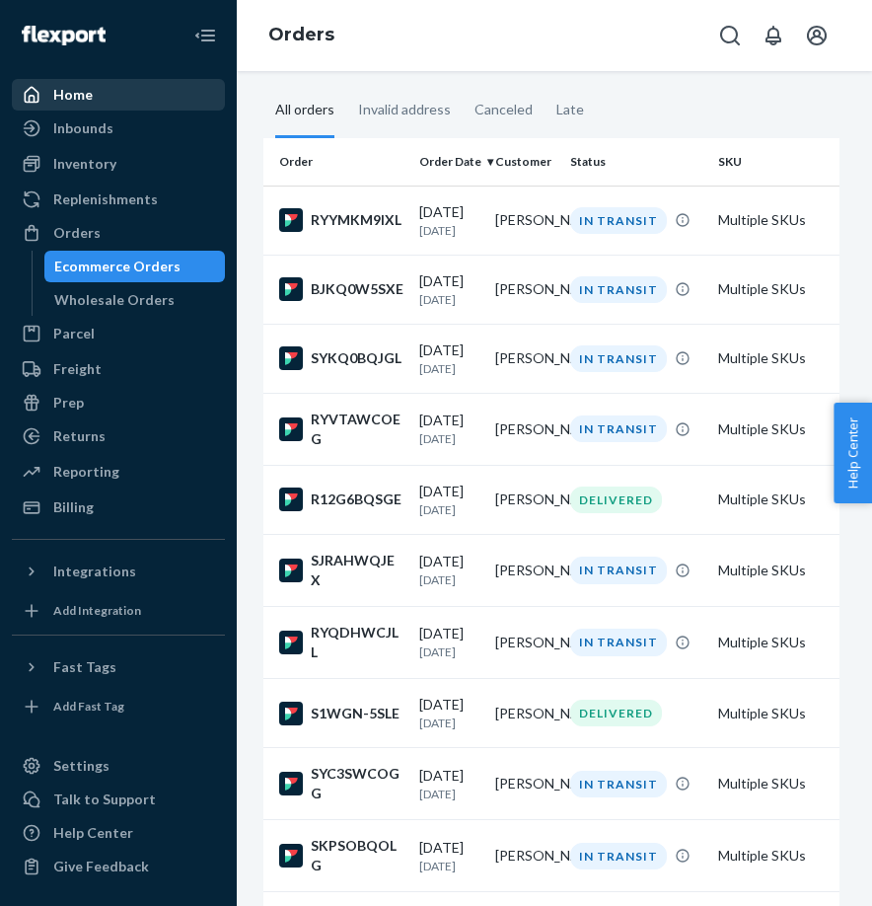
scroll to position [86, 4]
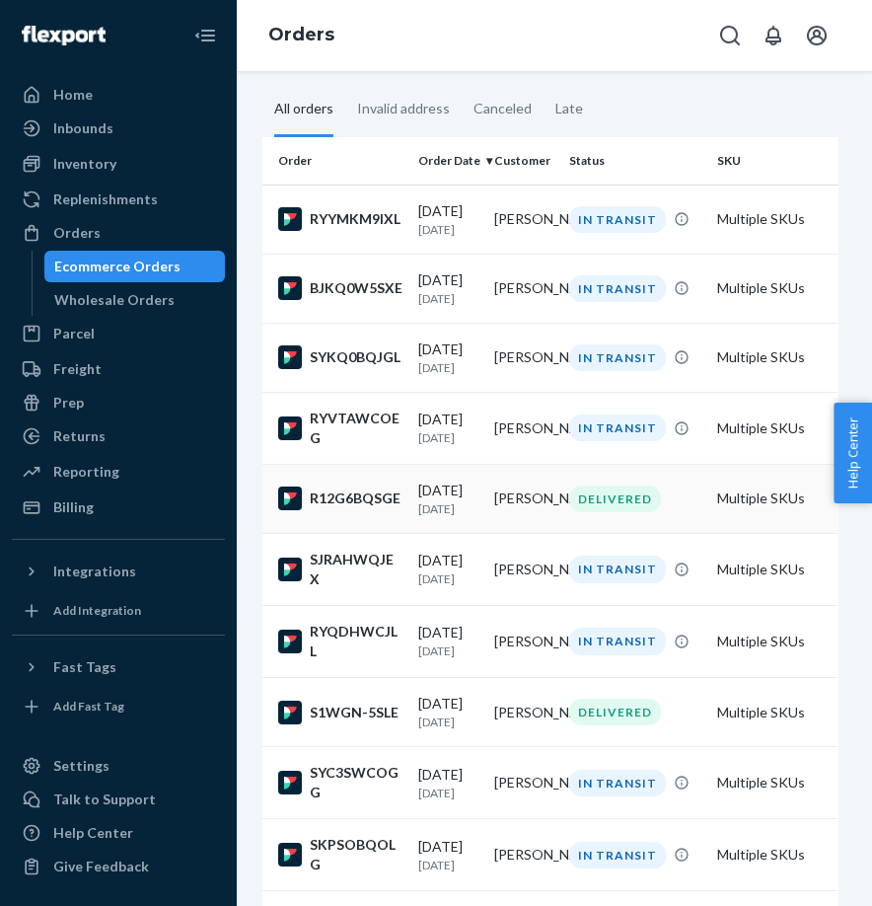
click at [360, 510] on div "R12G6BQSGE" at bounding box center [340, 499] width 124 height 24
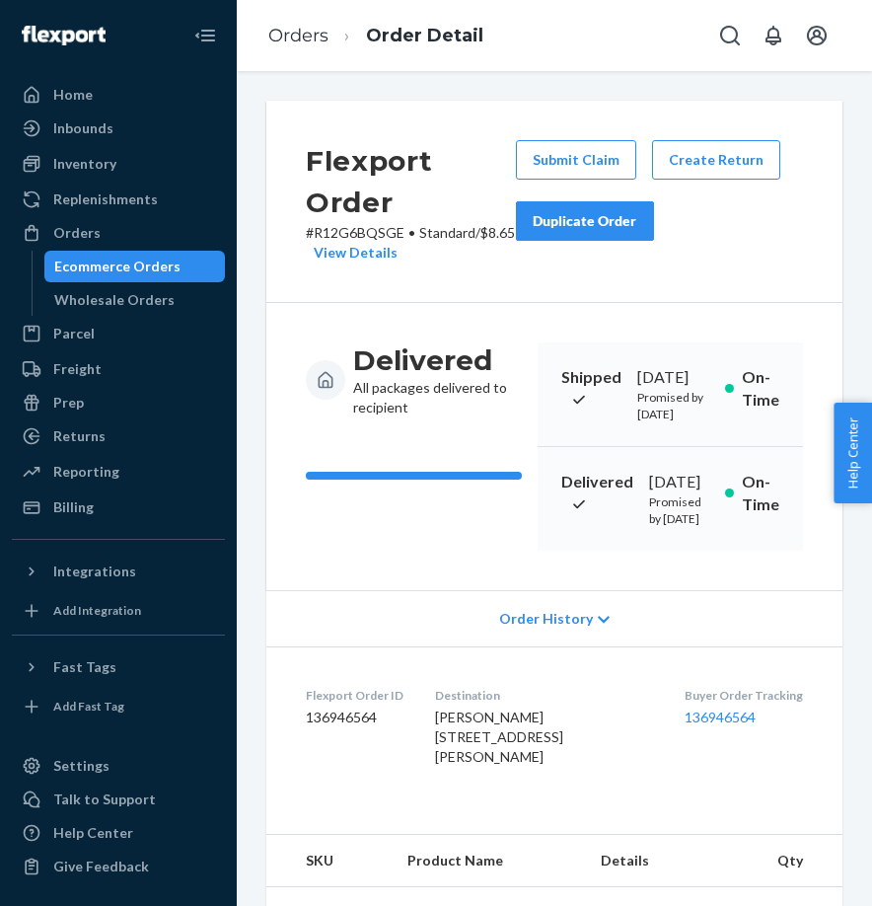
scroll to position [693, 0]
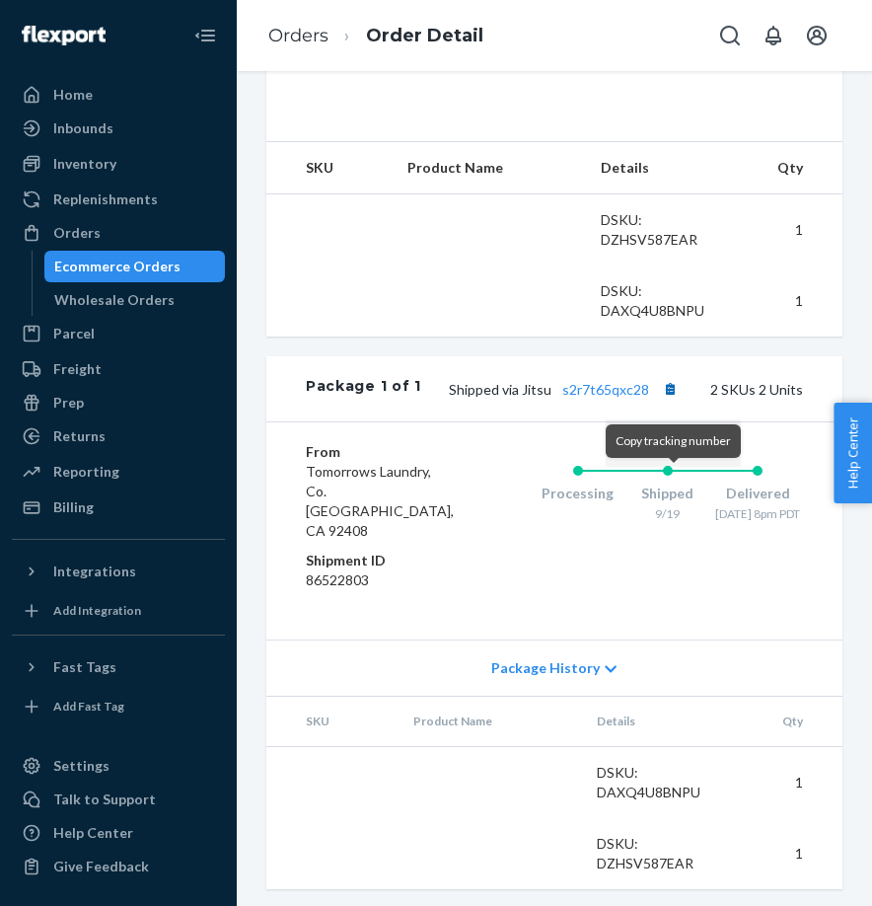
click at [672, 402] on button "Copy tracking number" at bounding box center [670, 389] width 26 height 26
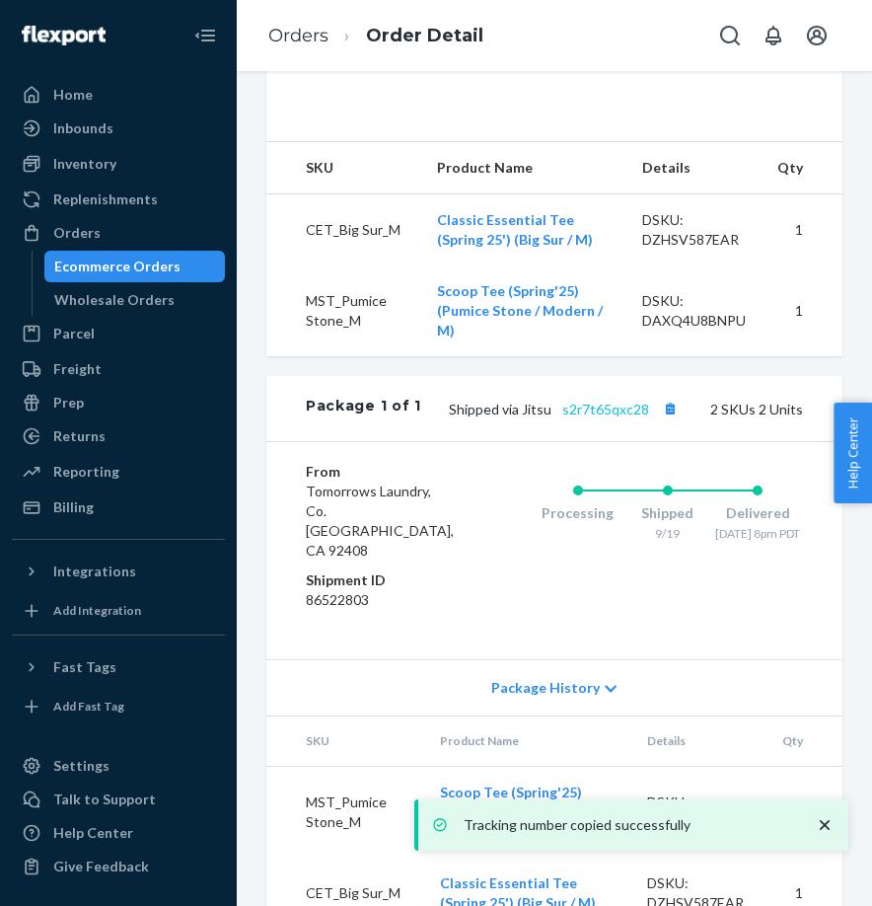
click at [605, 417] on link "s2r7t65qxc28" at bounding box center [606, 409] width 87 height 17
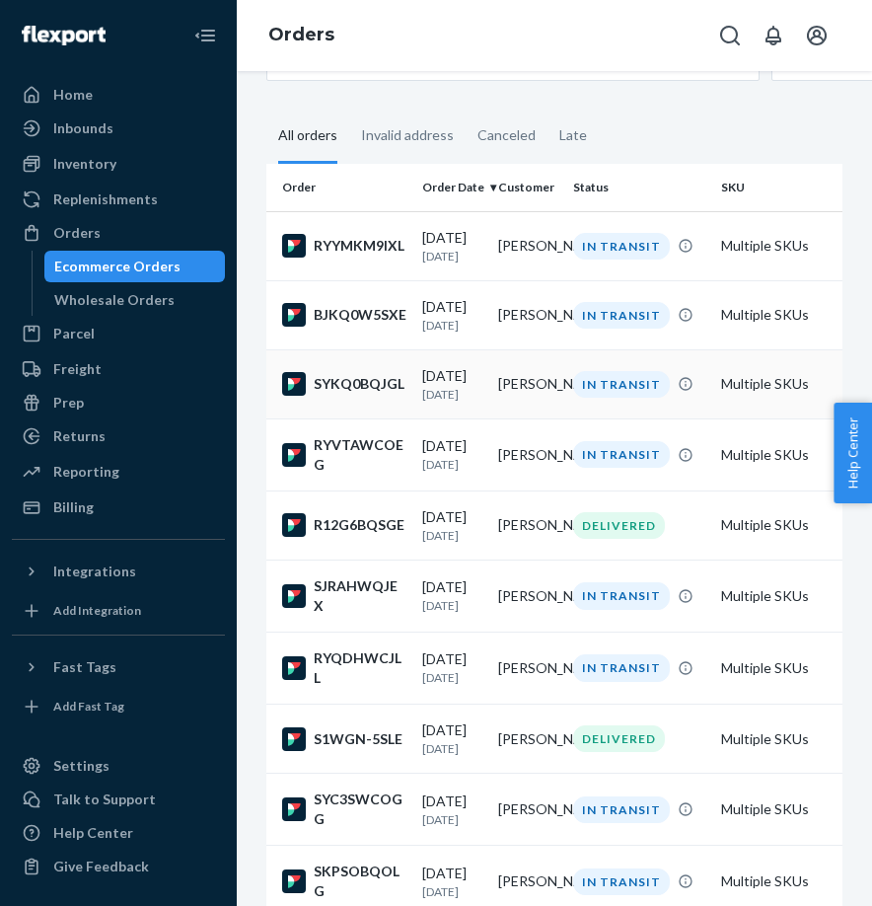
scroll to position [100, 0]
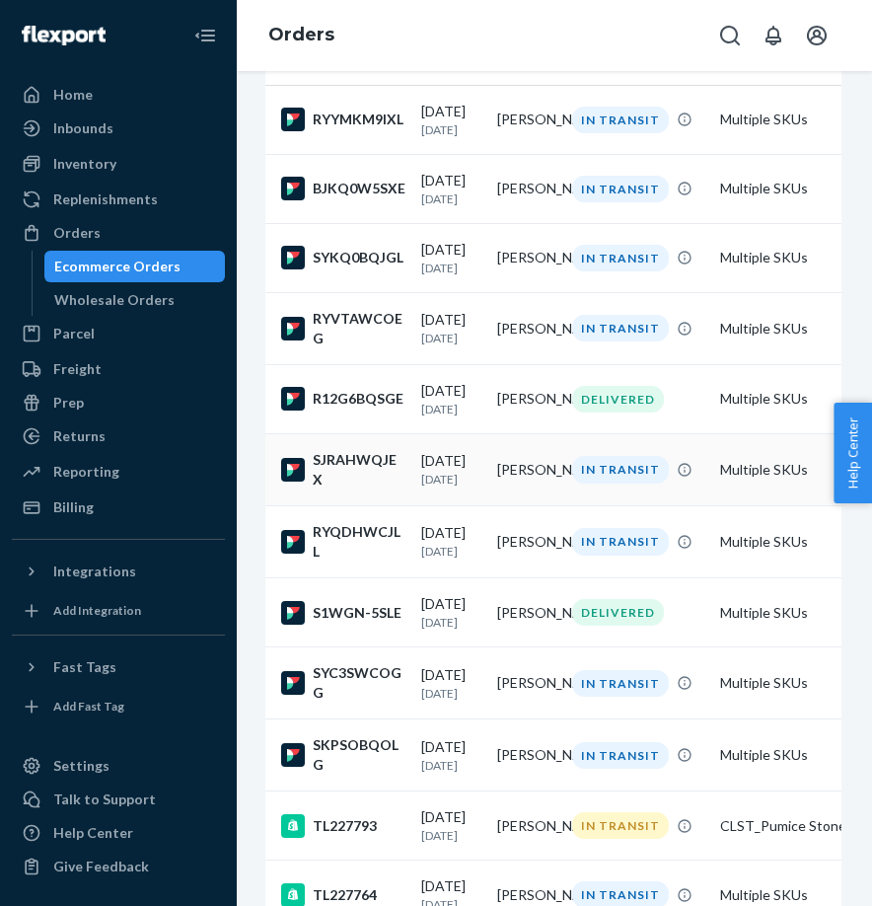
click at [345, 485] on div "SJRAHWQJEX" at bounding box center [343, 469] width 124 height 39
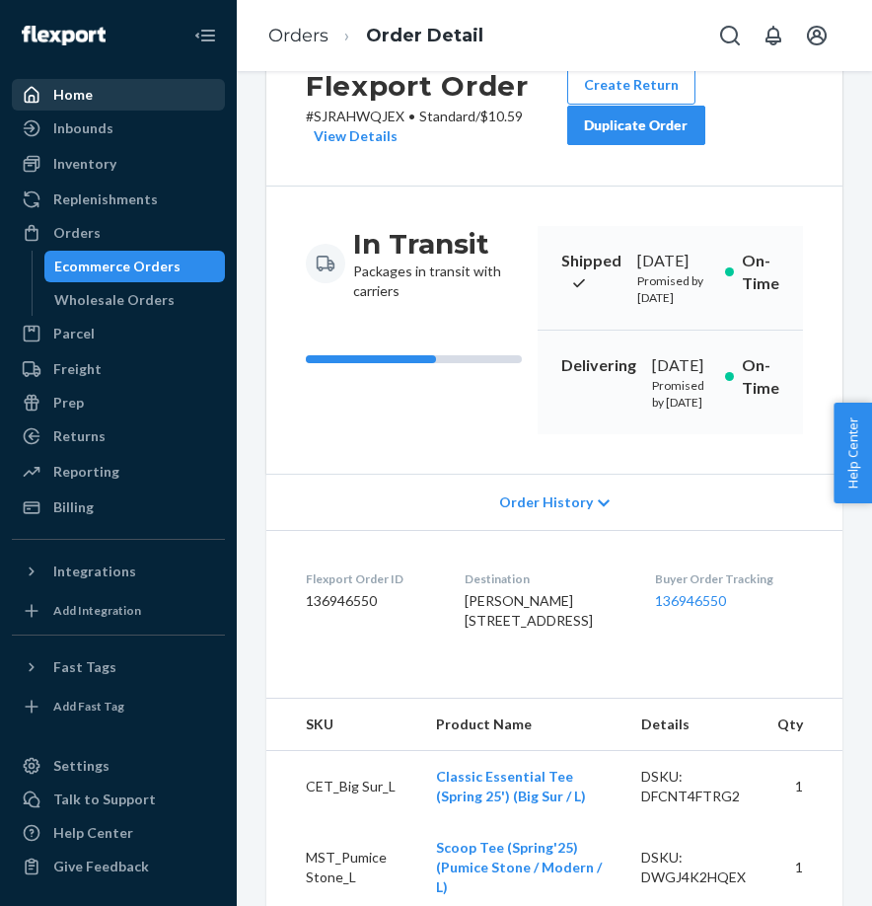
scroll to position [387, 0]
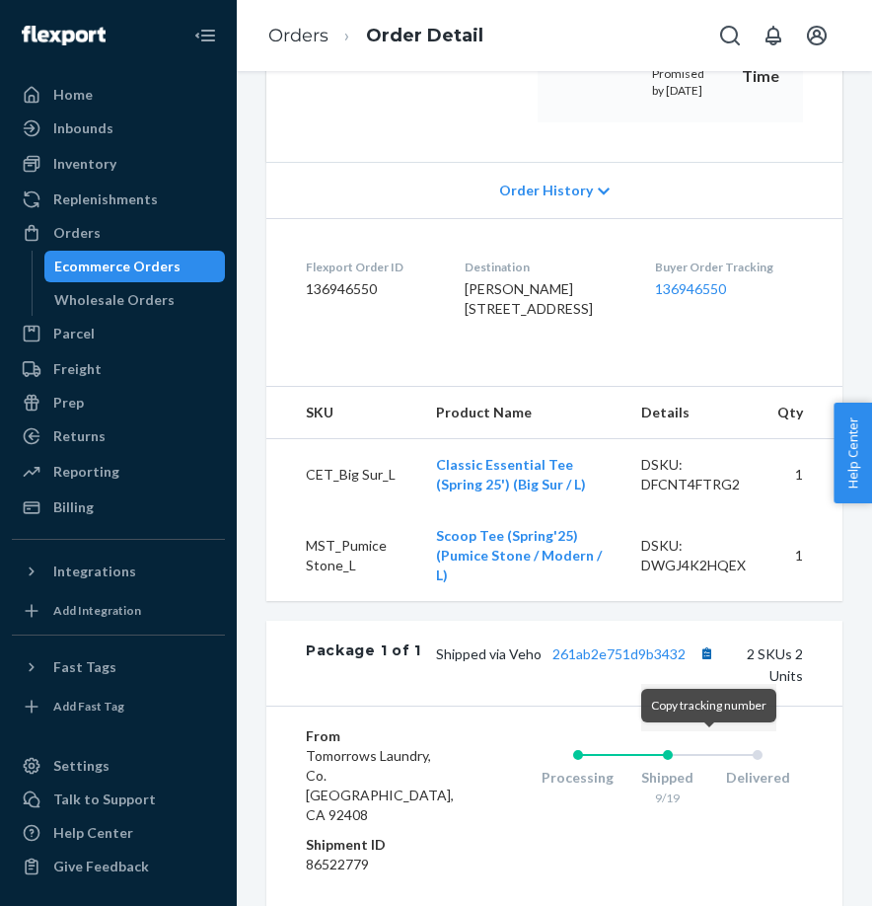
click at [704, 666] on button "Copy tracking number" at bounding box center [707, 654] width 26 height 26
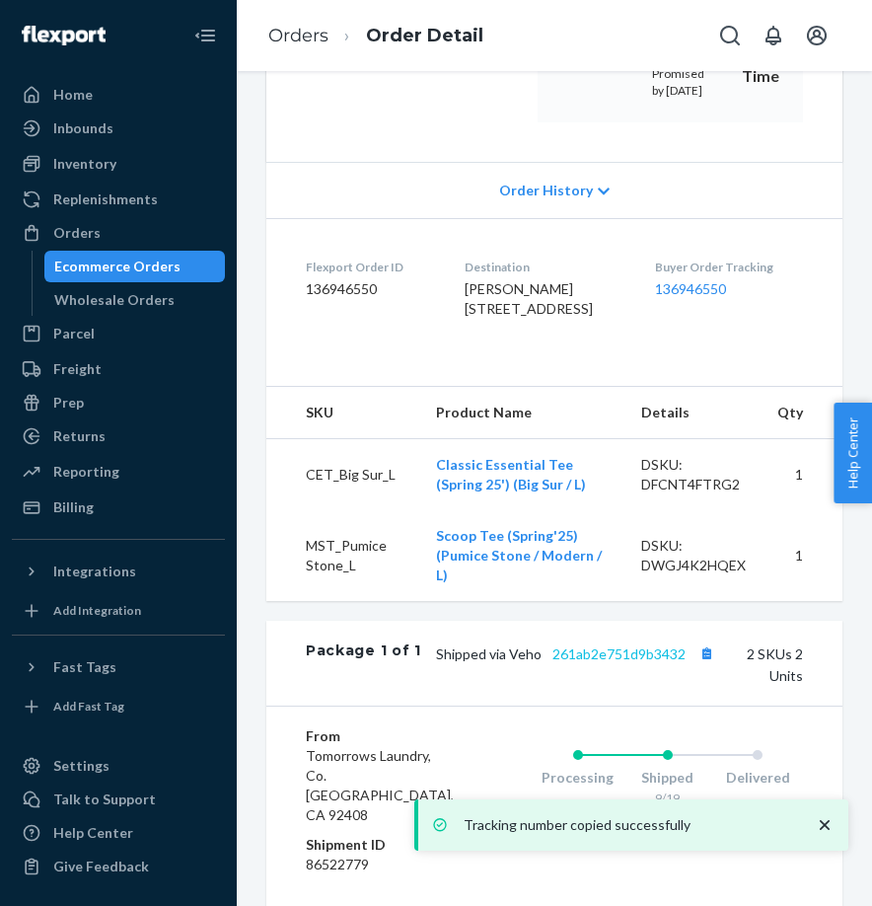
click at [603, 662] on link "261ab2e751d9b3432" at bounding box center [619, 653] width 133 height 17
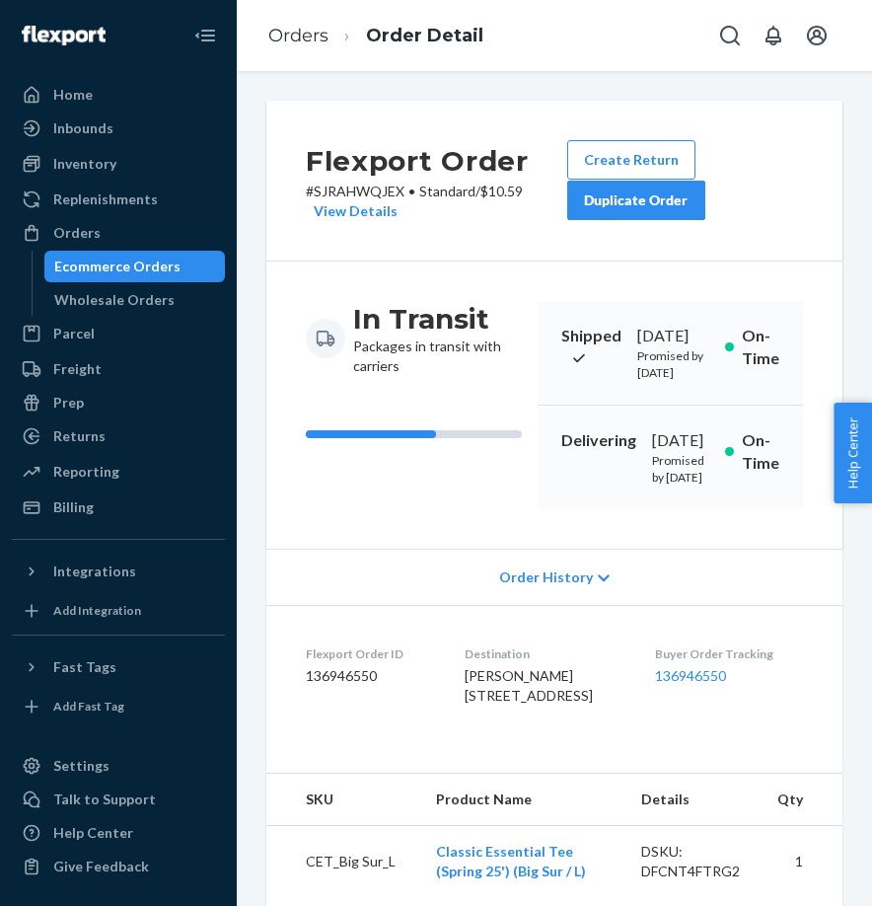
scroll to position [0, 0]
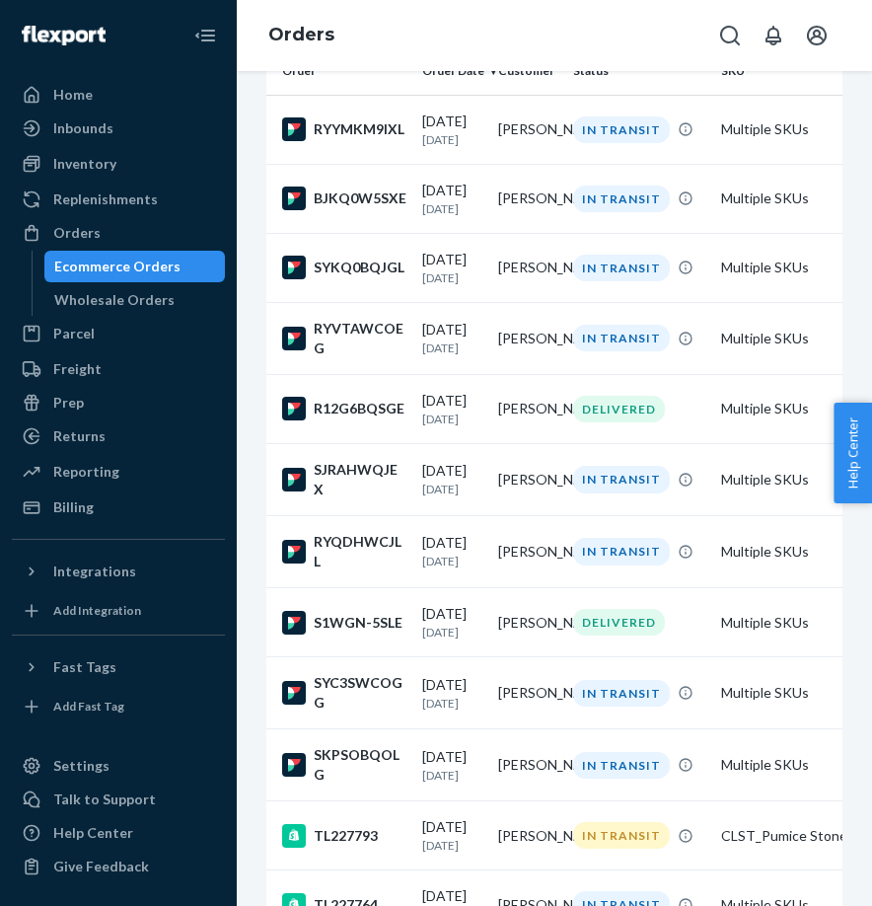
scroll to position [186, 1]
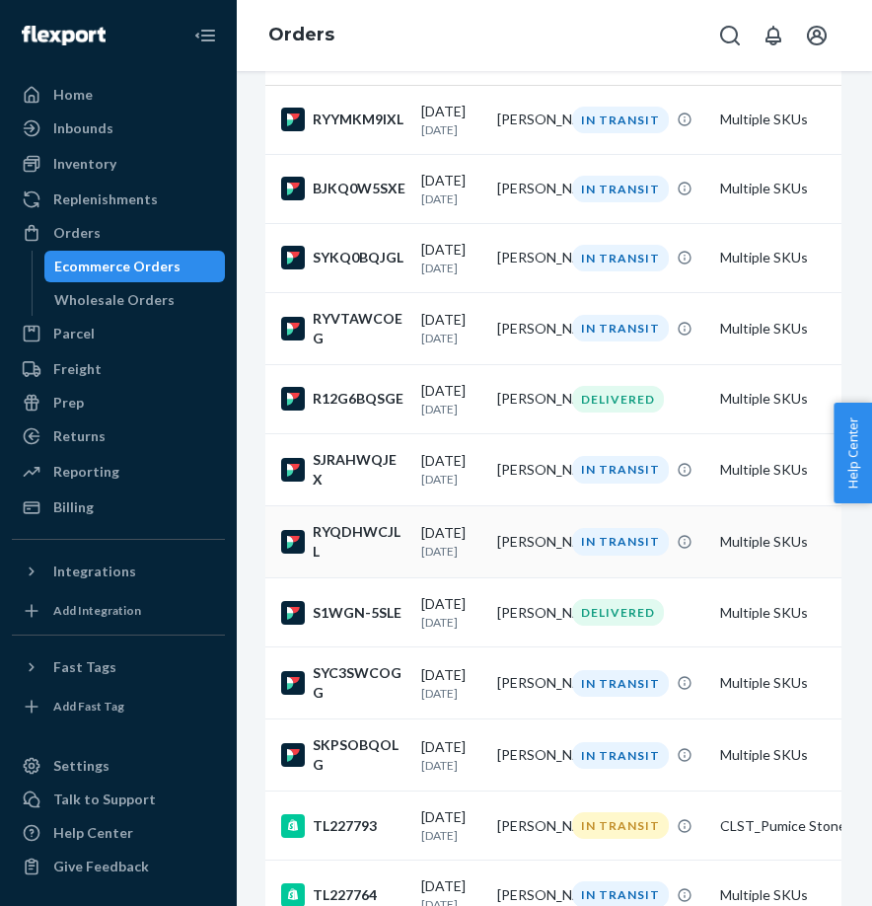
click at [343, 549] on div "RYQDHWCJLL" at bounding box center [343, 541] width 124 height 39
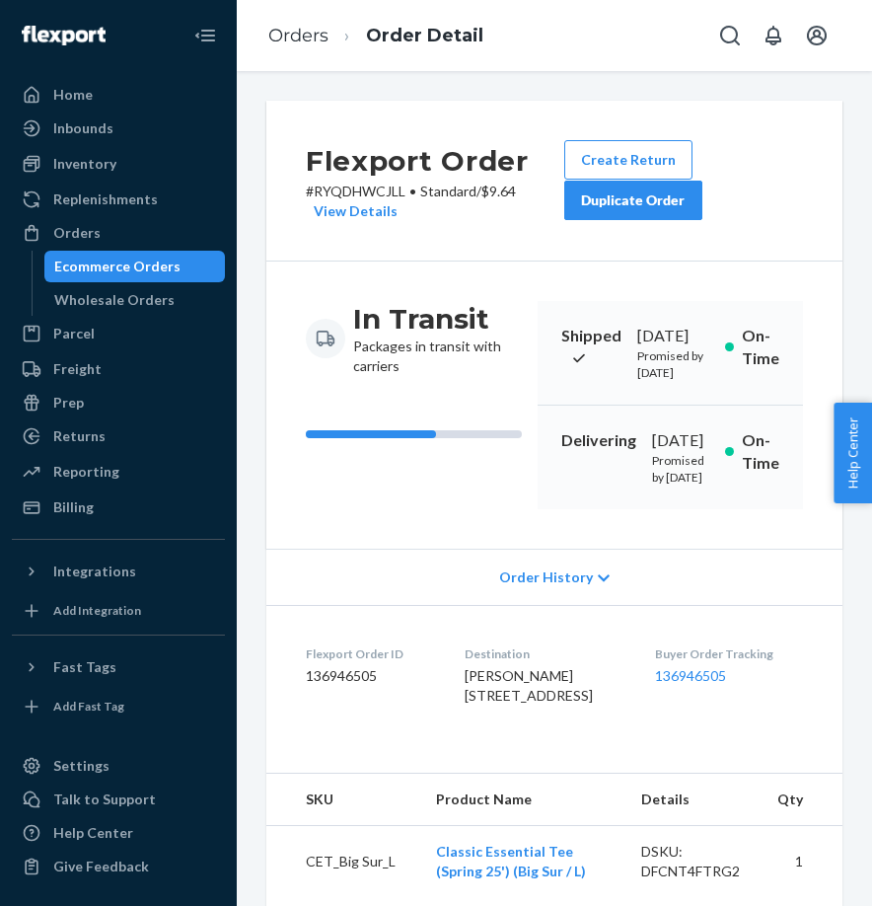
scroll to position [619, 0]
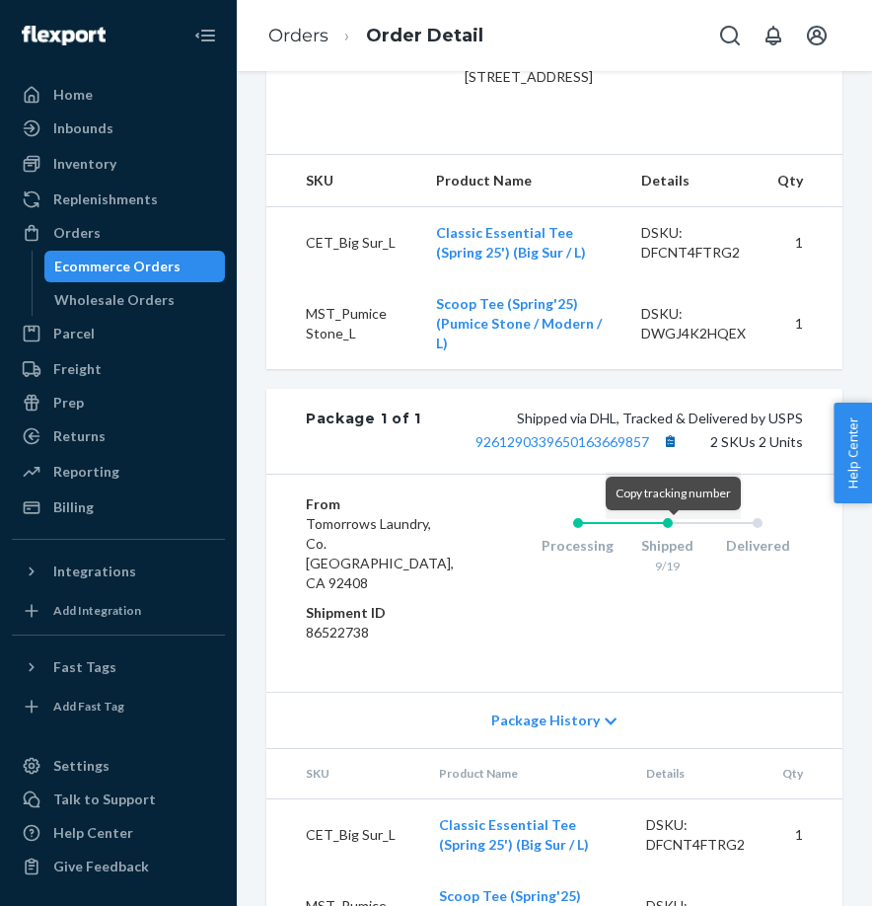
click at [674, 454] on button "Copy tracking number" at bounding box center [670, 441] width 26 height 26
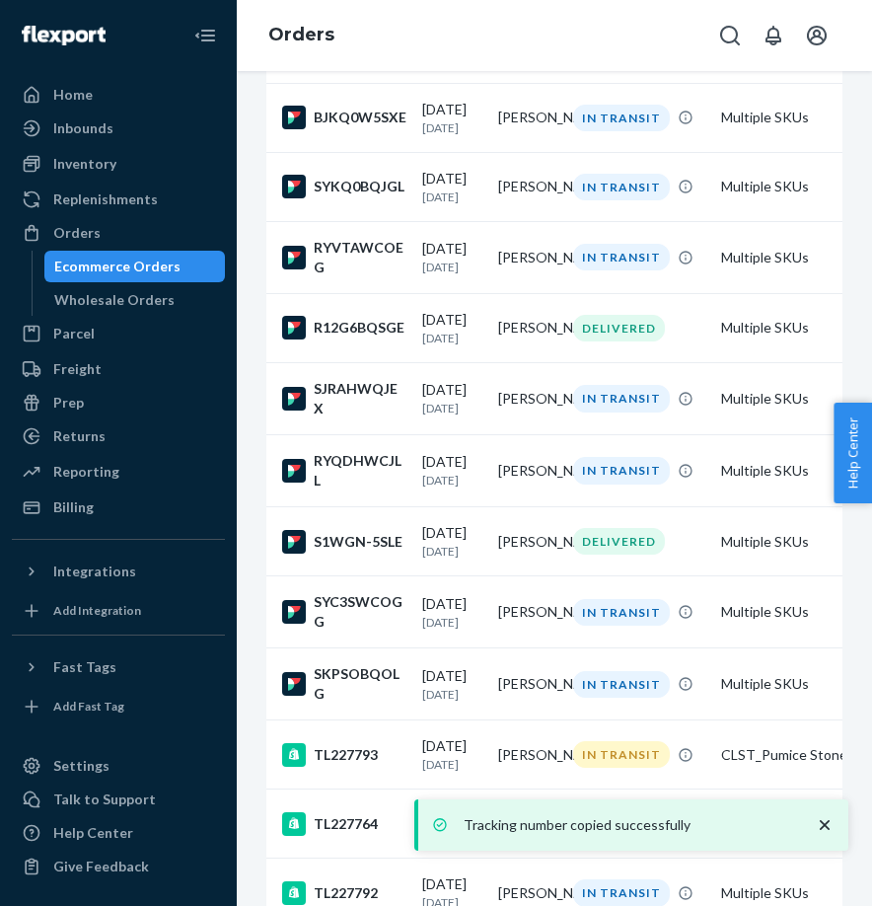
scroll to position [298, 0]
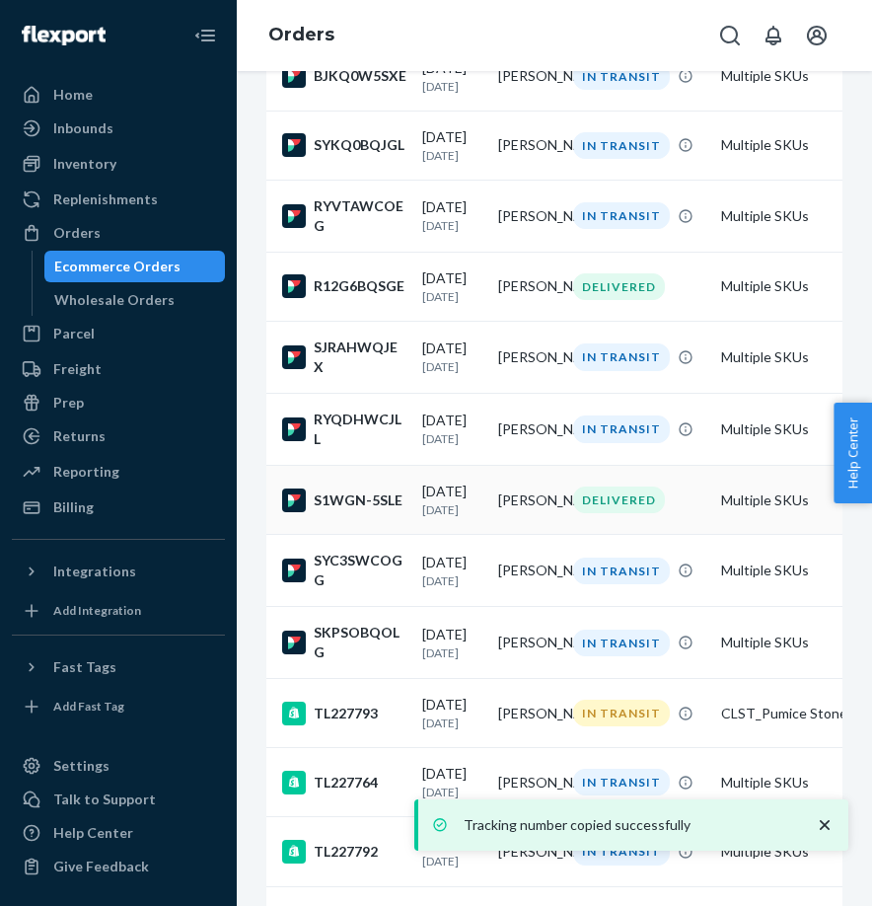
click at [365, 512] on div "S1WGN-5SLE" at bounding box center [344, 501] width 124 height 24
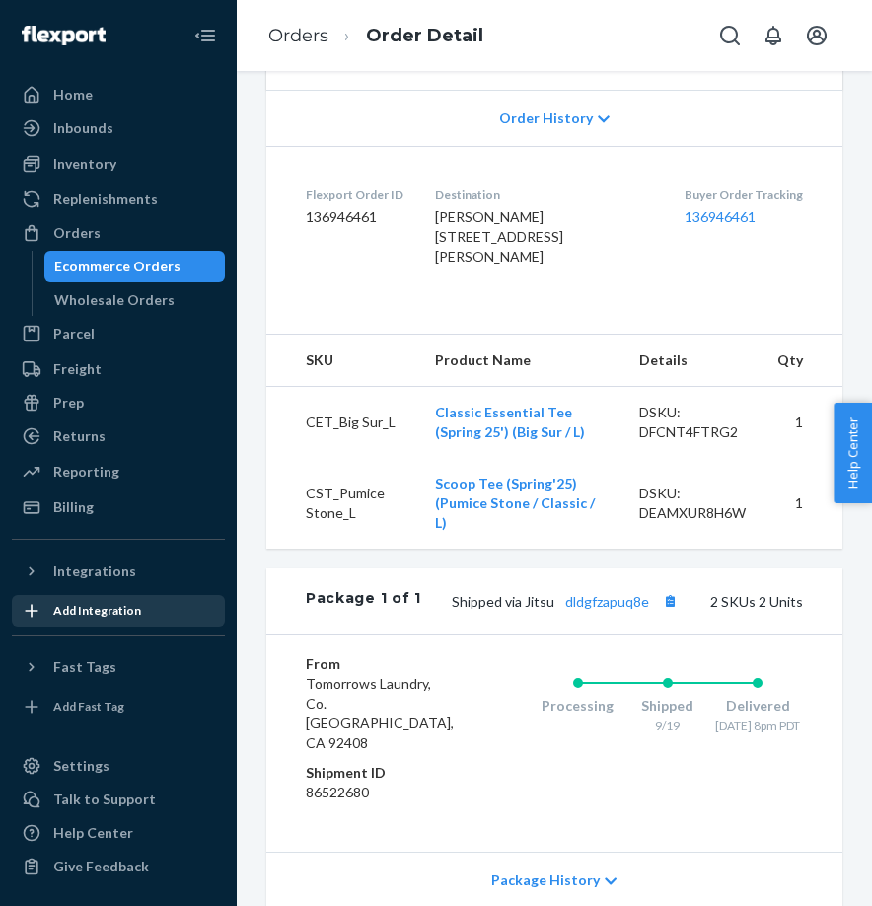
scroll to position [510, 0]
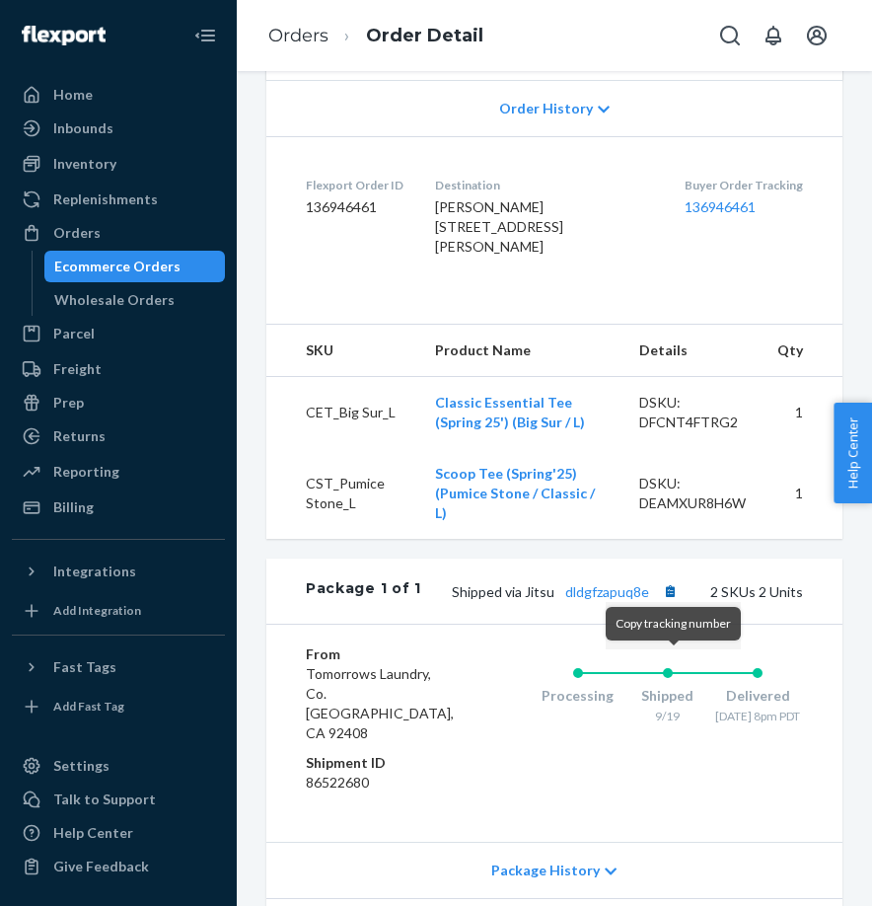
click at [680, 604] on button "Copy tracking number" at bounding box center [670, 591] width 26 height 26
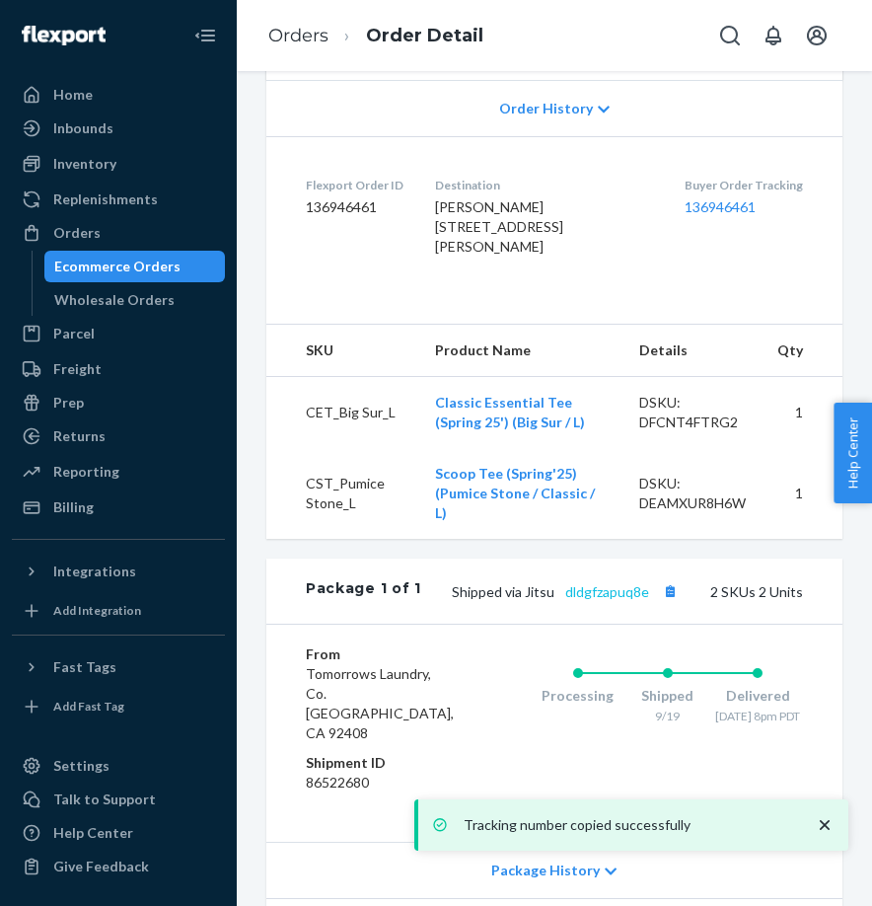
click at [629, 600] on link "dldgfzapuq8e" at bounding box center [608, 591] width 84 height 17
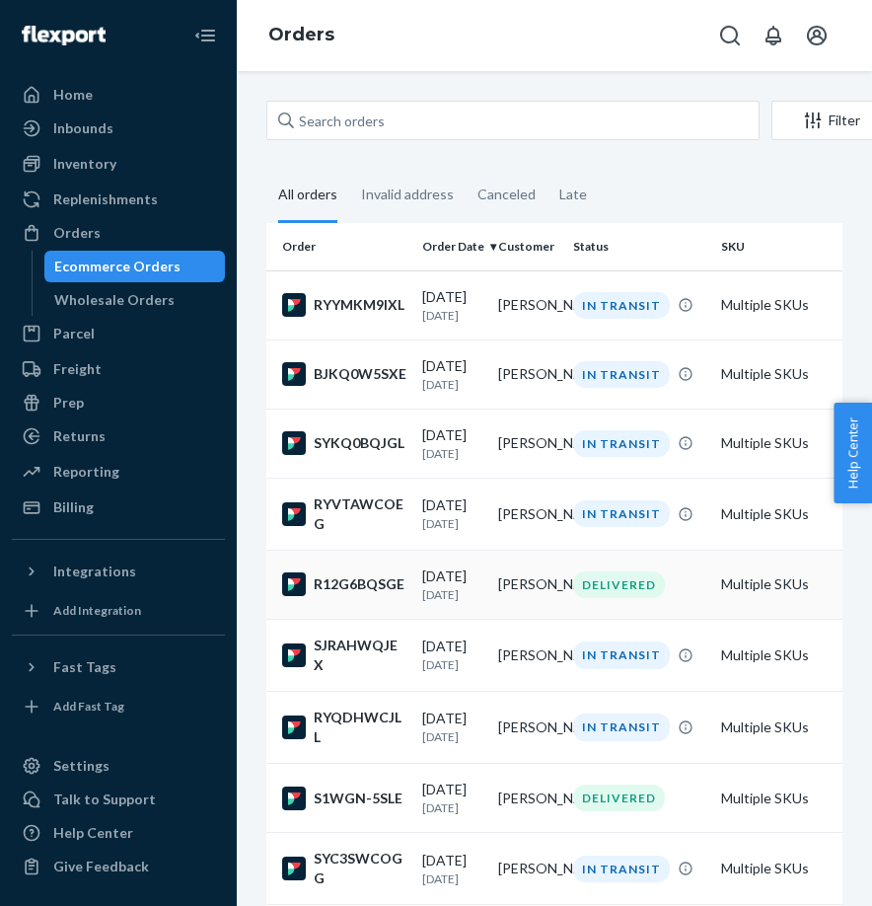
scroll to position [124, 0]
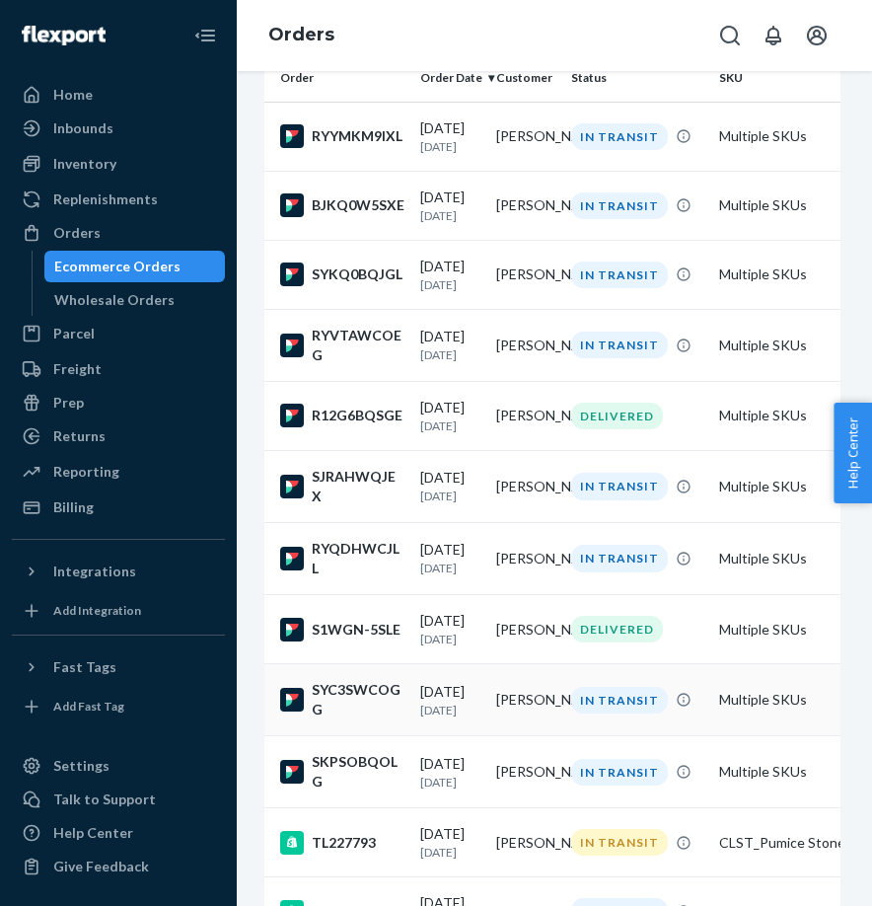
click at [360, 710] on div "SYC3SWCOGG" at bounding box center [342, 699] width 124 height 39
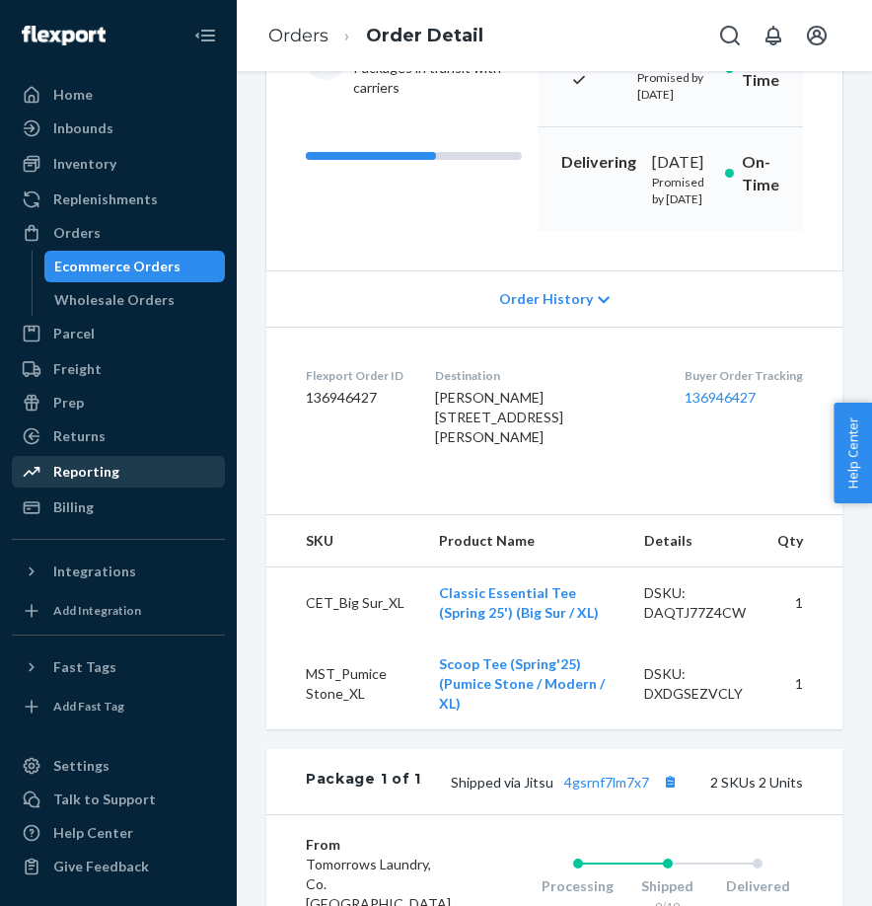
scroll to position [751, 0]
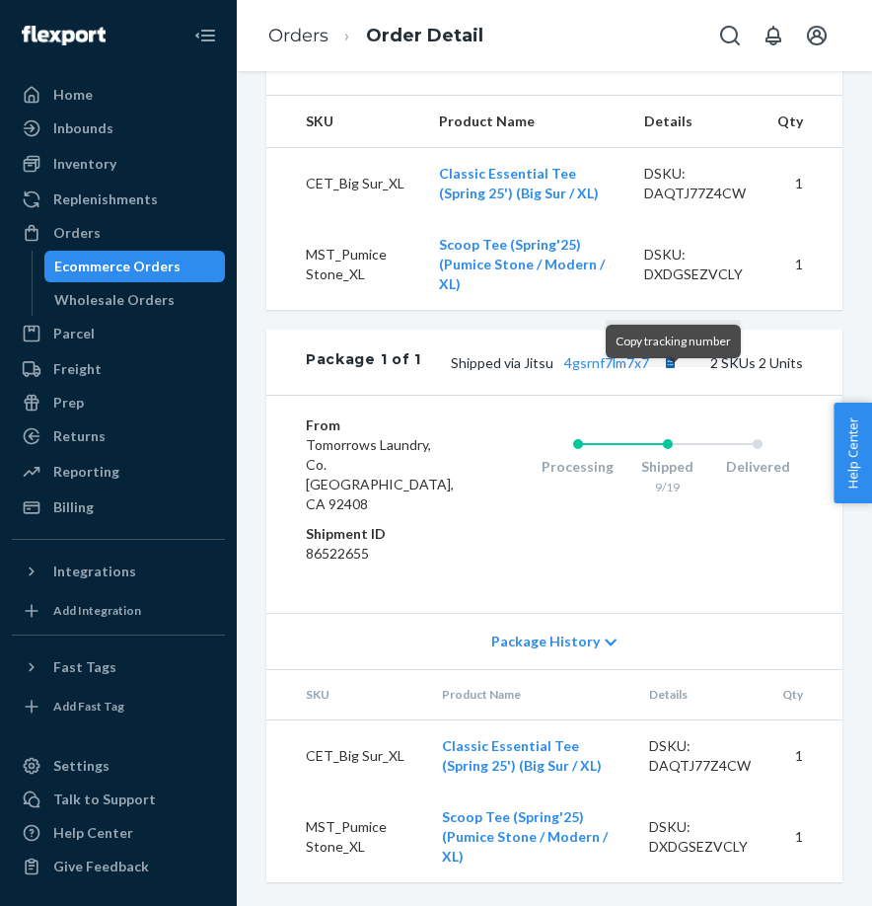
click at [669, 375] on button "Copy tracking number" at bounding box center [670, 362] width 26 height 26
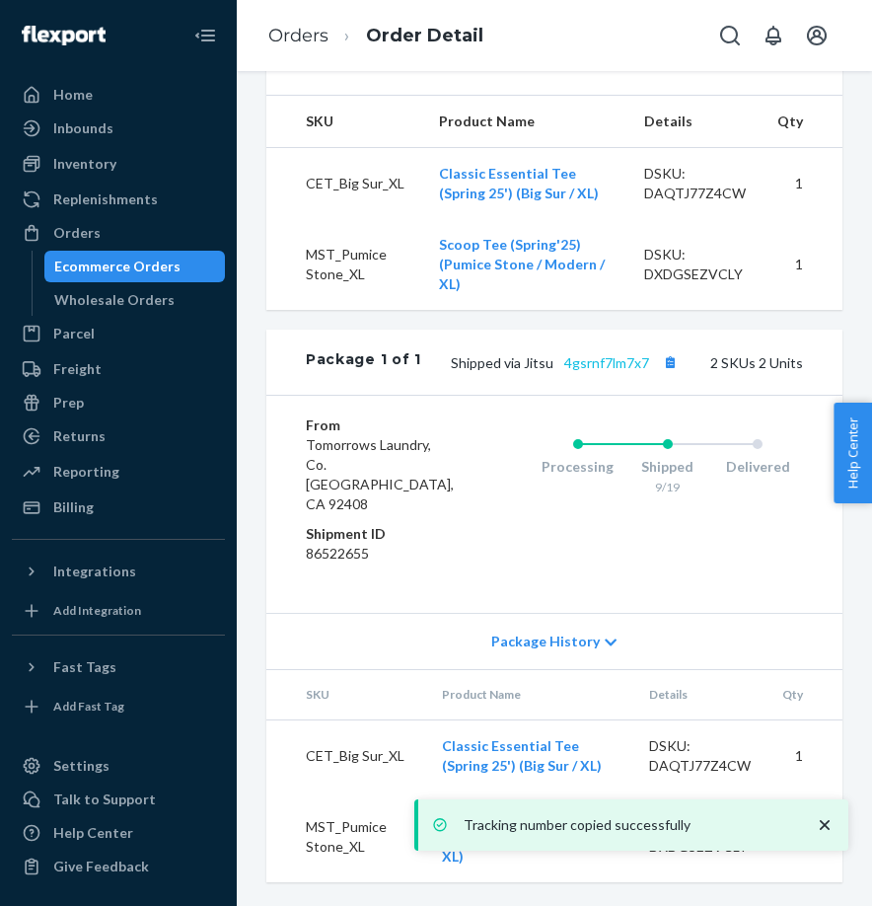
click at [590, 371] on link "4gsrnf7lm7x7" at bounding box center [607, 362] width 85 height 17
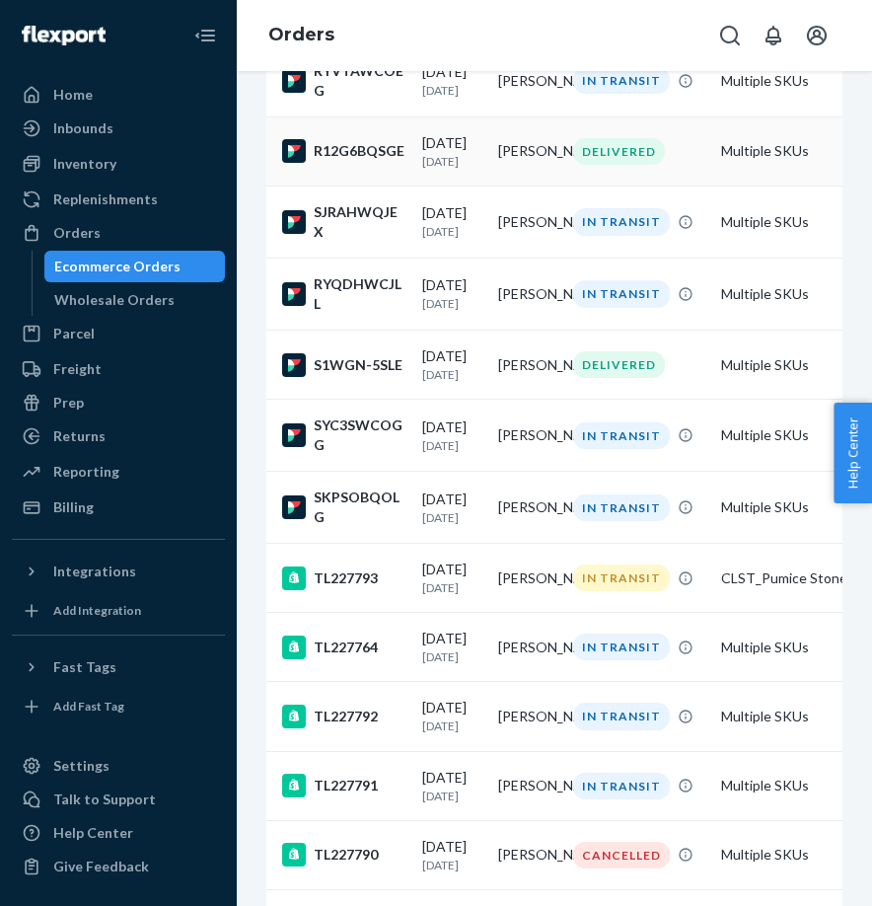
scroll to position [437, 0]
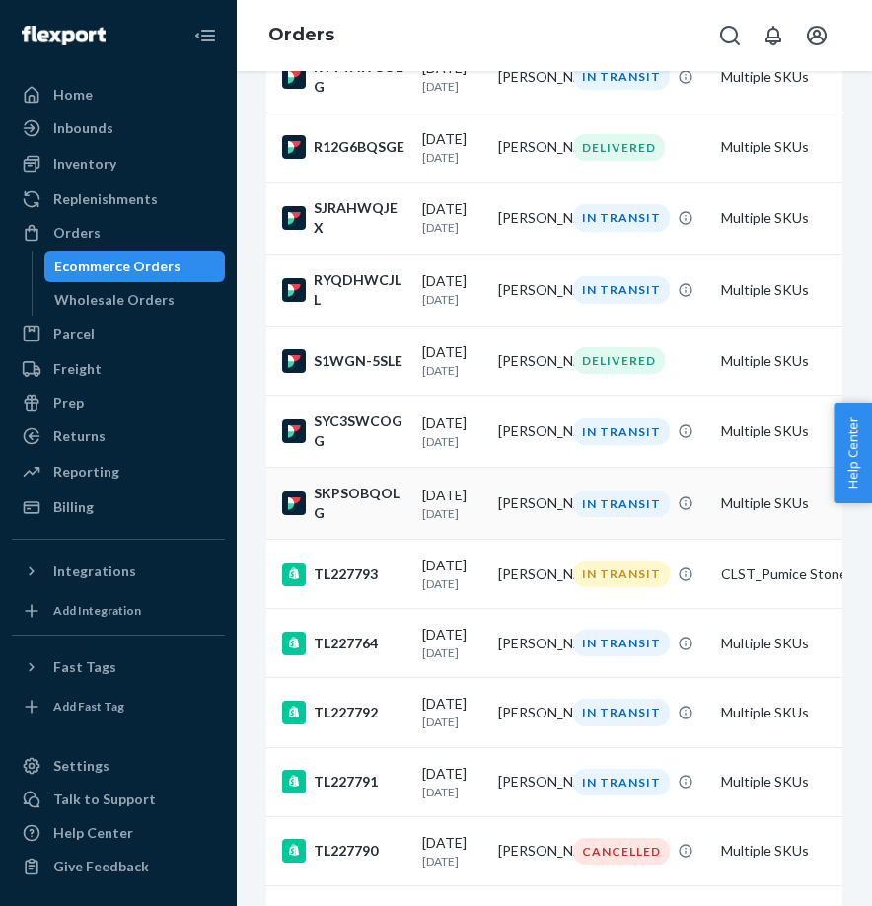
click at [343, 512] on div "SKPSOBQOLG" at bounding box center [344, 503] width 124 height 39
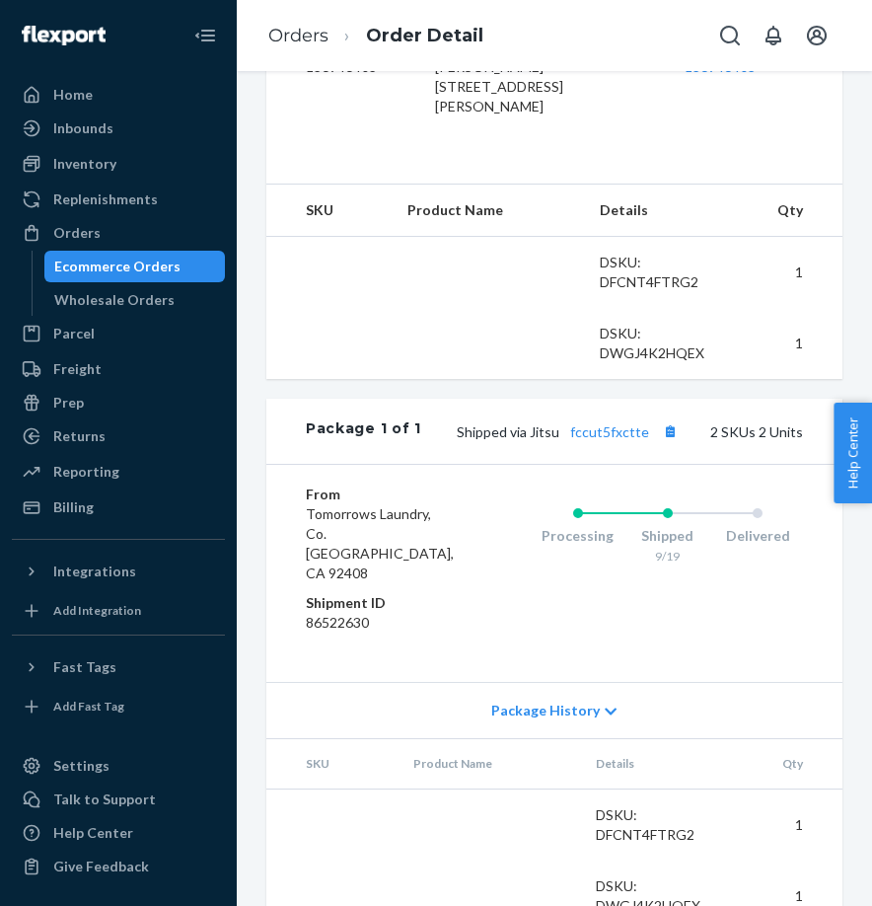
scroll to position [724, 0]
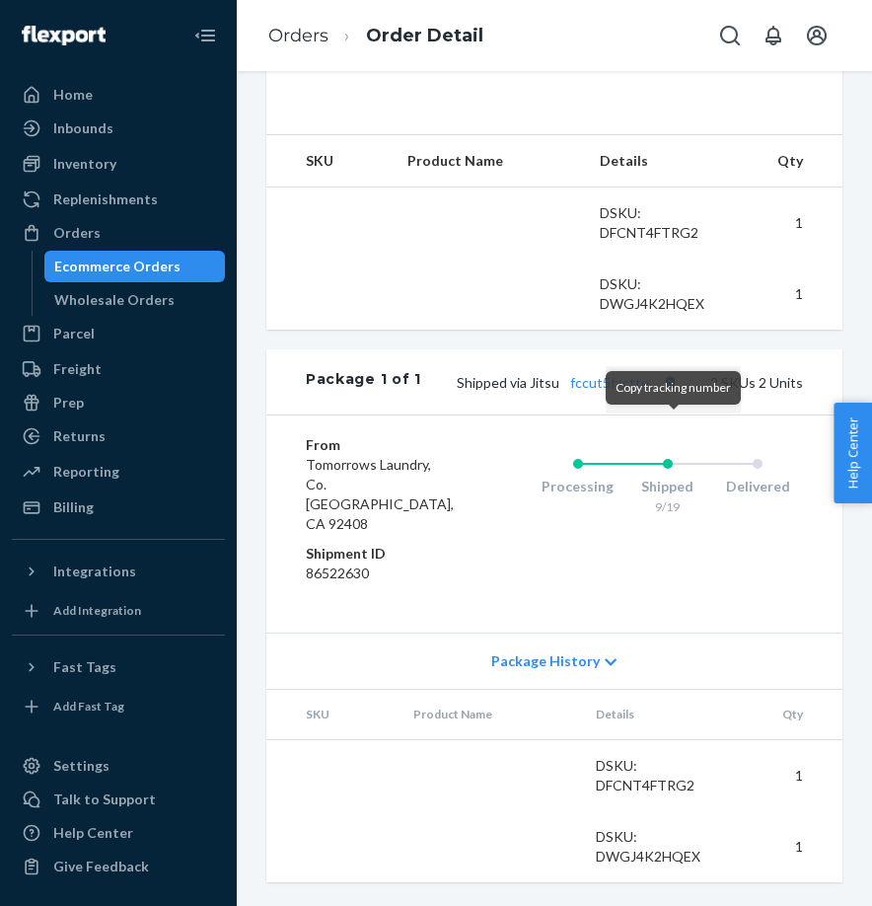
click at [670, 395] on button "Copy tracking number" at bounding box center [670, 382] width 26 height 26
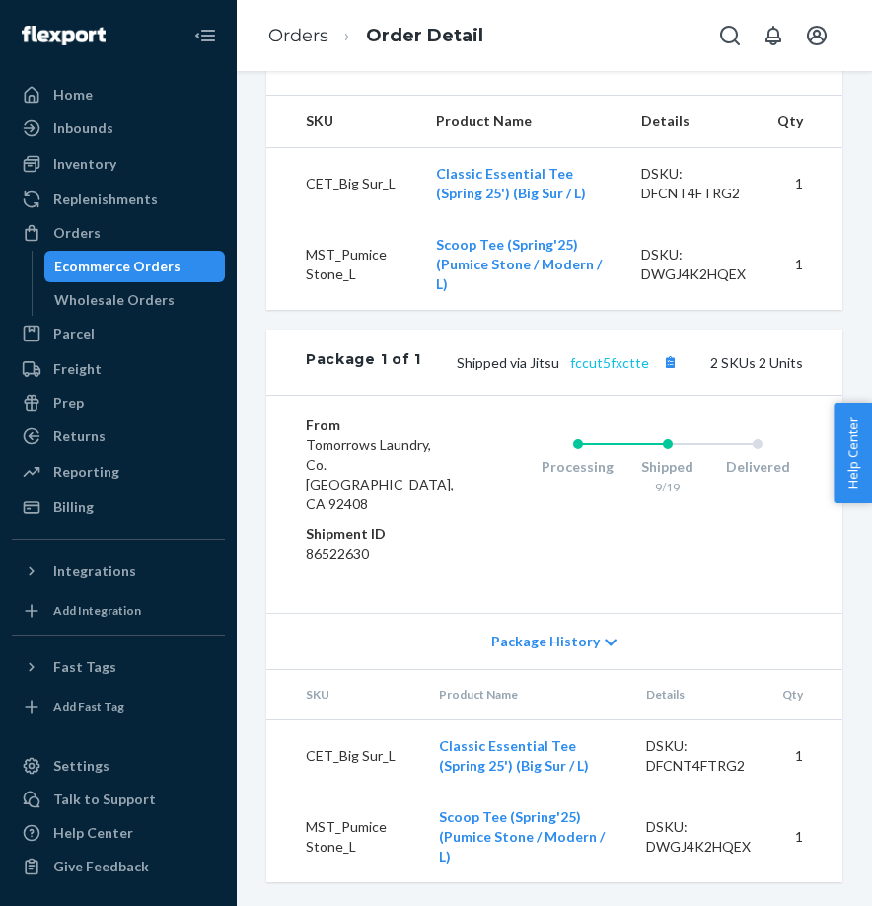
click at [613, 371] on link "fccut5fxctte" at bounding box center [609, 362] width 79 height 17
click at [64, 234] on div "Orders" at bounding box center [76, 233] width 47 height 20
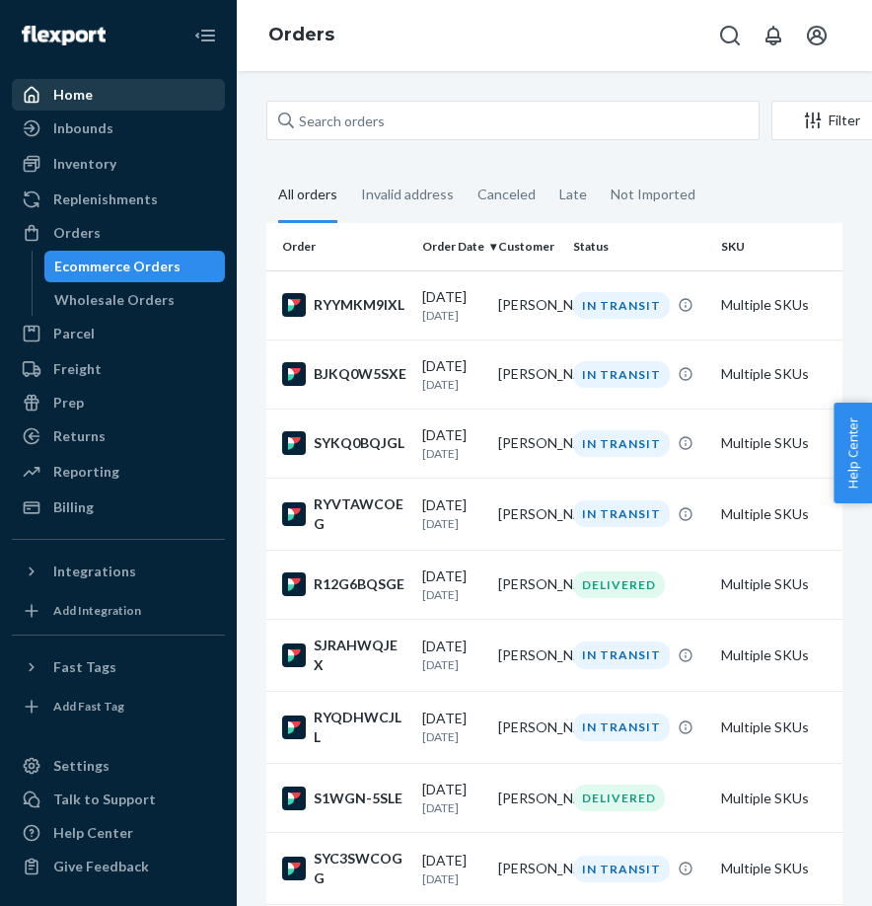
click at [66, 96] on div "Home" at bounding box center [72, 95] width 39 height 20
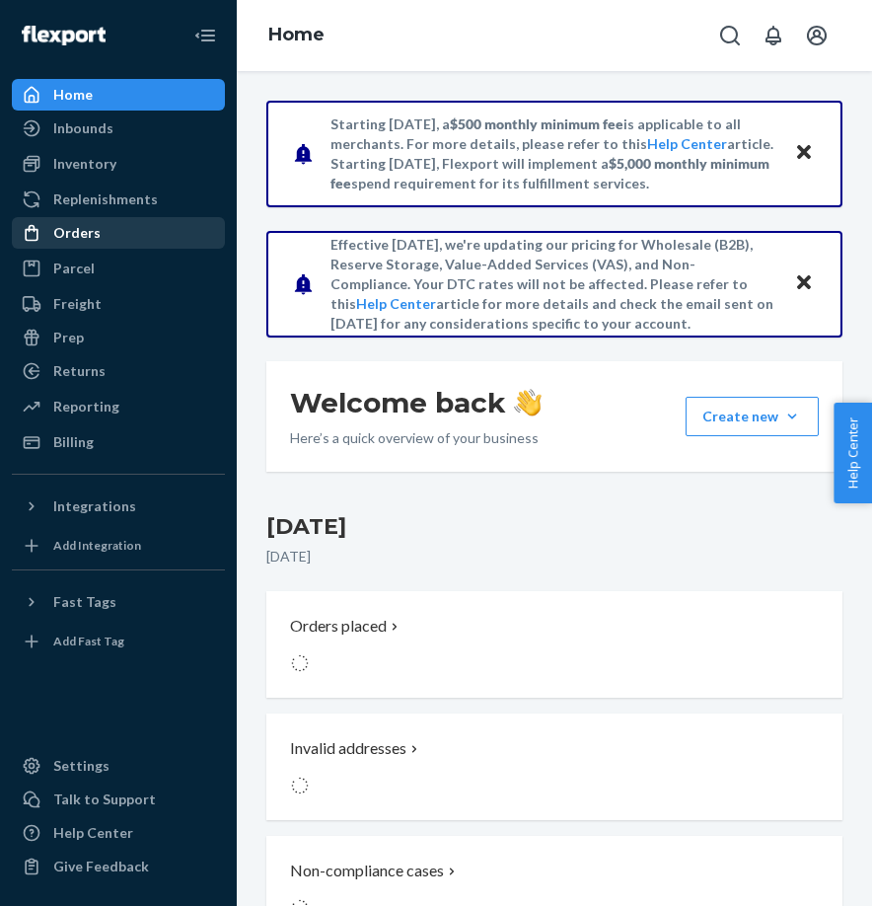
click at [69, 225] on div "Orders" at bounding box center [76, 233] width 47 height 20
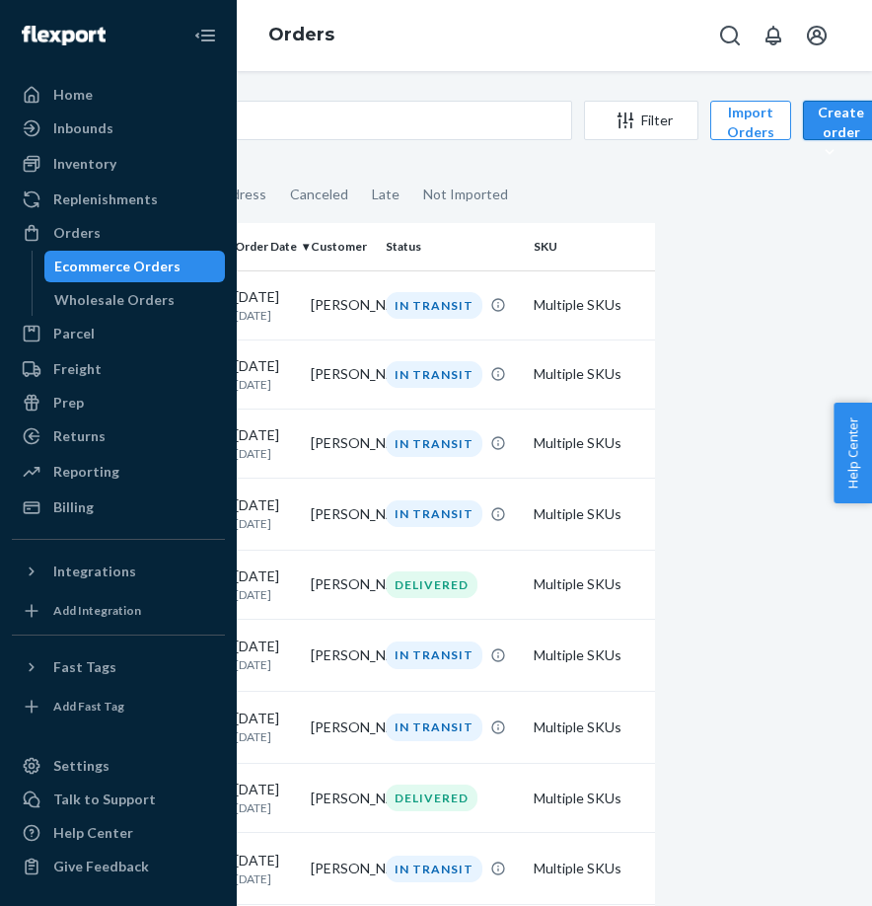
scroll to position [0, 187]
click at [843, 109] on div "Create order" at bounding box center [842, 132] width 46 height 59
click at [825, 163] on span "Ecommerce order" at bounding box center [886, 168] width 122 height 14
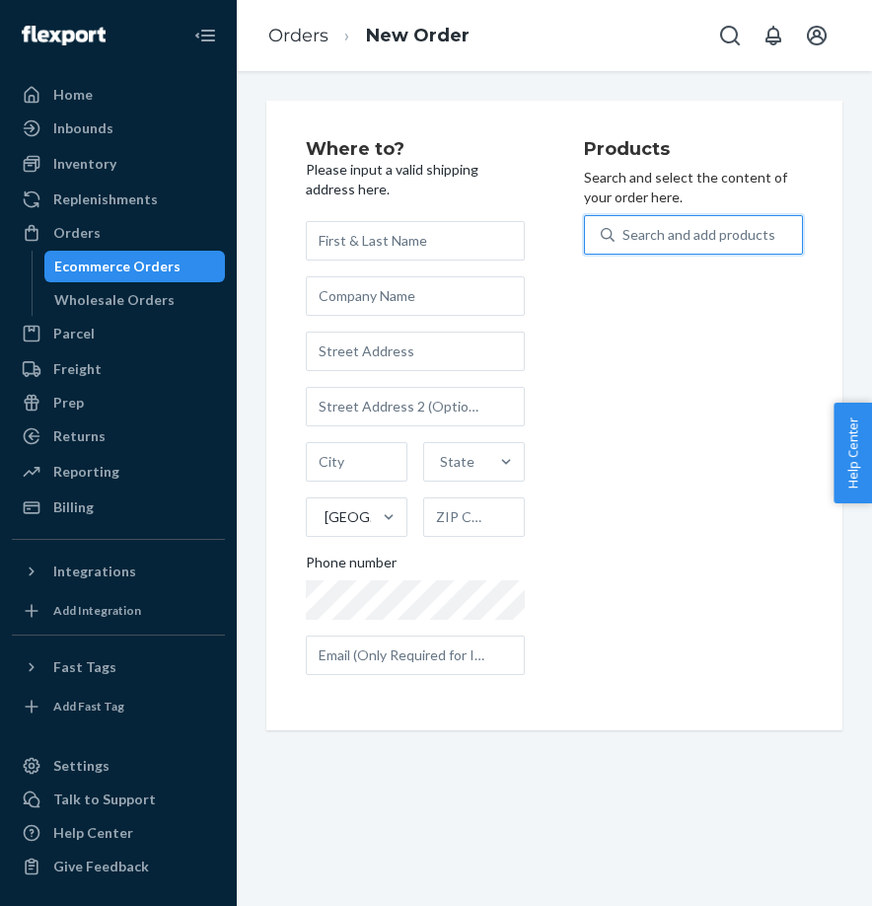
click at [694, 233] on div "Search and add products" at bounding box center [699, 235] width 153 height 20
click at [625, 233] on input "0 results available. Use Up and Down to choose options, press Enter to select t…" at bounding box center [624, 235] width 2 height 20
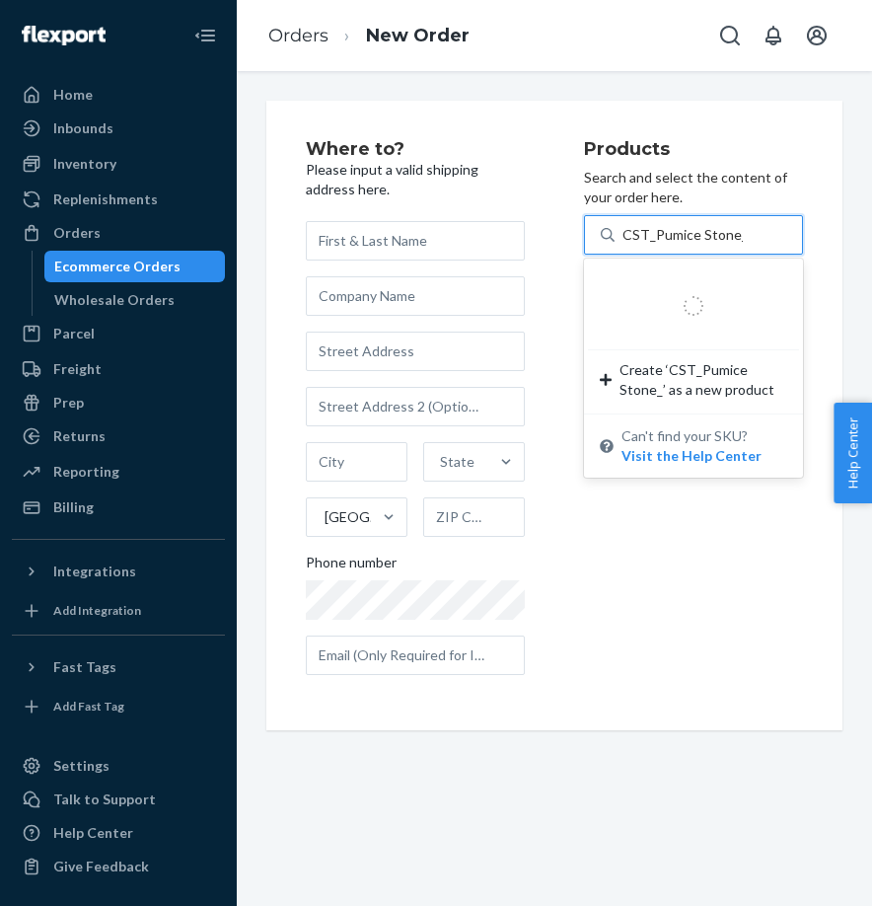
type input "CST_Pumice Stone_M"
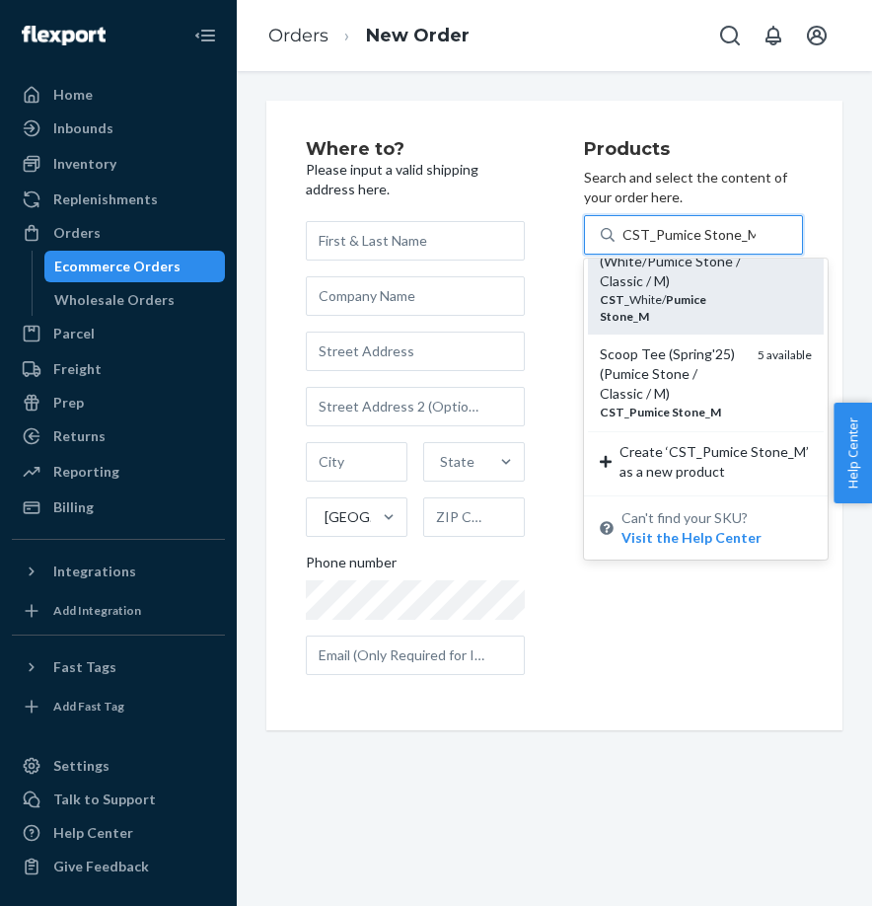
scroll to position [228, 0]
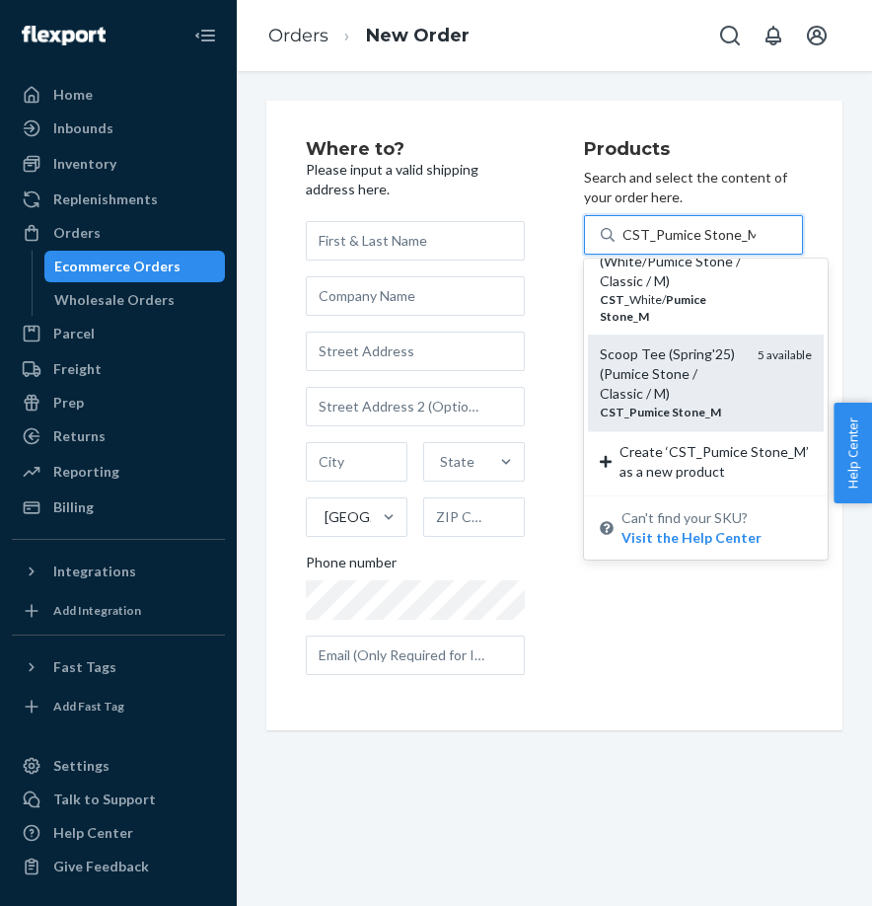
click at [685, 389] on div "Scoop Tee (Spring'25) (Pumice Stone / Classic / M)" at bounding box center [671, 373] width 142 height 59
click at [685, 245] on input "CST_Pumice Stone_M" at bounding box center [689, 235] width 133 height 20
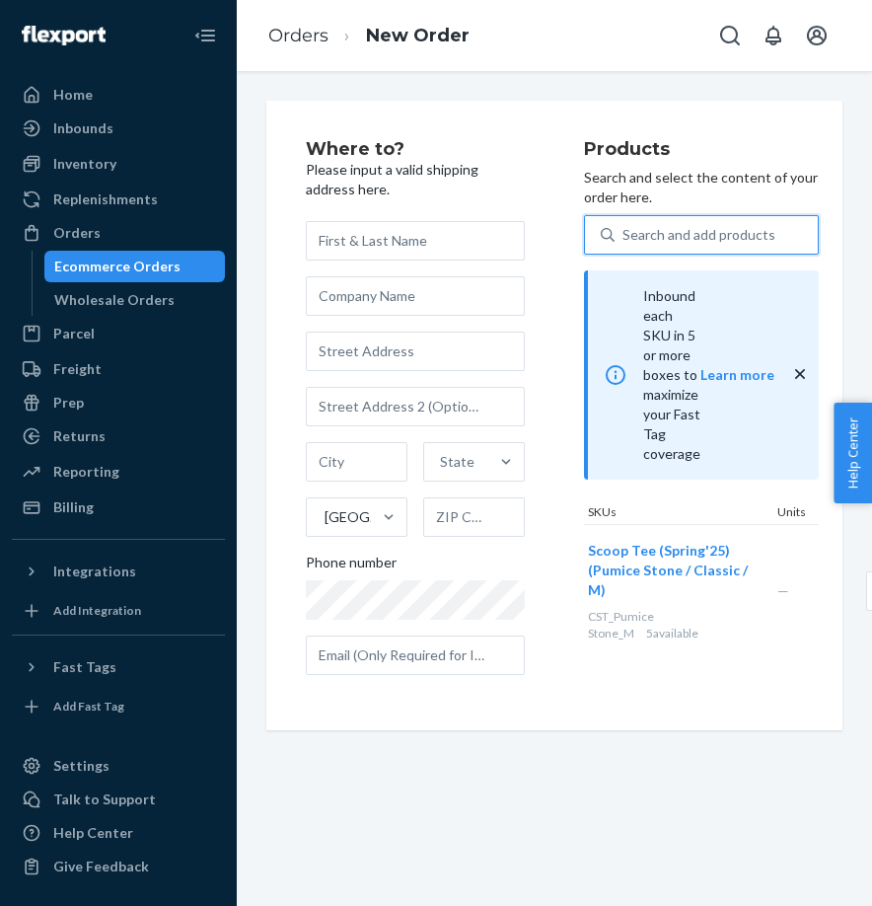
click at [643, 250] on div "Search and add products" at bounding box center [716, 235] width 203 height 36
click at [625, 245] on input "0 results available. Select is focused ,type to refine list, press Down to open…" at bounding box center [624, 235] width 2 height 20
click at [643, 237] on div "Search and add products" at bounding box center [699, 235] width 153 height 20
click at [625, 237] on input "0 results available. Use Up and Down to choose options, press Enter to select t…" at bounding box center [624, 235] width 2 height 20
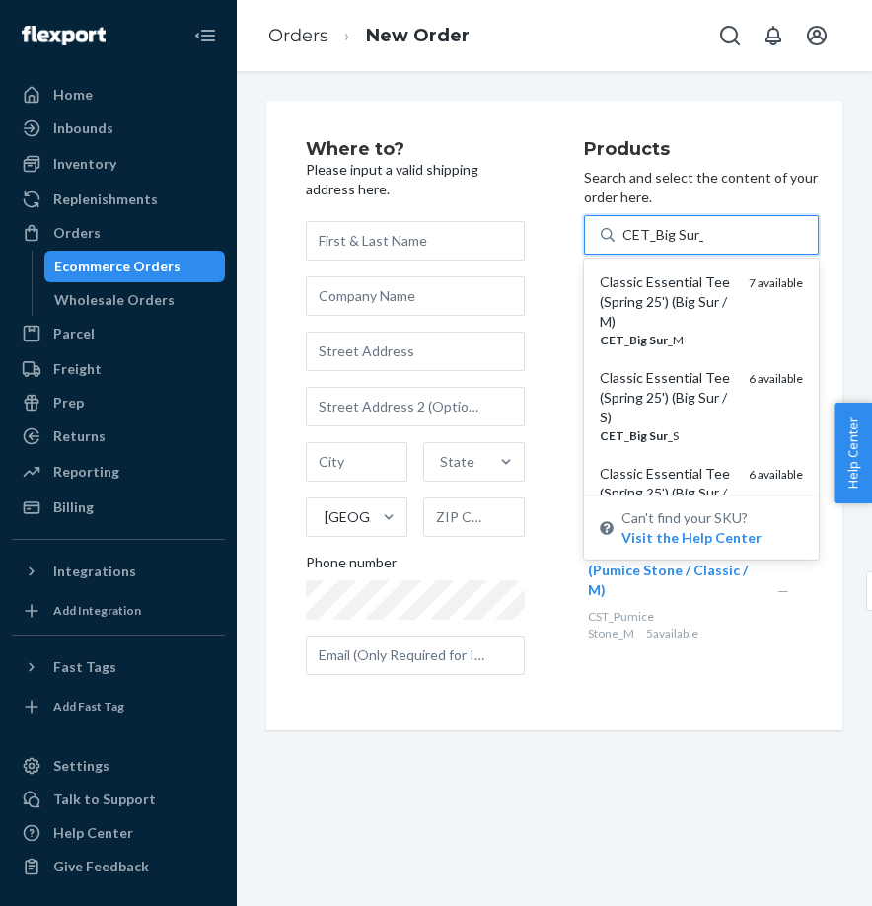
type input "CET_Big Sur_M"
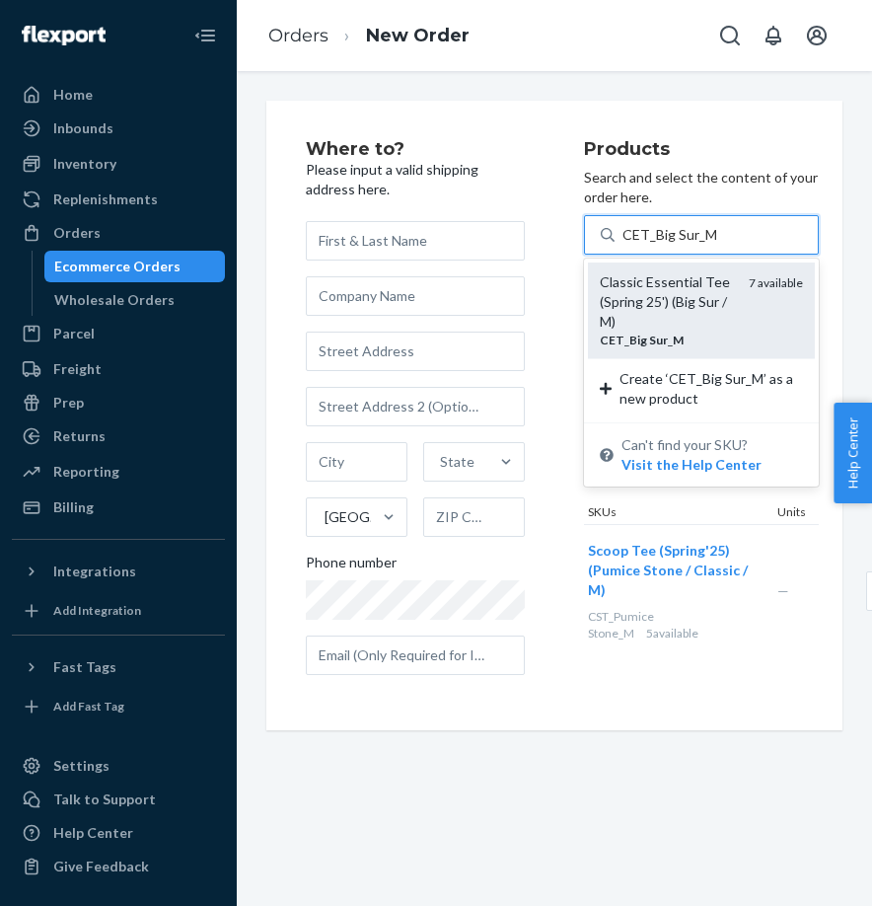
click at [682, 303] on div "Classic Essential Tee (Spring 25') (Big Sur / M)" at bounding box center [666, 301] width 133 height 59
click at [682, 245] on input "CET_Big Sur_M" at bounding box center [670, 235] width 94 height 20
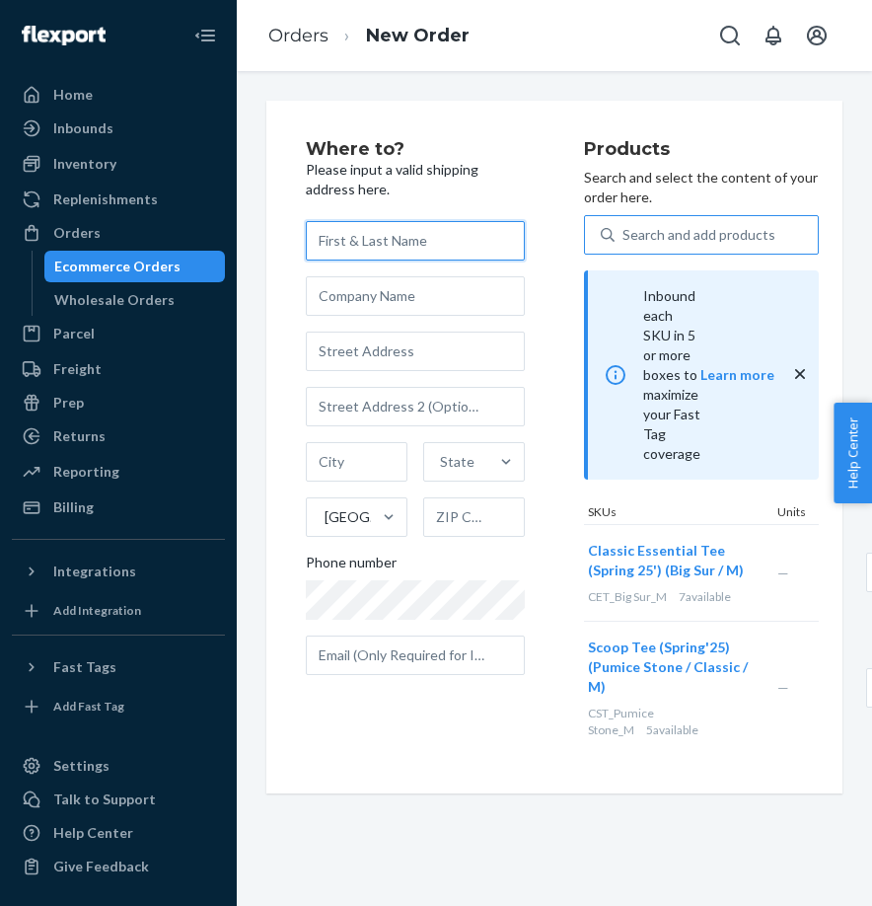
click at [397, 249] on input "text" at bounding box center [415, 240] width 219 height 39
paste input "[PERSON_NAME]"
type input "[PERSON_NAME]"
paste input "1136 Robles ct"
type input "1136 Robles Ct"
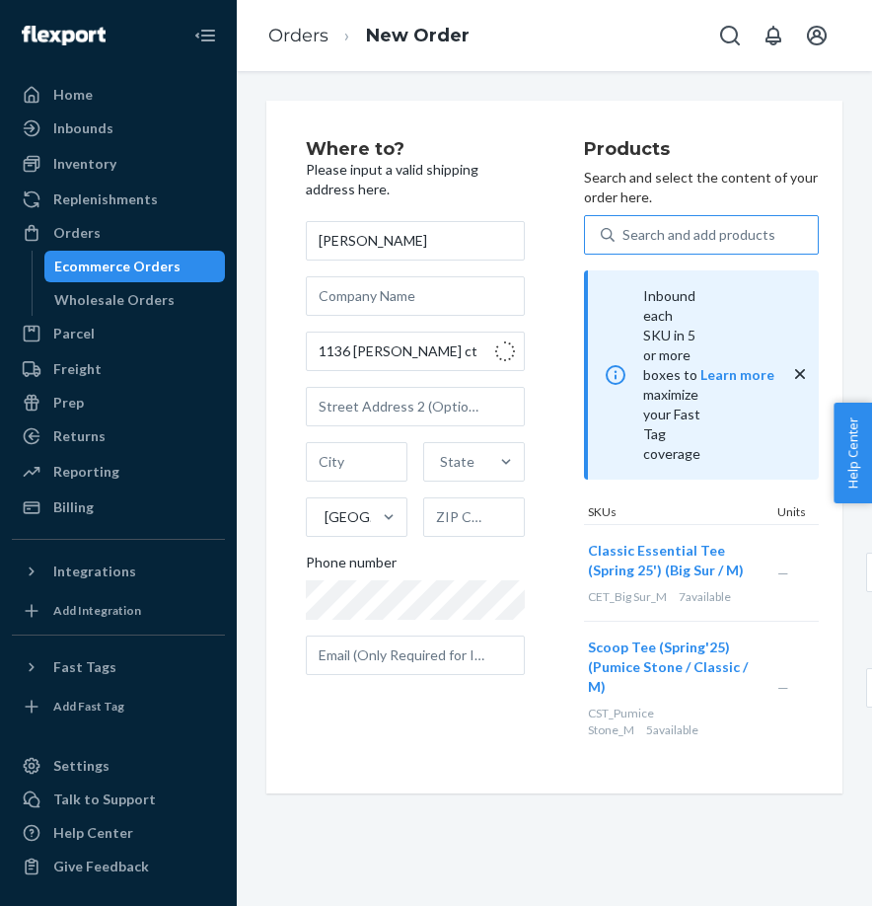
type input "Lafayette"
type input "94549"
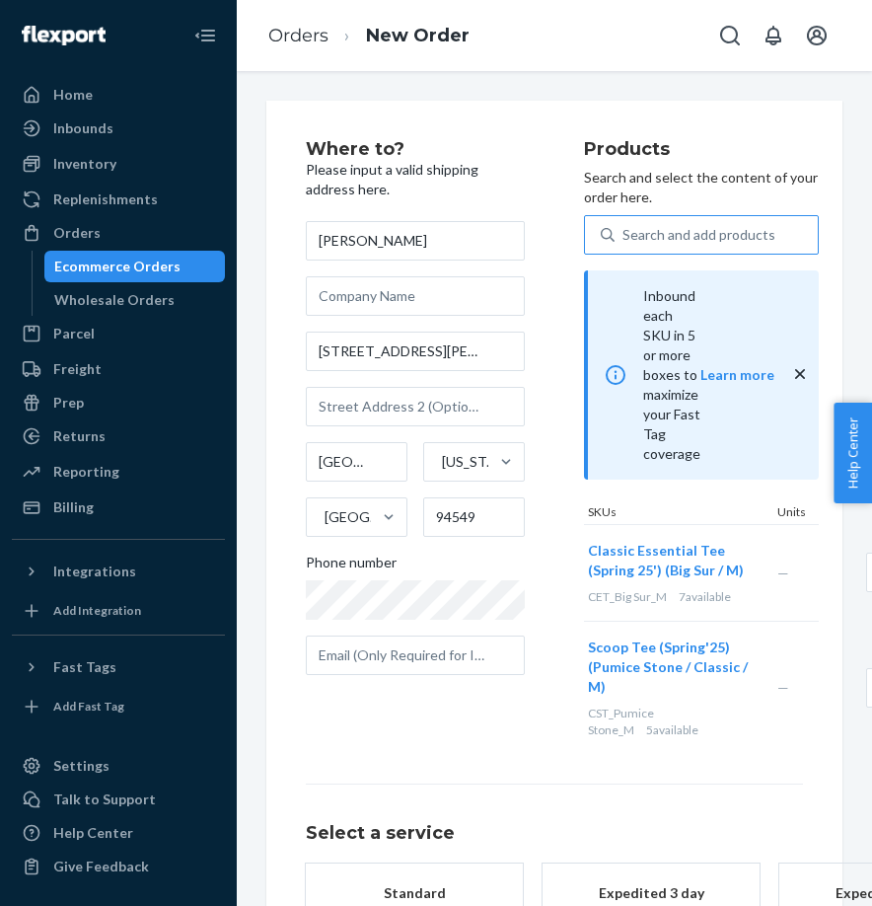
click at [399, 746] on div "Where to? Please input a valid shipping address here. Chris Blackwood 1136 Robl…" at bounding box center [445, 447] width 278 height 614
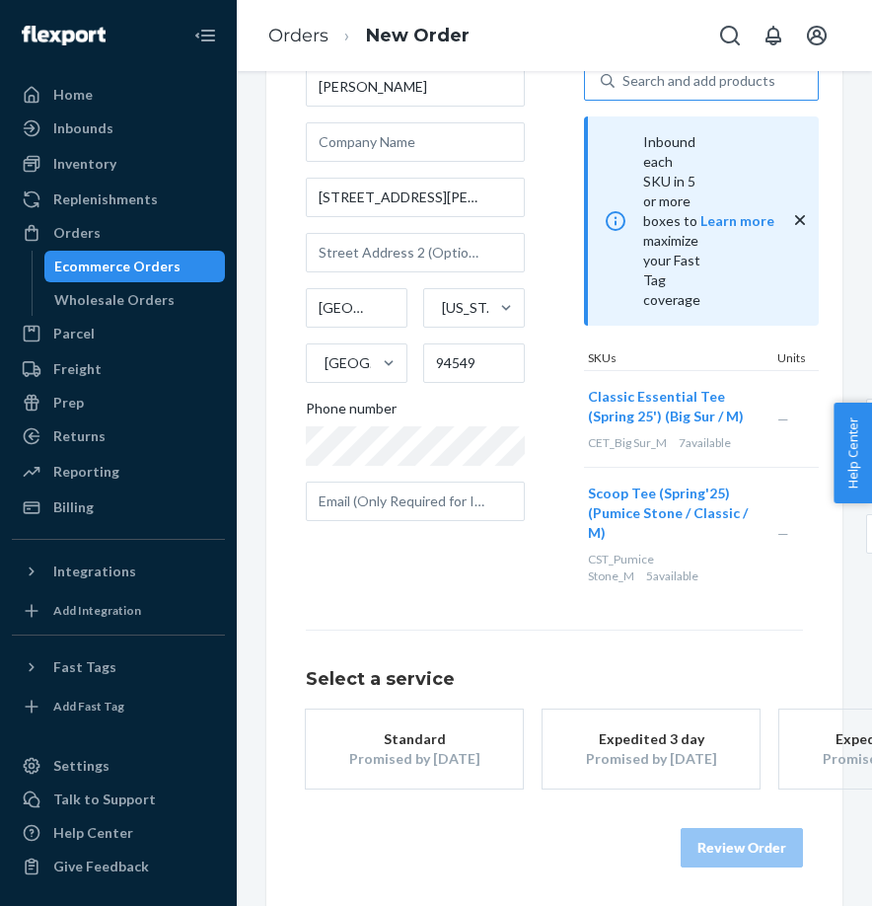
click at [374, 739] on div "Standard" at bounding box center [415, 739] width 158 height 20
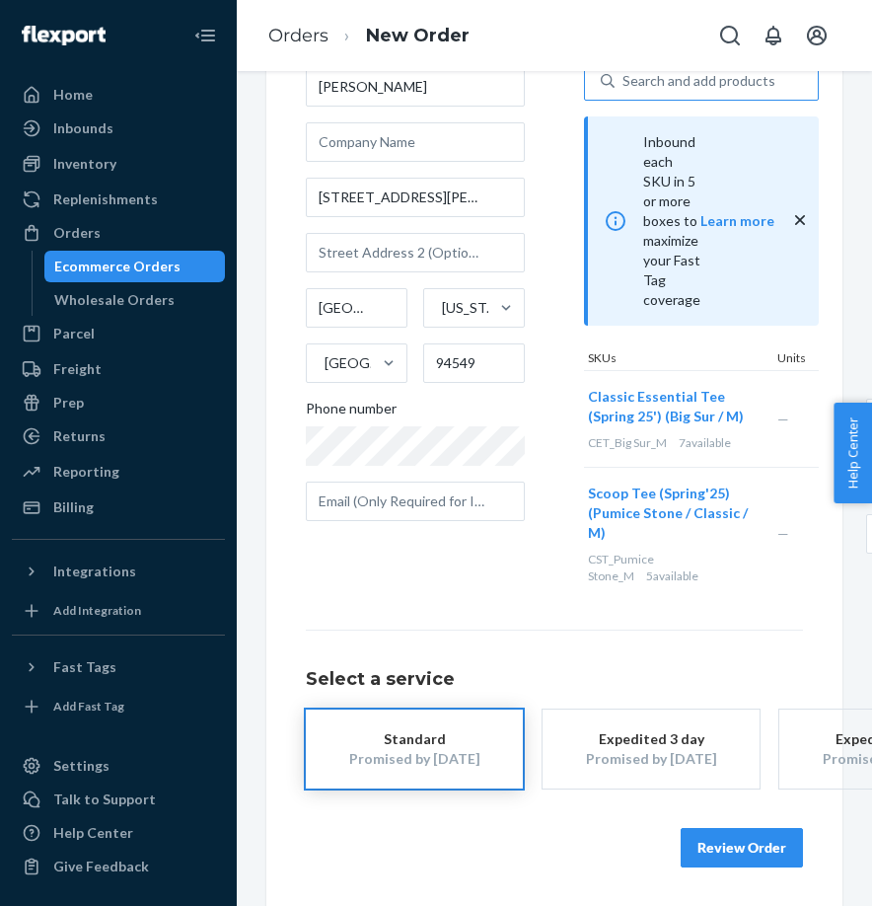
scroll to position [153, 0]
click at [723, 848] on button "Review Order" at bounding box center [742, 848] width 122 height 39
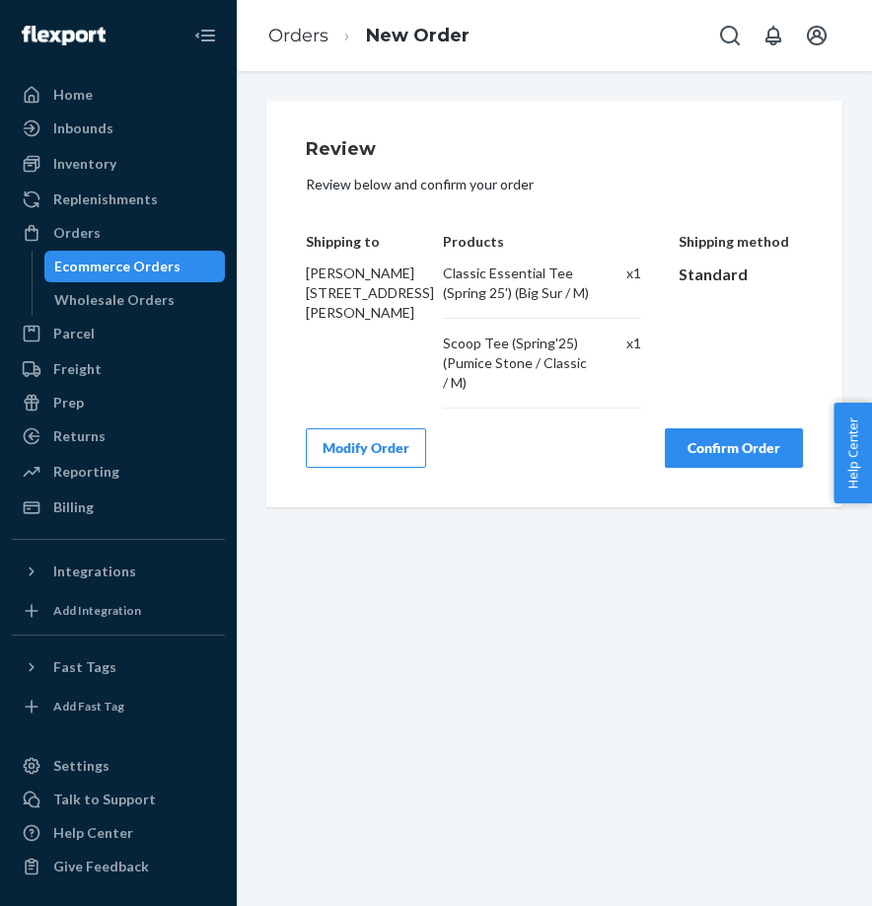
scroll to position [0, 0]
click at [719, 442] on button "Confirm Order" at bounding box center [734, 447] width 138 height 39
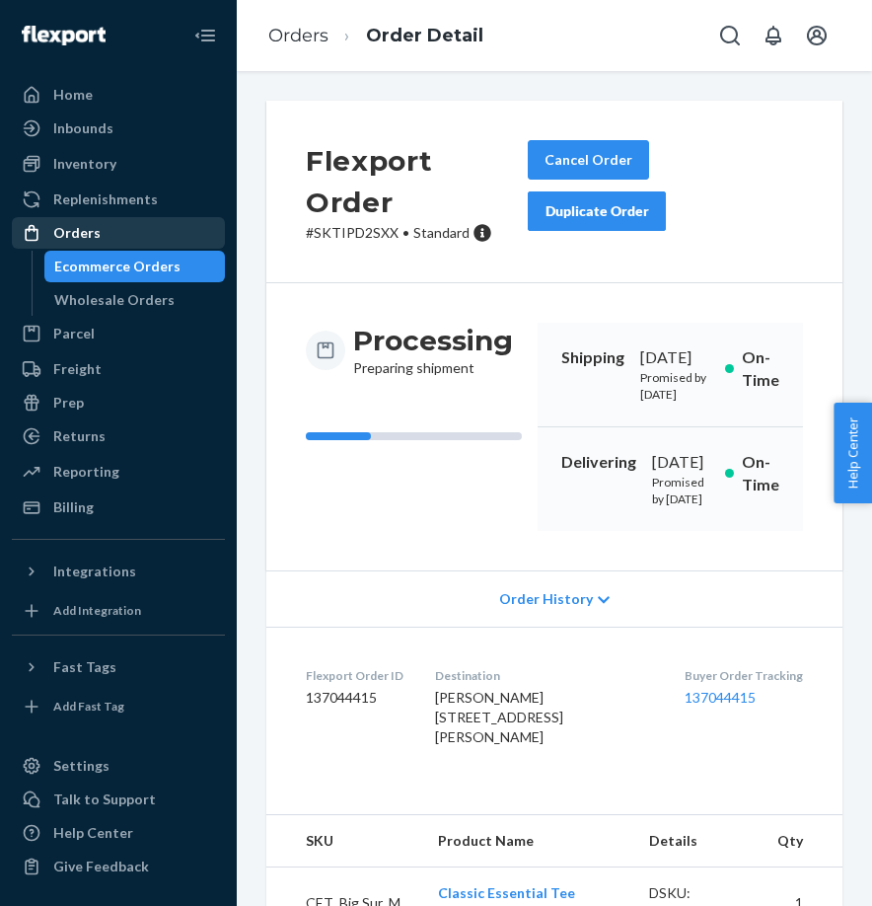
click at [77, 227] on div "Orders" at bounding box center [76, 233] width 47 height 20
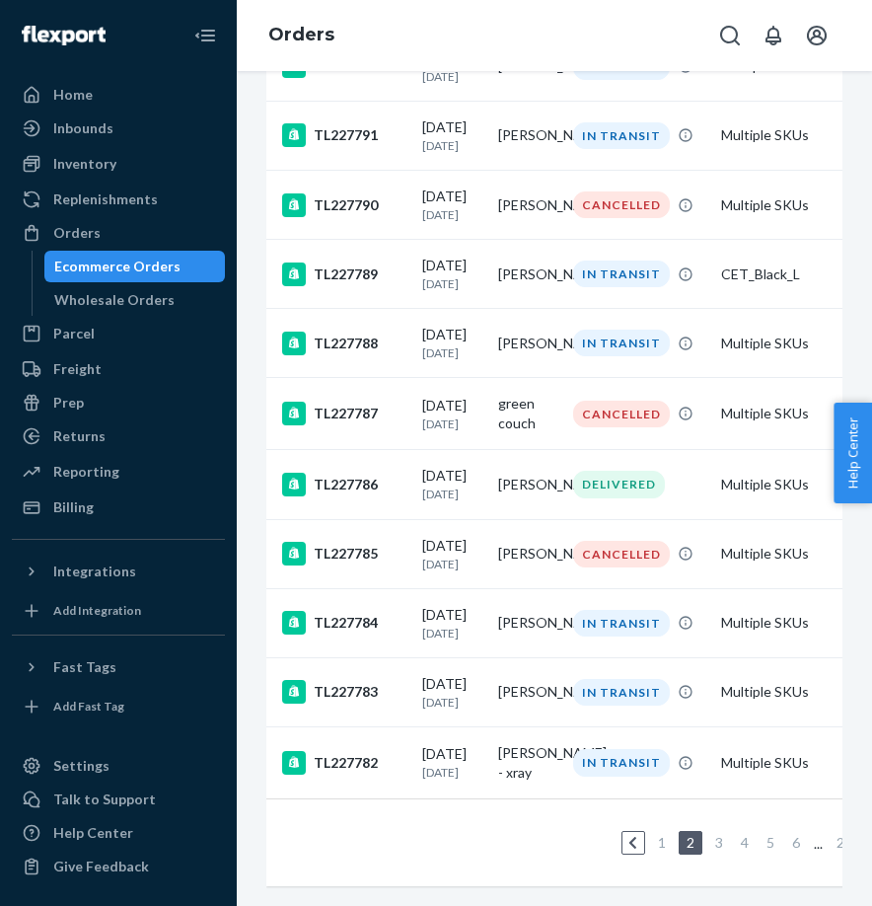
scroll to position [1287, 0]
click at [655, 840] on link "1" at bounding box center [662, 842] width 16 height 17
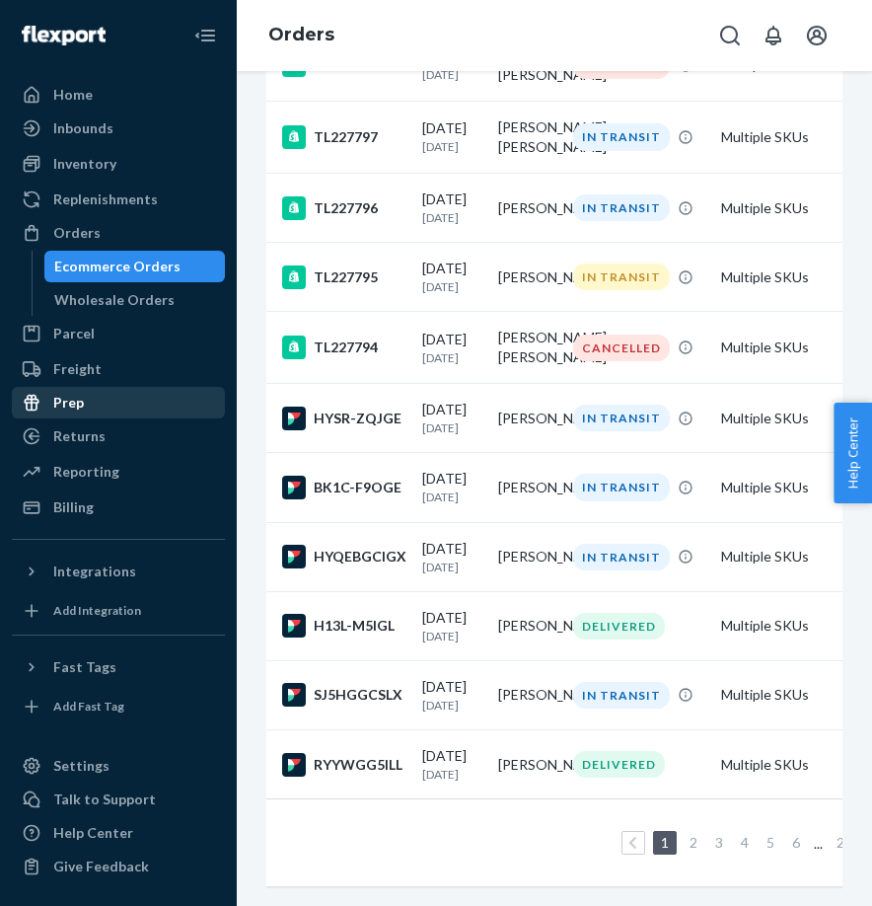
scroll to position [1369, 0]
click at [534, 462] on td "[PERSON_NAME]" at bounding box center [529, 487] width 76 height 69
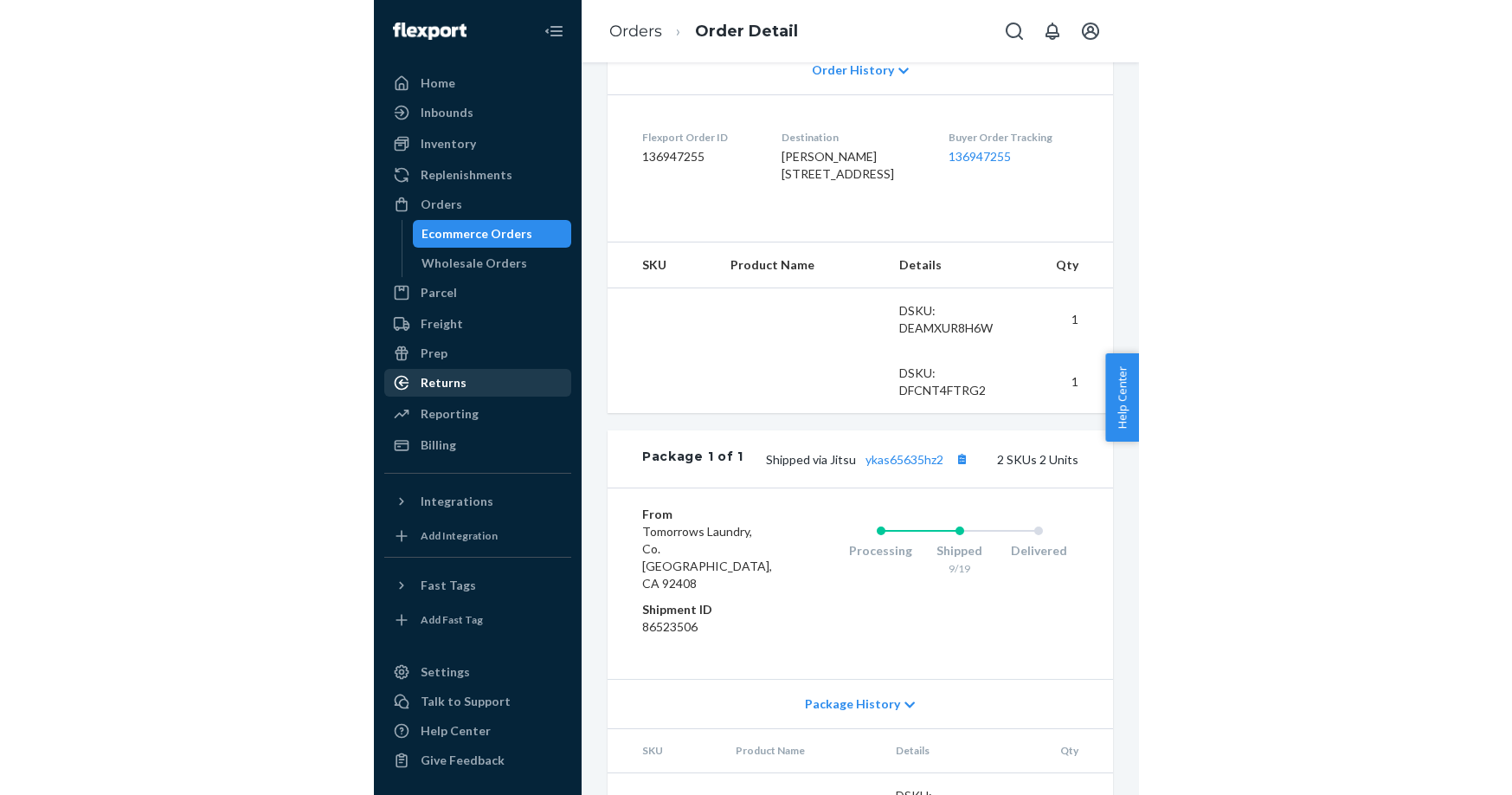
scroll to position [441, 0]
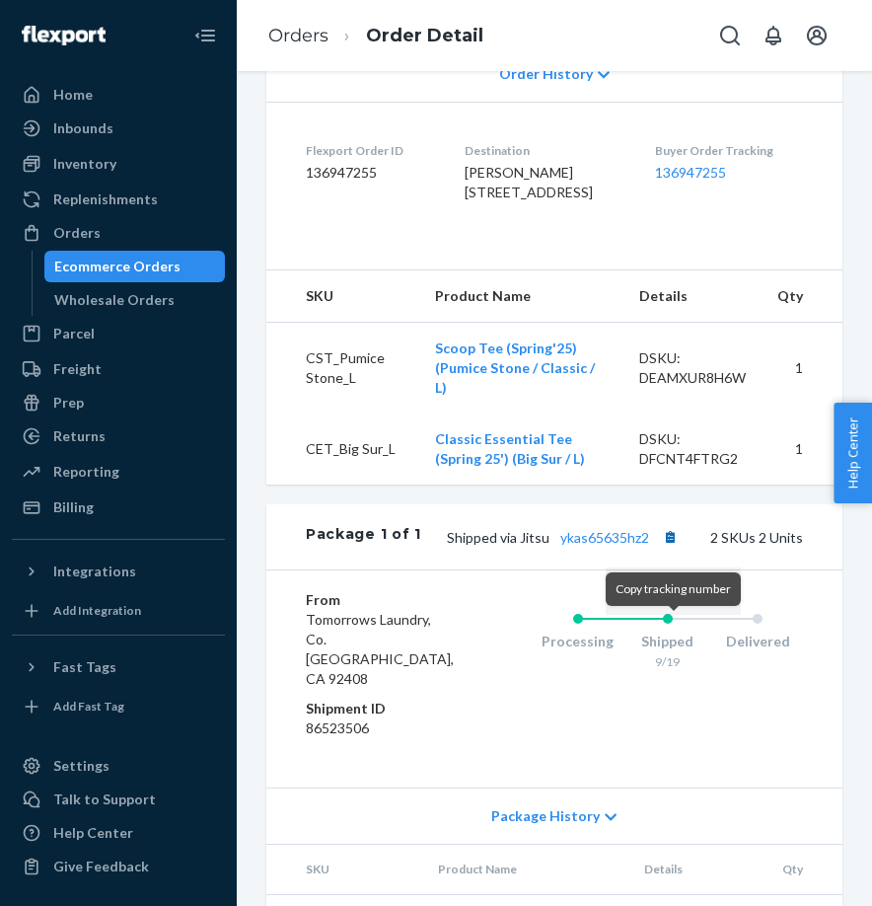
click at [673, 550] on button "Copy tracking number" at bounding box center [670, 537] width 26 height 26
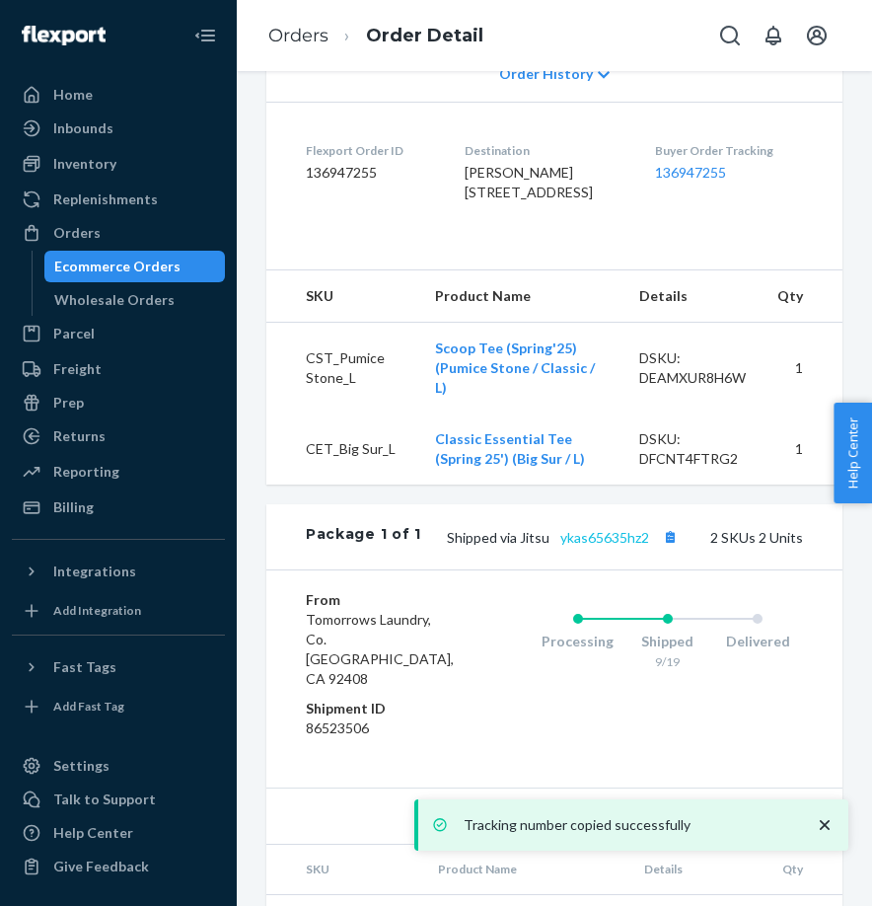
click at [574, 546] on link "ykas65635hz2" at bounding box center [605, 537] width 89 height 17
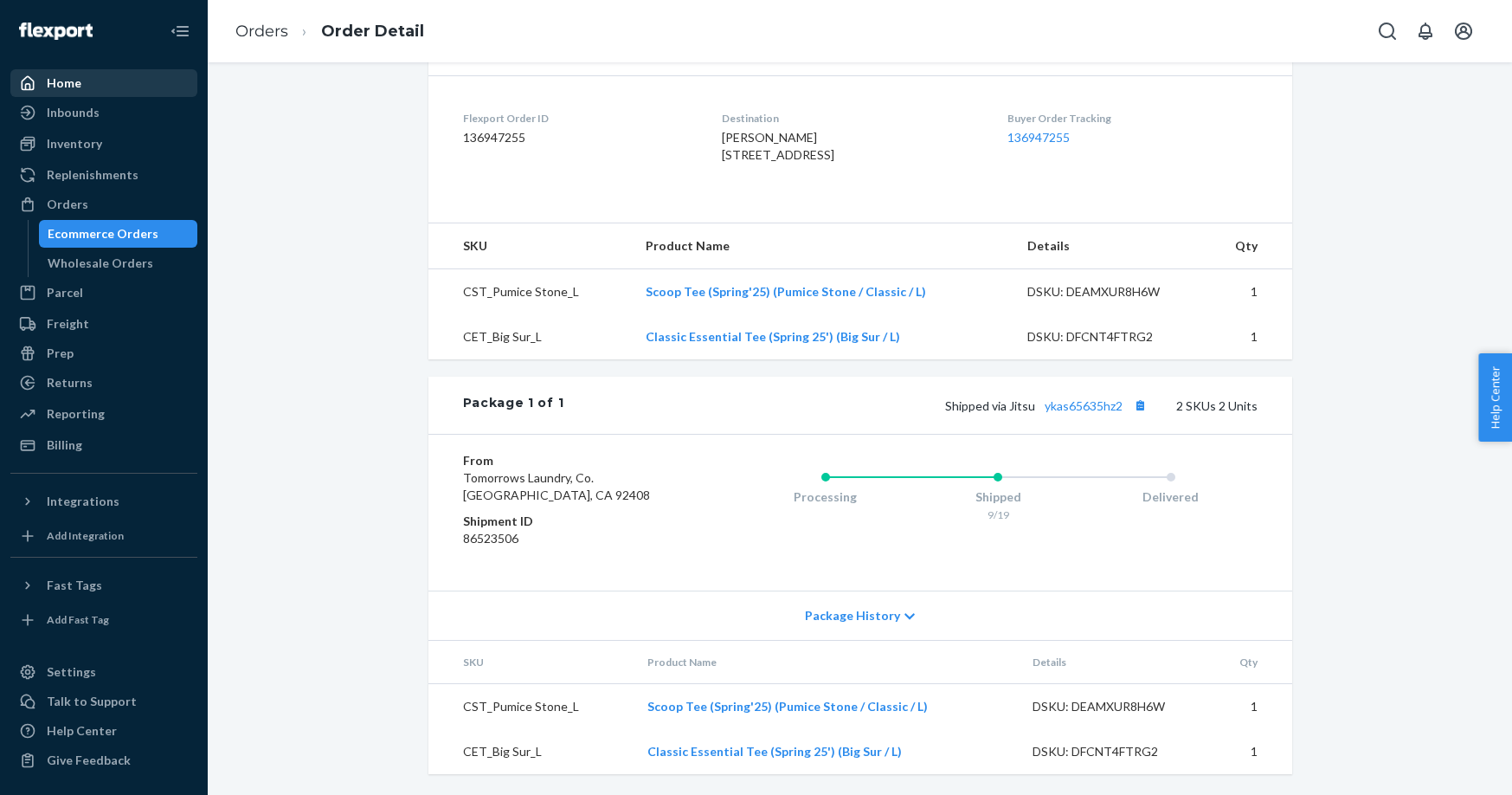
click at [50, 84] on div "Home" at bounding box center [63, 83] width 34 height 18
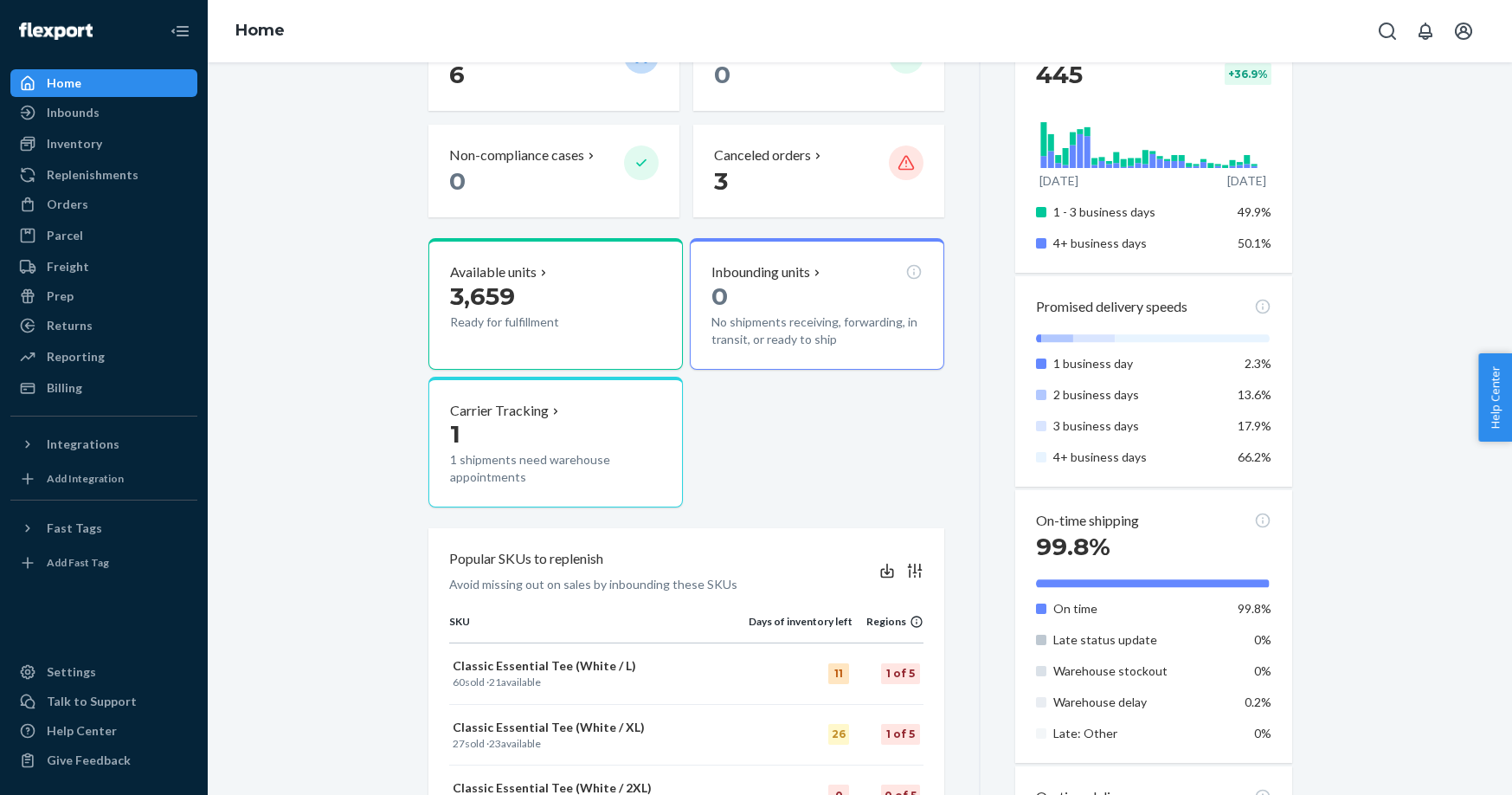
scroll to position [138, 0]
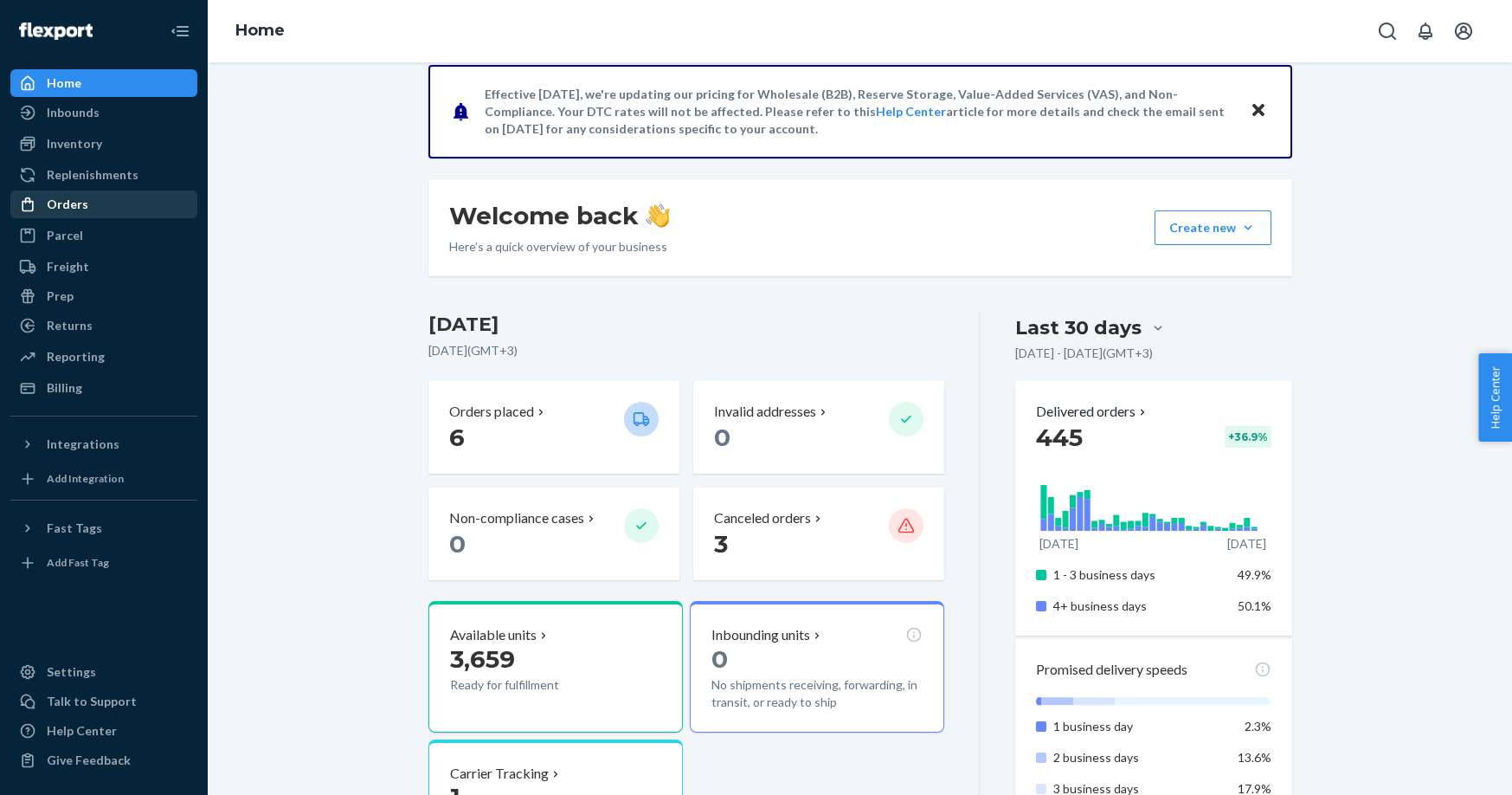
click at [66, 191] on link "Orders" at bounding box center [103, 204] width 187 height 28
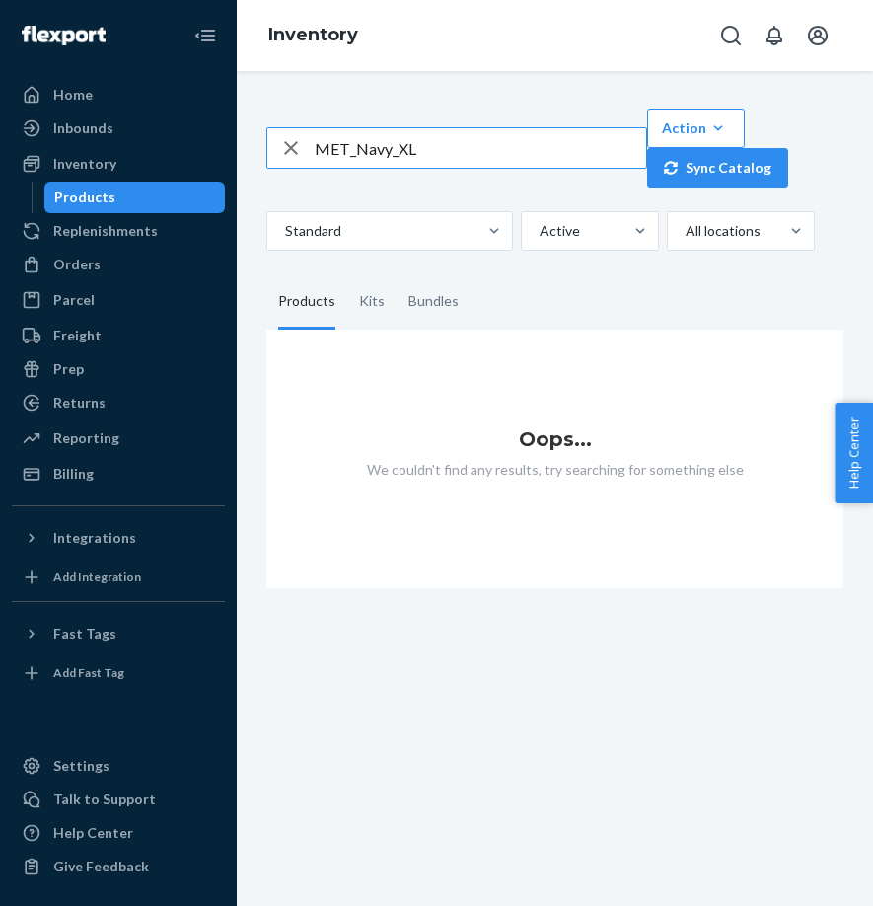
click at [484, 143] on input "MET_Navy_XL" at bounding box center [481, 147] width 332 height 39
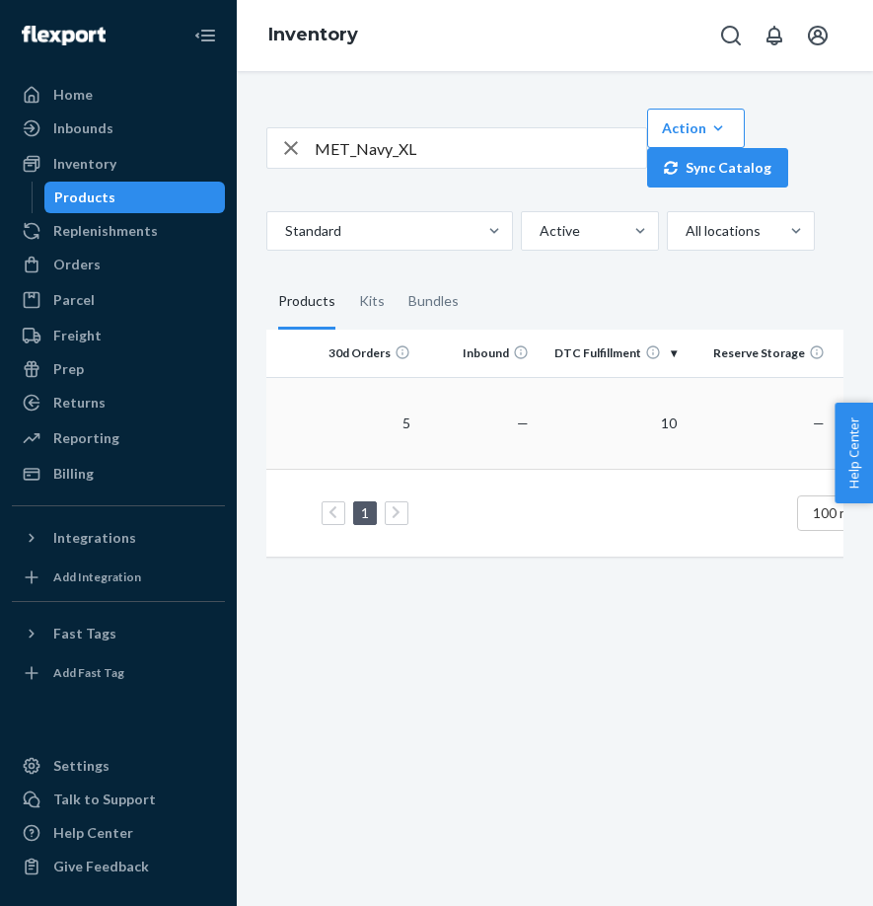
scroll to position [0, 562]
click at [485, 154] on input "MET_Navy_XL" at bounding box center [481, 147] width 332 height 39
paste input "Faded Denim"
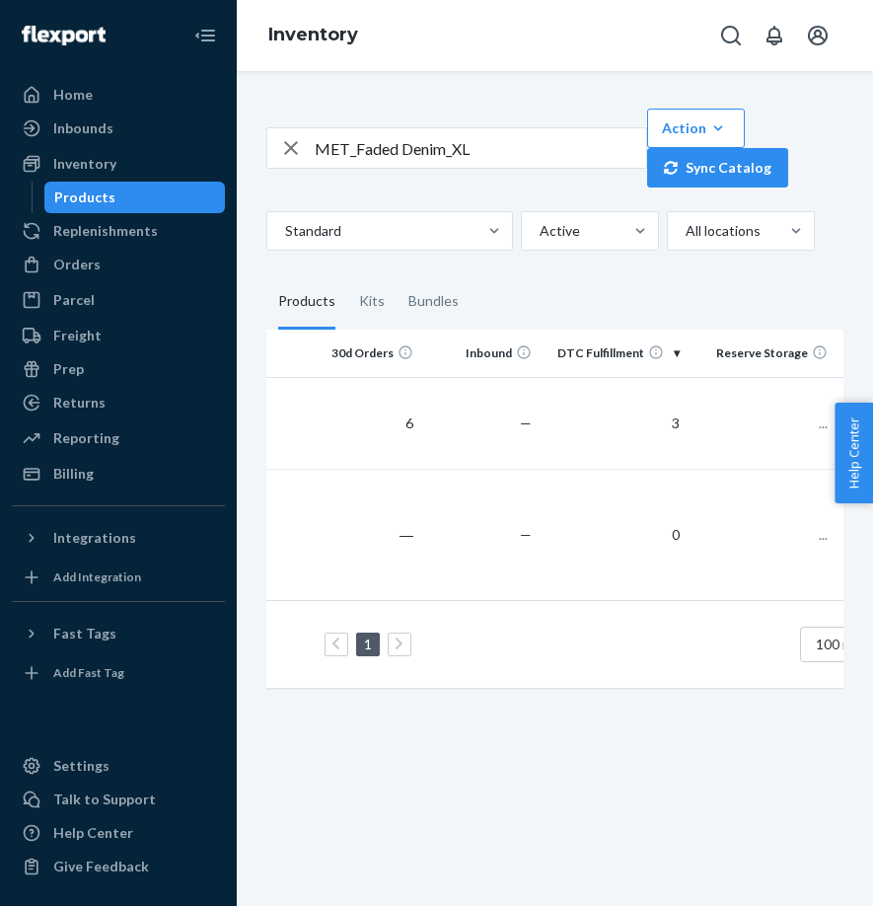
scroll to position [0, 568]
click at [482, 158] on input "MET_Faded Denim_XL" at bounding box center [481, 147] width 332 height 39
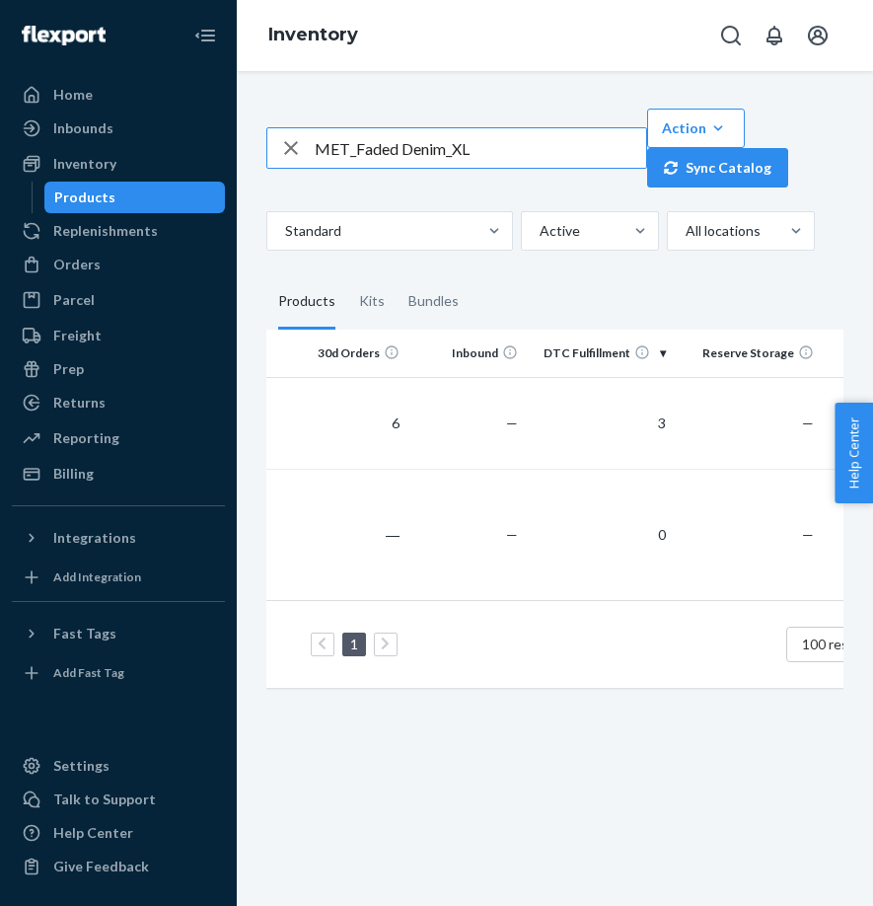
click at [482, 158] on input "MET_Faded Denim_XL" at bounding box center [481, 147] width 332 height 39
paste input "Black"
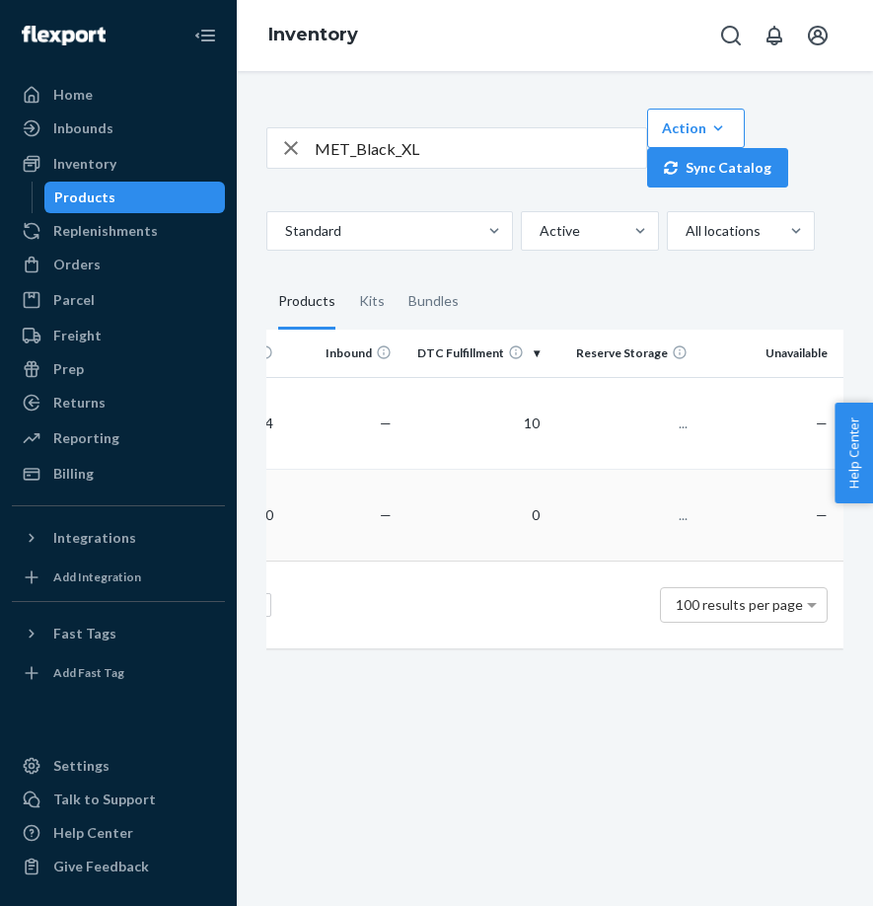
scroll to position [0, 695]
click at [483, 158] on input "MET_Black_XL" at bounding box center [481, 147] width 332 height 39
paste input "Pumice Stone"
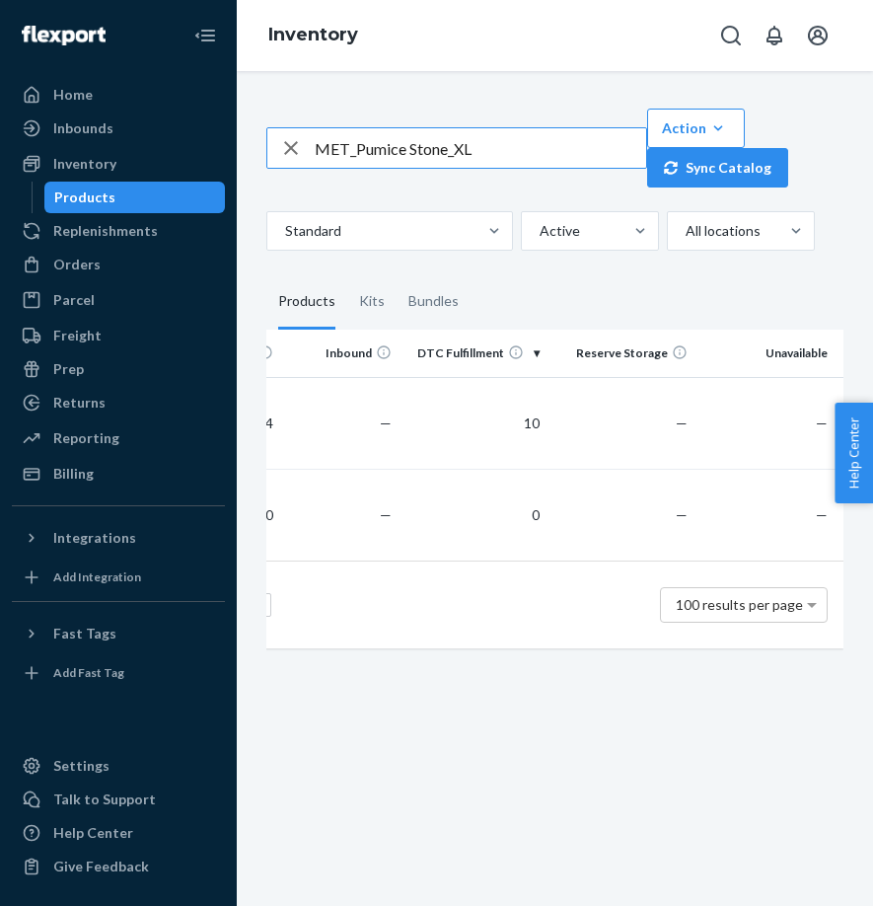
type input "MET_Pumice Stone_XL"
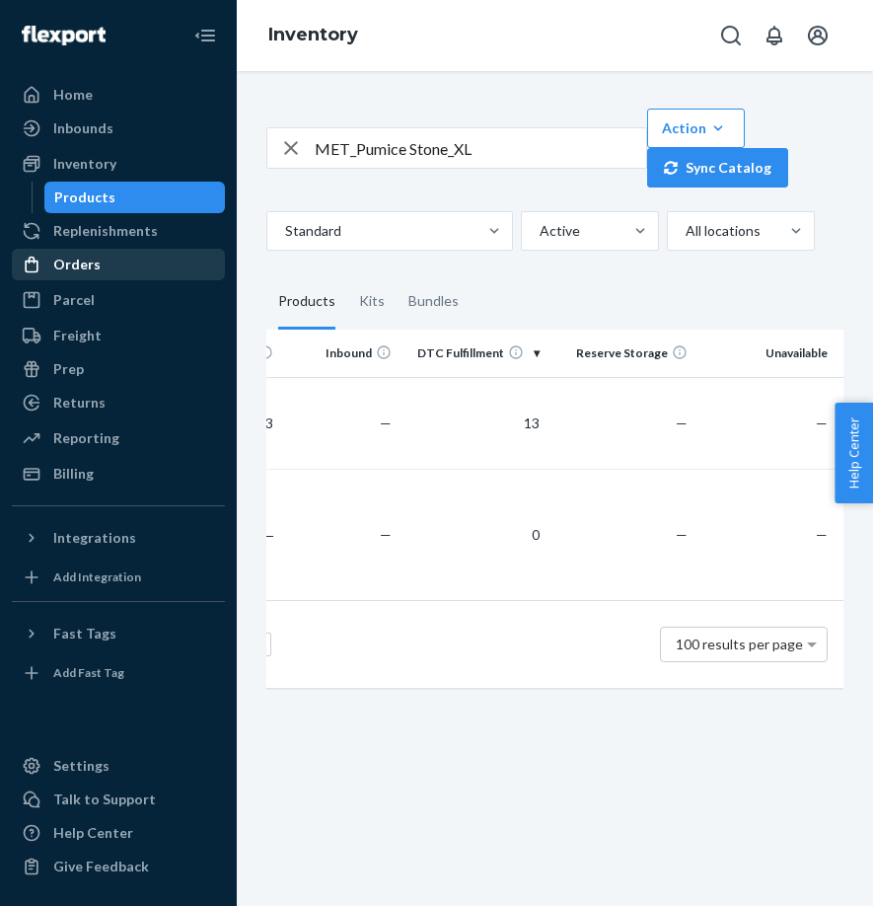
click at [77, 265] on div "Orders" at bounding box center [76, 265] width 47 height 20
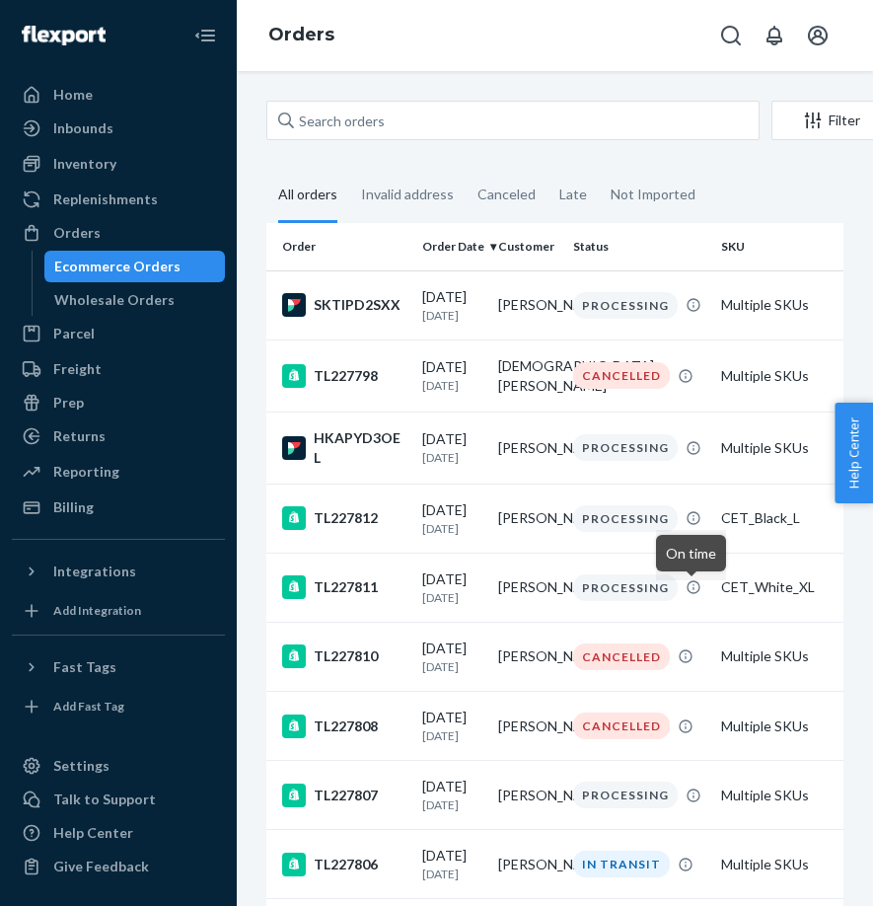
click at [785, 198] on fieldset "All orders Invalid address Canceled Late Not Imported" at bounding box center [554, 196] width 577 height 54
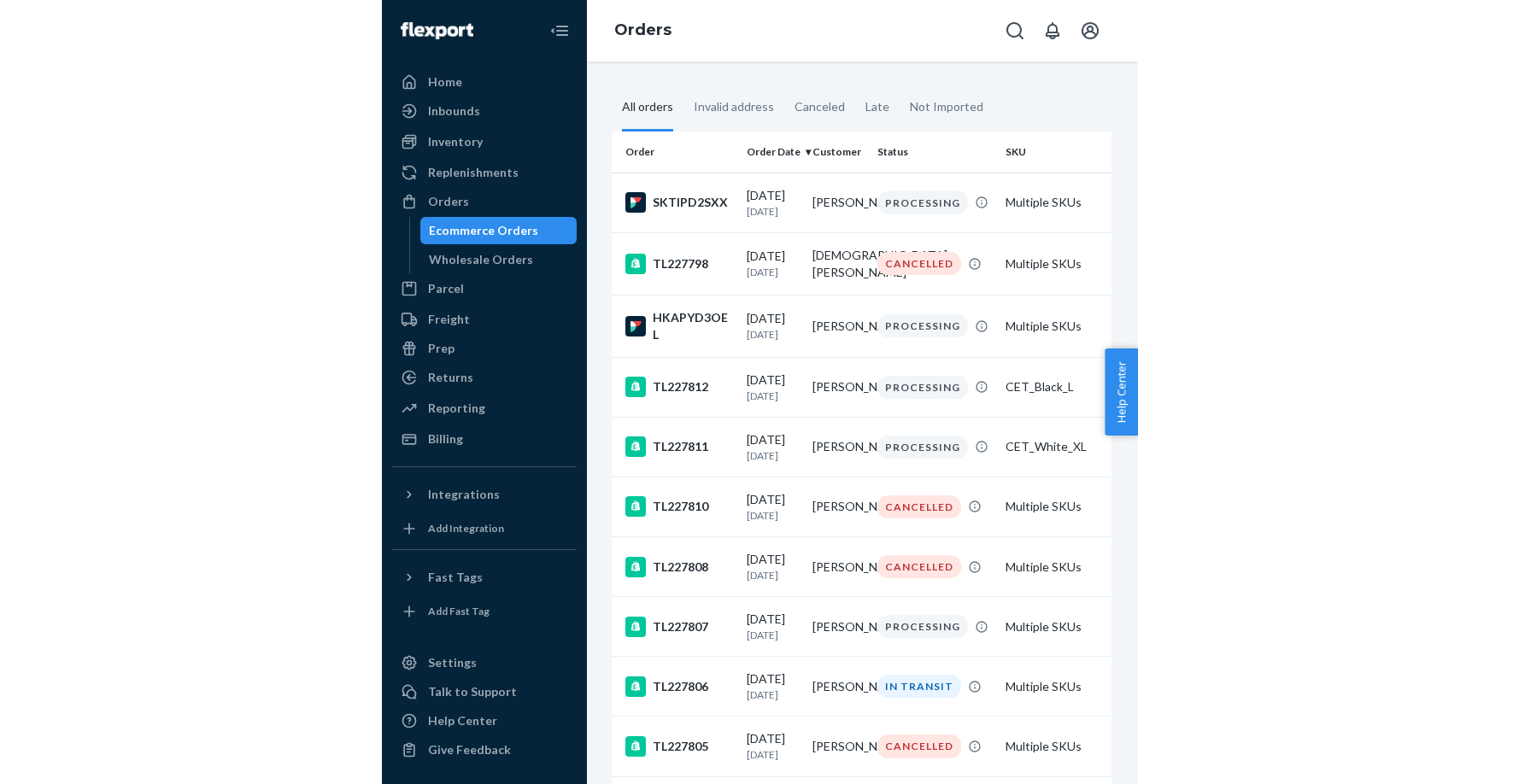
scroll to position [61, 0]
